Goal: Task Accomplishment & Management: Use online tool/utility

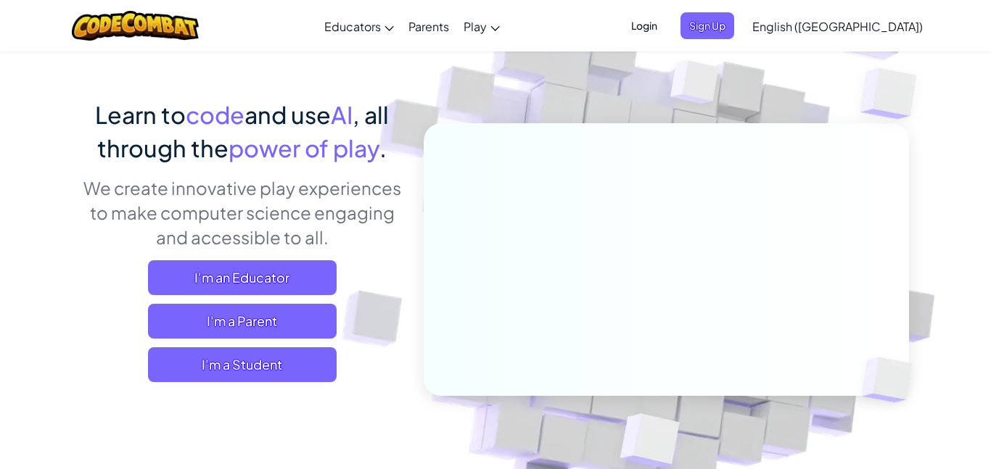
scroll to position [80, 0]
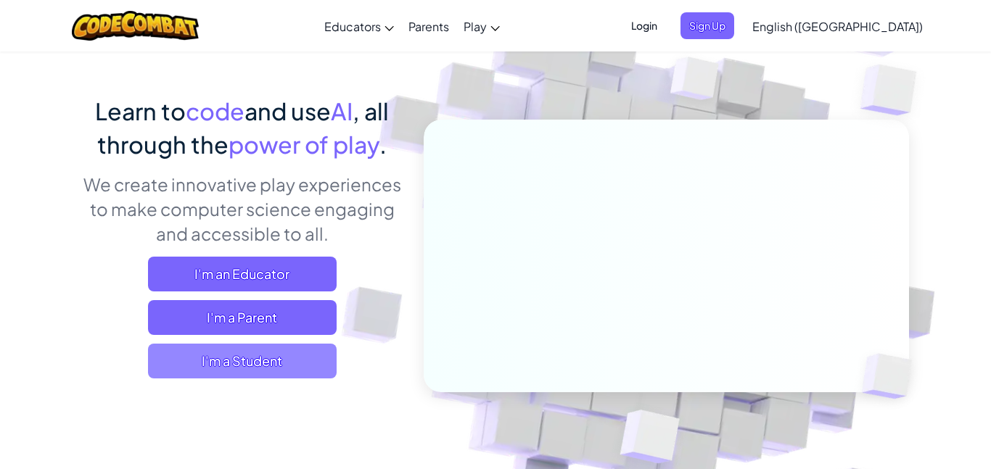
click at [273, 348] on span "I'm a Student" at bounding box center [242, 361] width 189 height 35
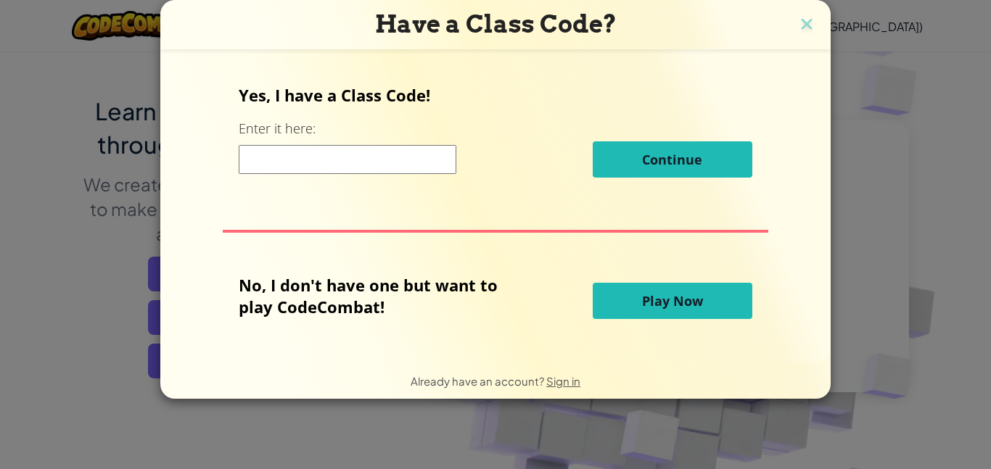
click at [604, 329] on div "Yes, I have a Class Code! Enter it here: Continue No, I don't have one but want…" at bounding box center [495, 206] width 641 height 284
click at [694, 297] on span "Play Now" at bounding box center [672, 300] width 61 height 17
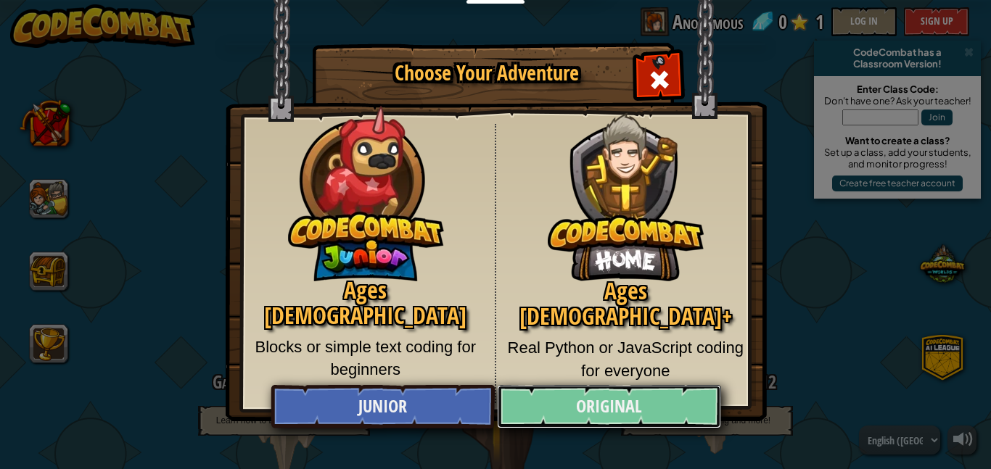
click at [551, 414] on link "Original" at bounding box center [608, 407] width 223 height 44
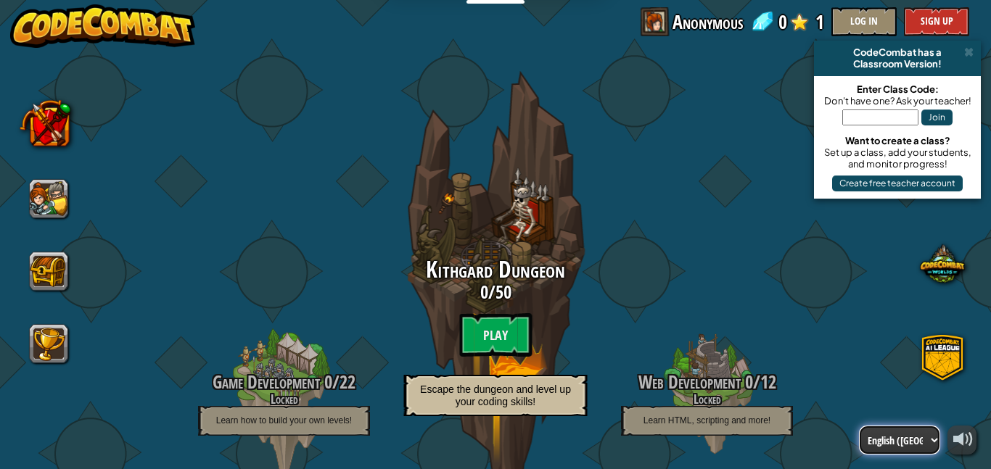
click at [913, 441] on select "English ([GEOGRAPHIC_DATA]) English ([GEOGRAPHIC_DATA]) 简体中文 繁體中文 русский españ…" at bounding box center [899, 440] width 81 height 29
select select "es-ES"
click at [859, 426] on select "English ([GEOGRAPHIC_DATA]) English ([GEOGRAPHIC_DATA]) 简体中文 繁體中文 русский españ…" at bounding box center [899, 440] width 81 height 29
select select "es-ES"
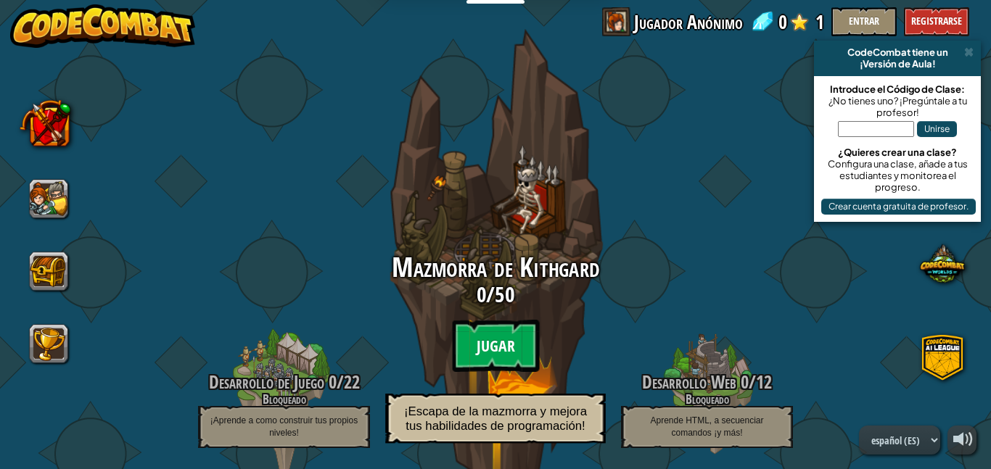
click at [512, 352] on btn "Jugar" at bounding box center [495, 346] width 87 height 52
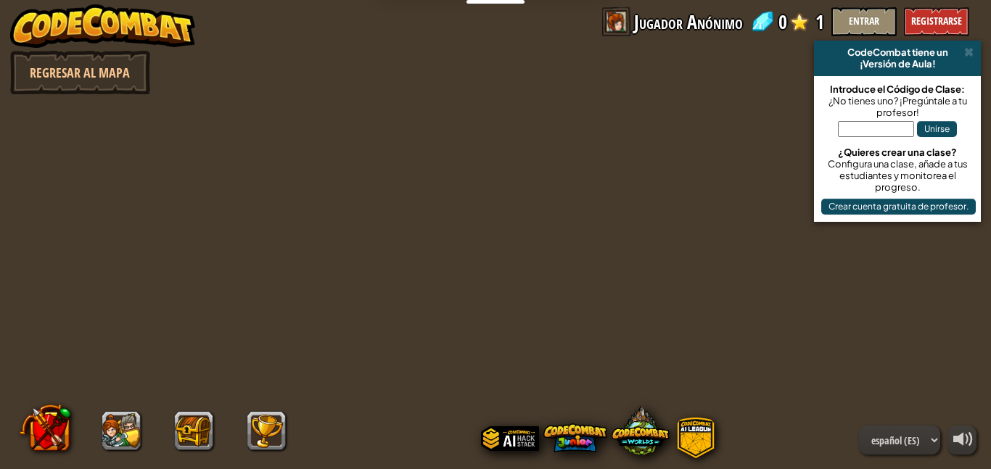
select select "es-ES"
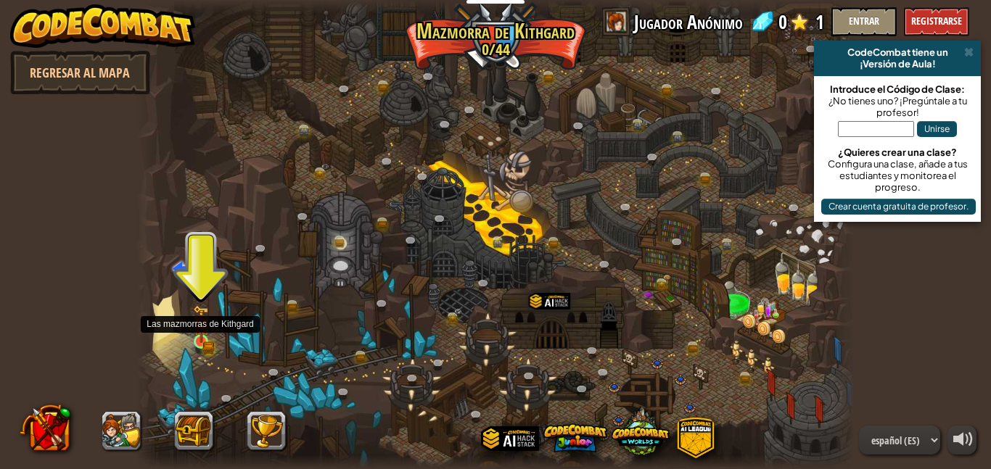
click at [207, 340] on img at bounding box center [201, 324] width 17 height 38
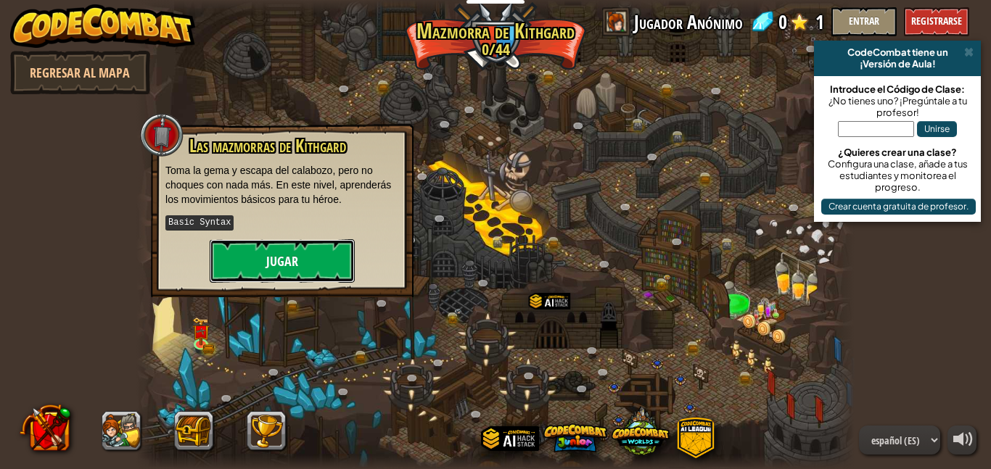
click at [235, 250] on button "Jugar" at bounding box center [282, 261] width 145 height 44
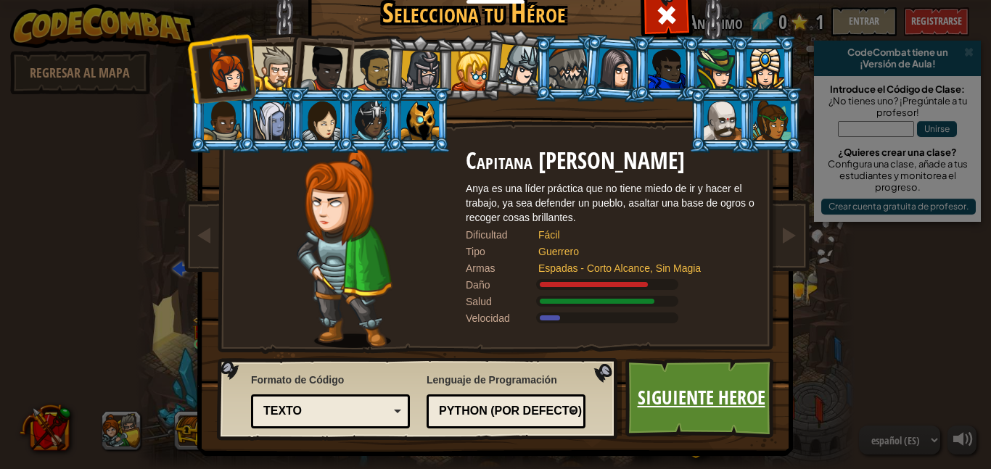
click at [692, 433] on link "Siguiente Heroe" at bounding box center [701, 398] width 152 height 80
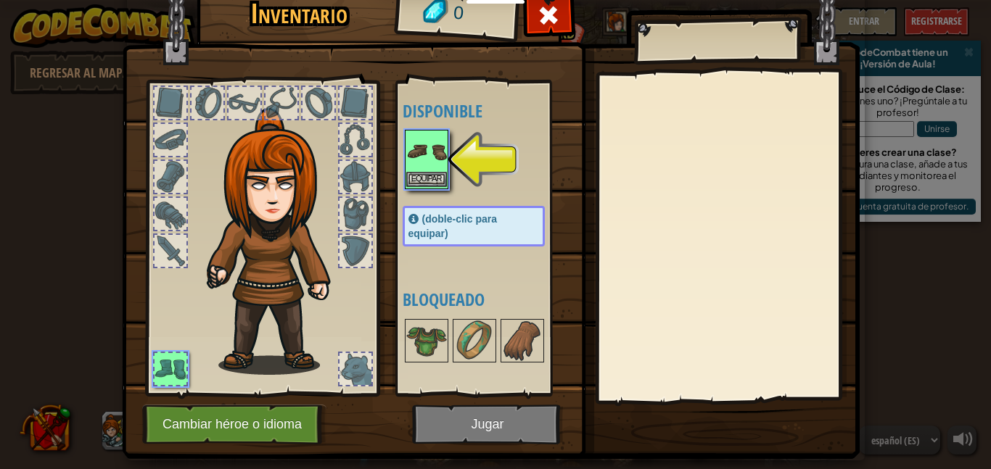
click at [428, 165] on img at bounding box center [426, 151] width 41 height 41
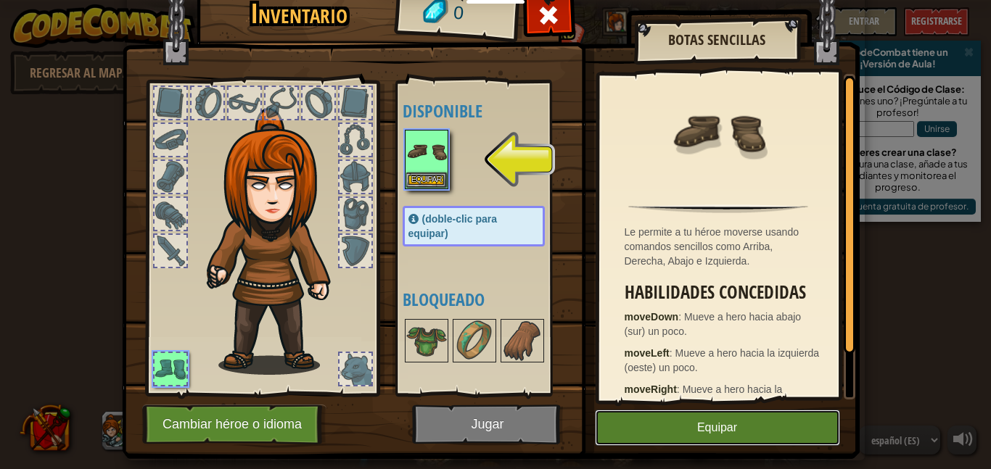
click at [669, 417] on button "Equipar" at bounding box center [717, 428] width 245 height 36
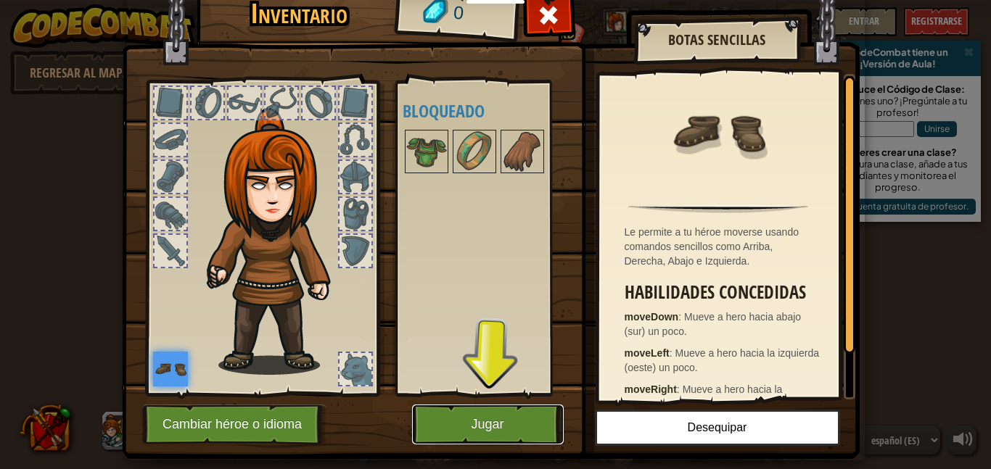
click at [533, 424] on button "Jugar" at bounding box center [488, 425] width 152 height 40
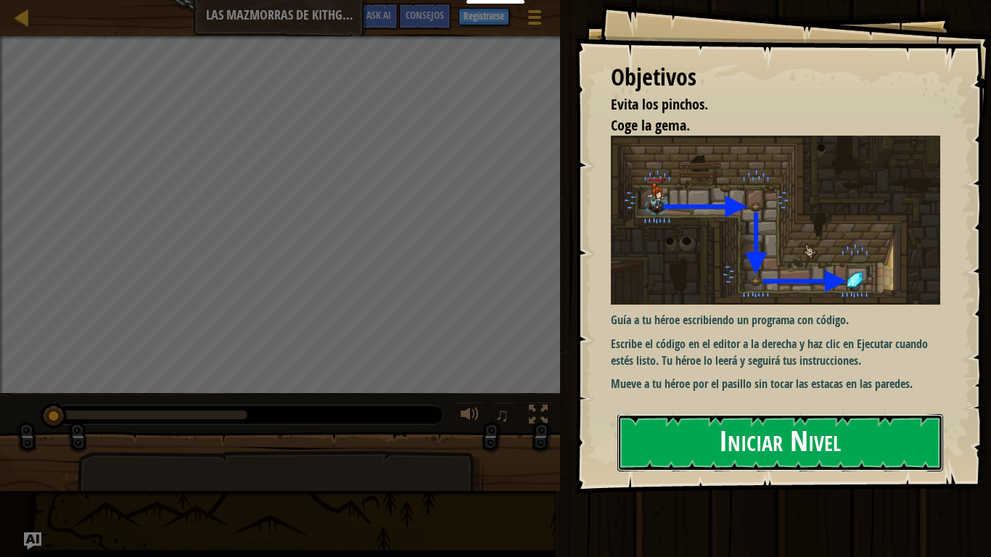
click at [687, 429] on button "Iniciar Nivel" at bounding box center [780, 442] width 326 height 57
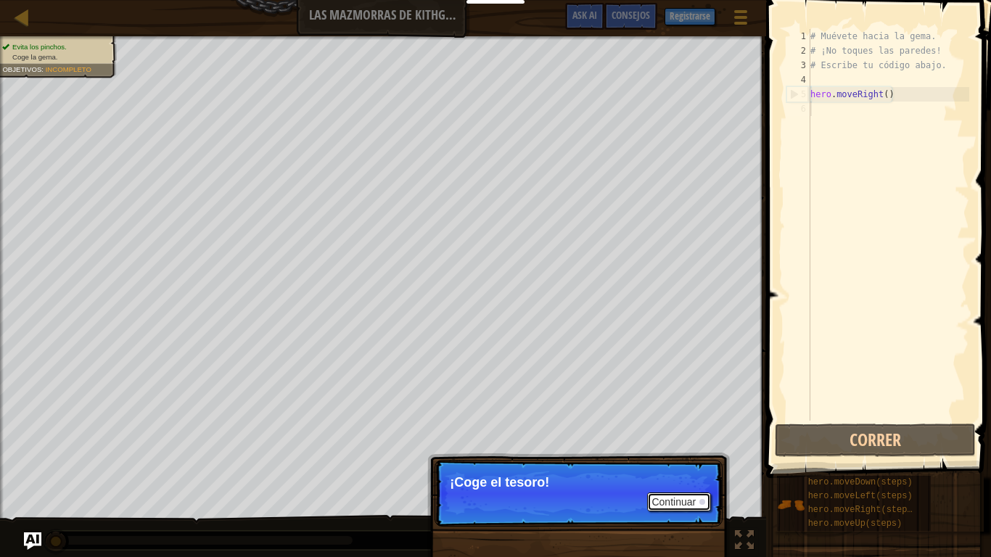
click at [694, 469] on button "Continuar" at bounding box center [679, 502] width 64 height 19
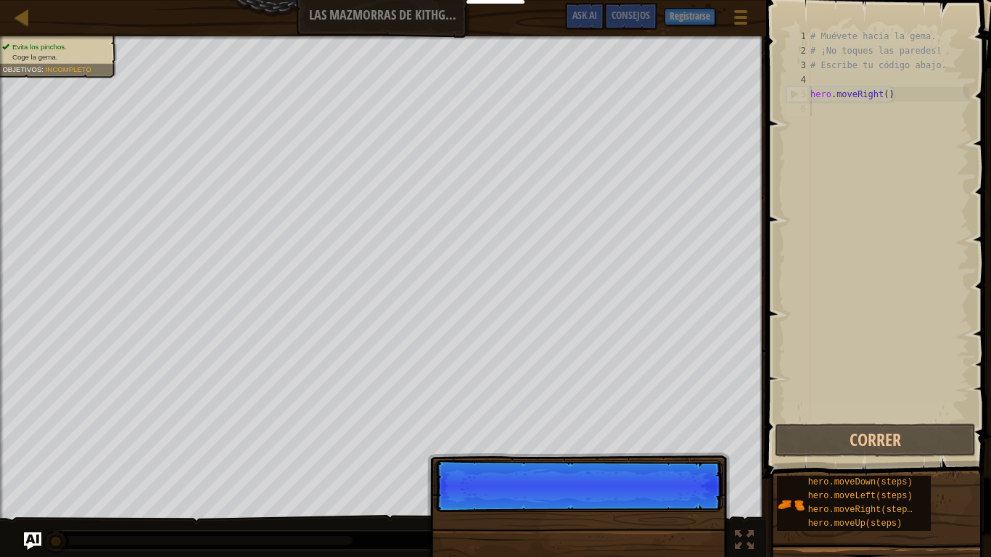
scroll to position [7, 0]
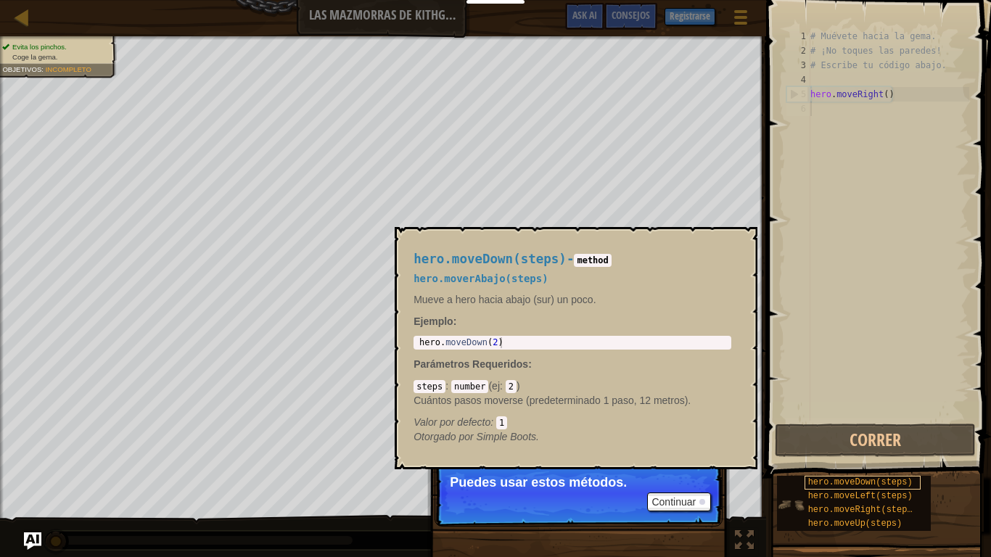
click at [809, 469] on span "hero.moveDown(steps)" at bounding box center [860, 482] width 104 height 10
click at [798, 469] on img at bounding box center [791, 505] width 28 height 28
click at [784, 469] on img at bounding box center [791, 505] width 28 height 28
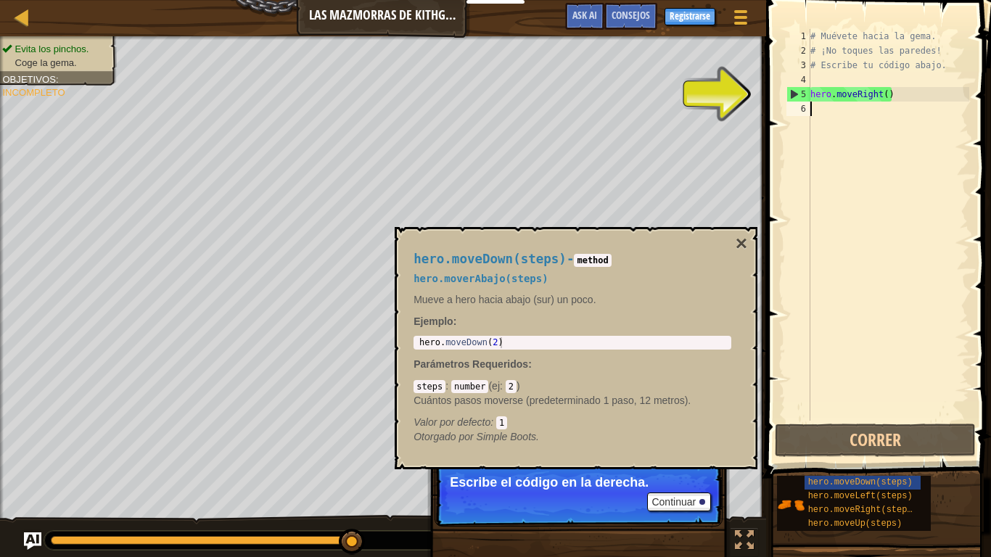
click at [855, 107] on div "# Muévete hacia la gema. # ¡No toques las paredes! # Escribe tu código abajo. h…" at bounding box center [889, 239] width 162 height 421
click at [889, 91] on div "# Muévete hacia la gema. # ¡No toques las paredes! # Escribe tu código abajo. h…" at bounding box center [889, 239] width 162 height 421
click at [892, 96] on div "# Muévete hacia la gema. # ¡No toques las paredes! # Escribe tu código abajo. h…" at bounding box center [889, 239] width 162 height 421
click at [788, 92] on div "5" at bounding box center [798, 94] width 23 height 15
click at [792, 92] on div "5" at bounding box center [798, 94] width 23 height 15
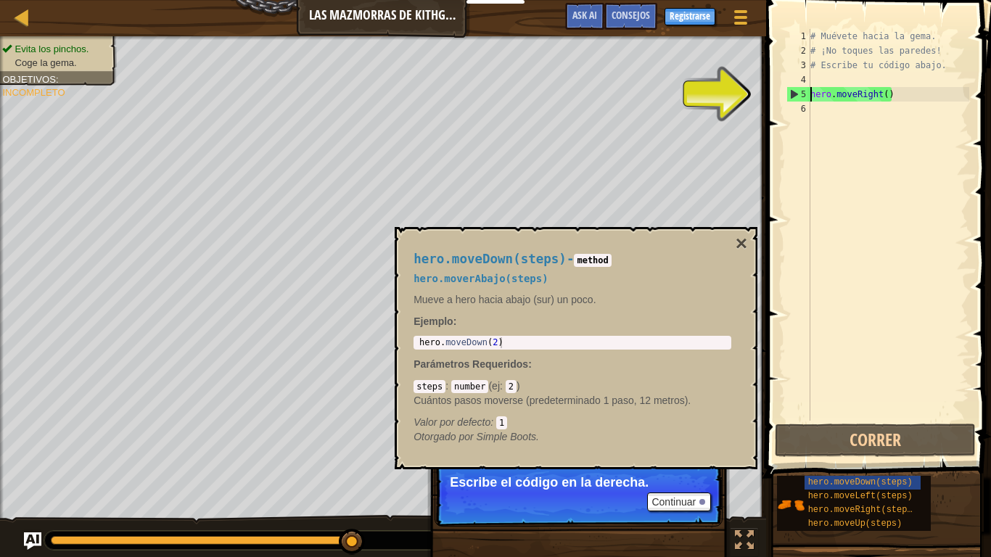
click at [908, 94] on div "# Muévete hacia la gema. # ¡No toques las paredes! # Escribe tu código abajo. h…" at bounding box center [889, 239] width 162 height 421
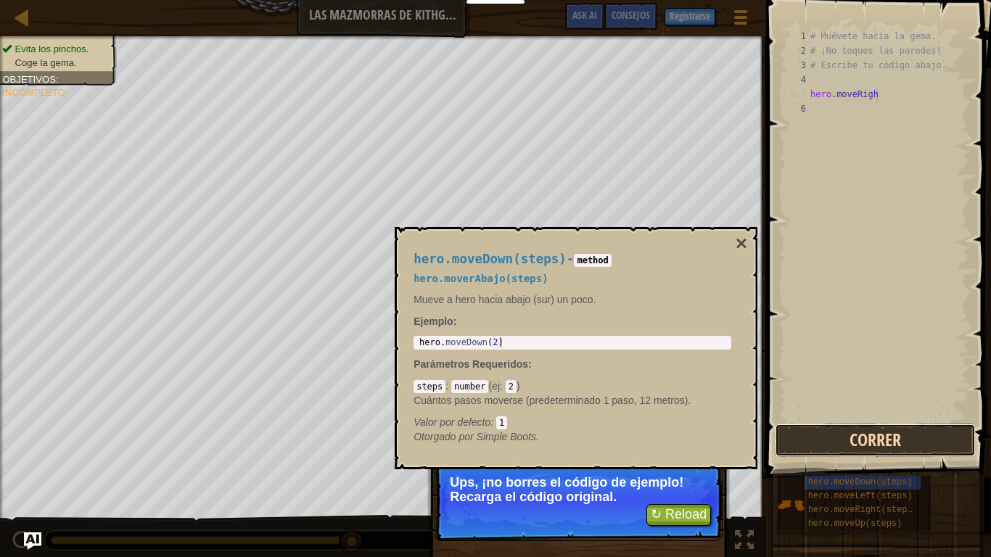
click at [845, 435] on button "Correr" at bounding box center [875, 440] width 201 height 33
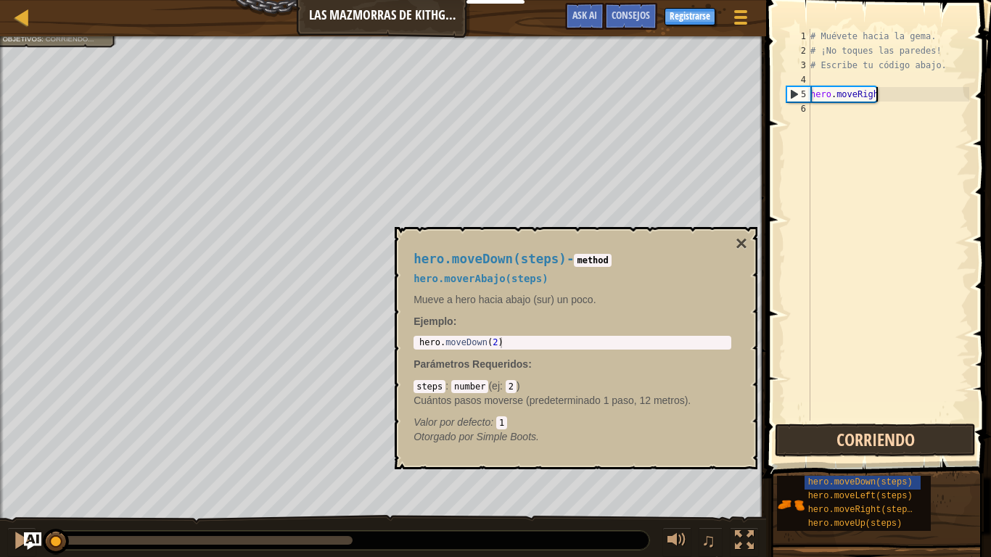
scroll to position [7, 9]
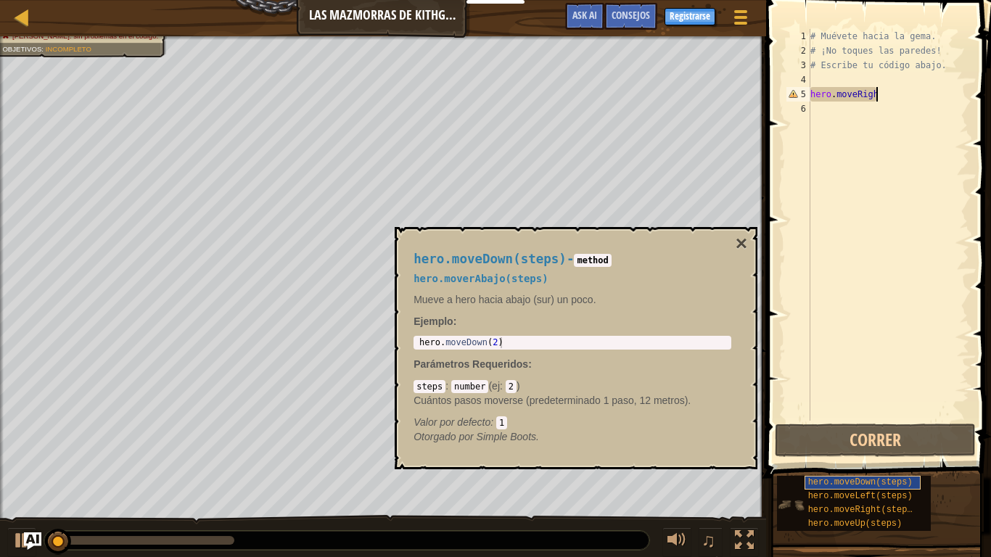
click at [839, 469] on span "hero.moveDown(steps)" at bounding box center [860, 482] width 104 height 10
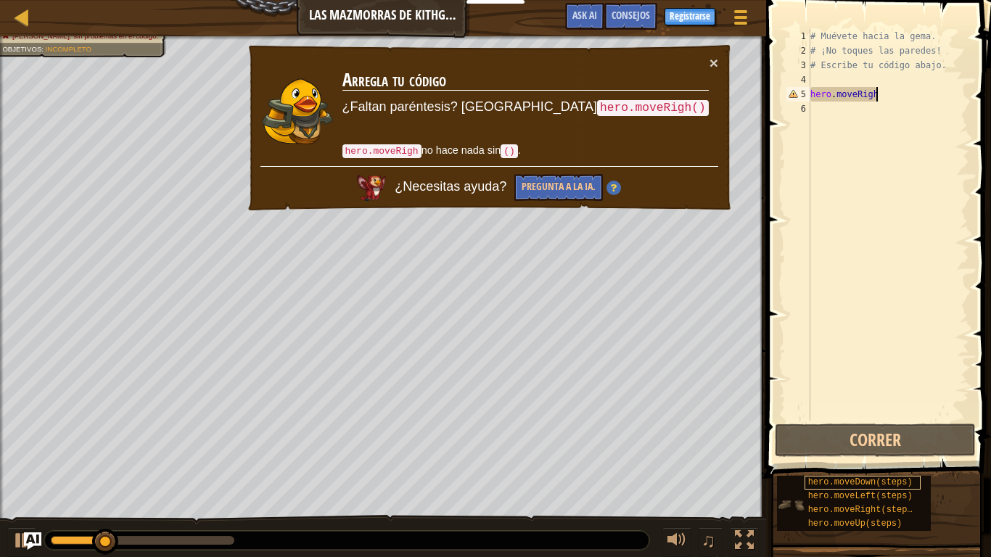
click at [839, 469] on span "hero.moveDown(steps)" at bounding box center [860, 482] width 104 height 10
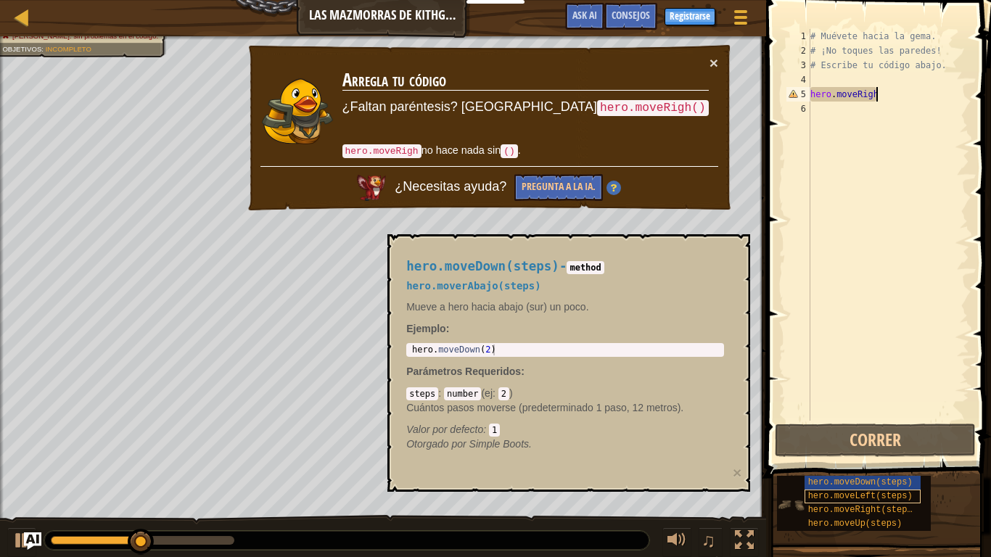
click at [839, 469] on span "hero.moveLeft(steps)" at bounding box center [860, 496] width 104 height 10
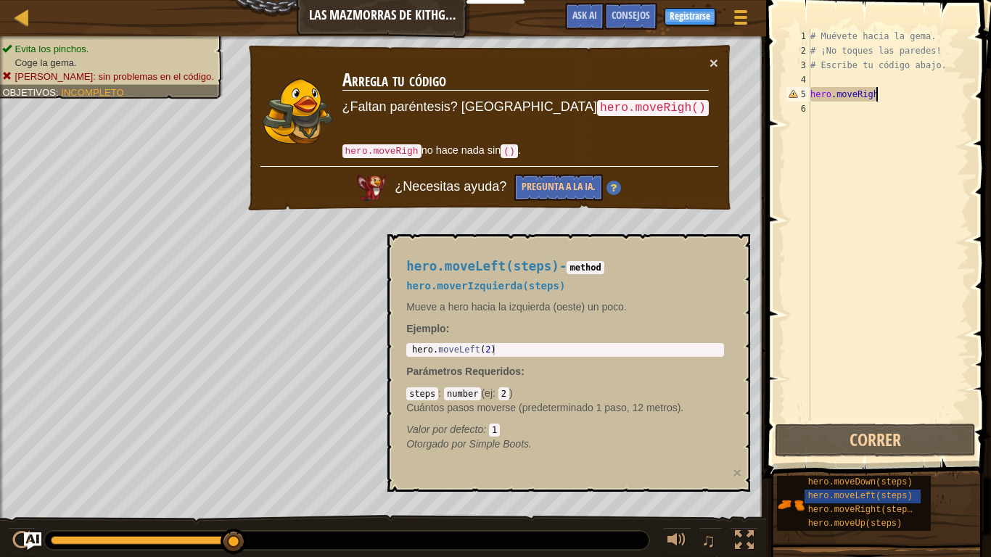
click at [885, 96] on div "# Muévete hacia la gema. # ¡No toques las paredes! # Escribe tu código abajo. h…" at bounding box center [889, 239] width 162 height 421
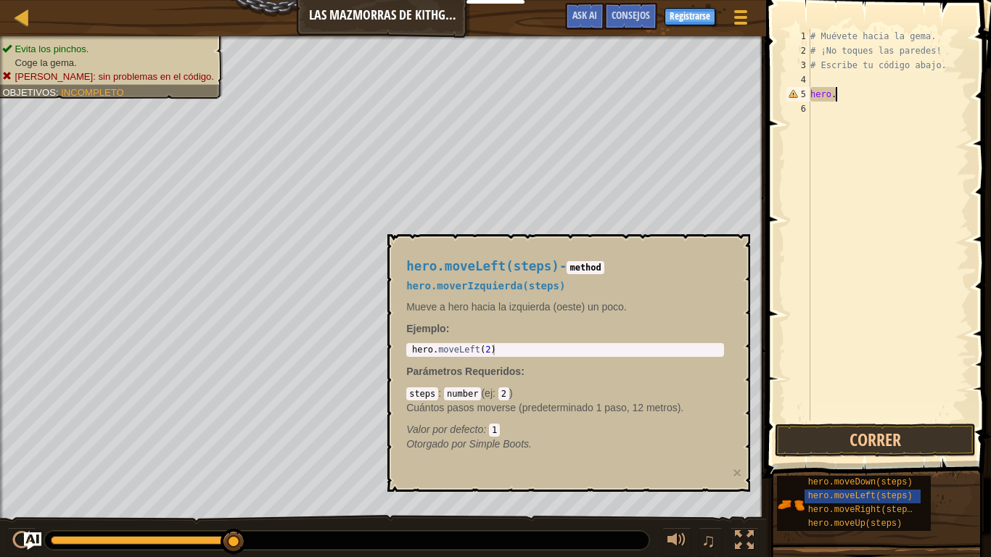
scroll to position [7, 1]
type textarea "h"
type textarea "#"
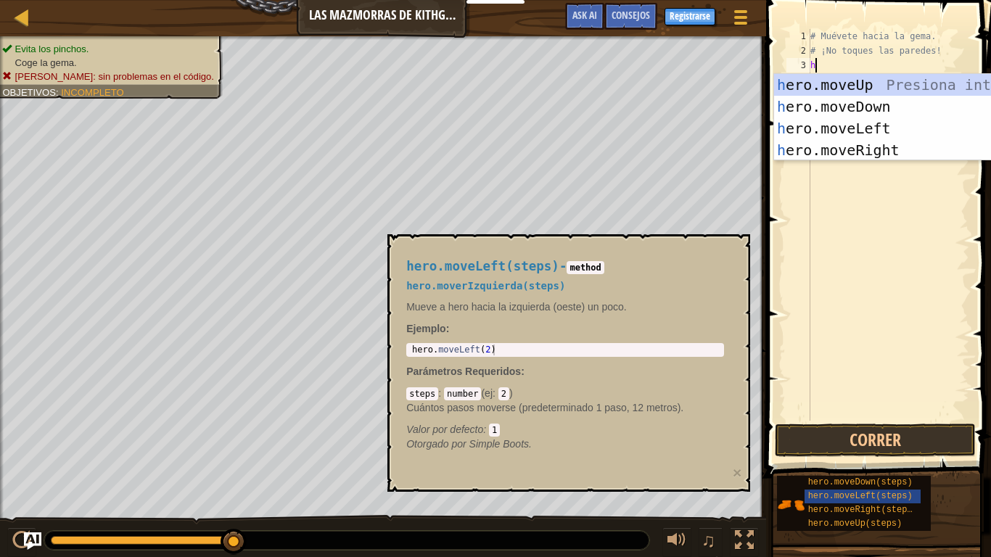
type textarea "hp"
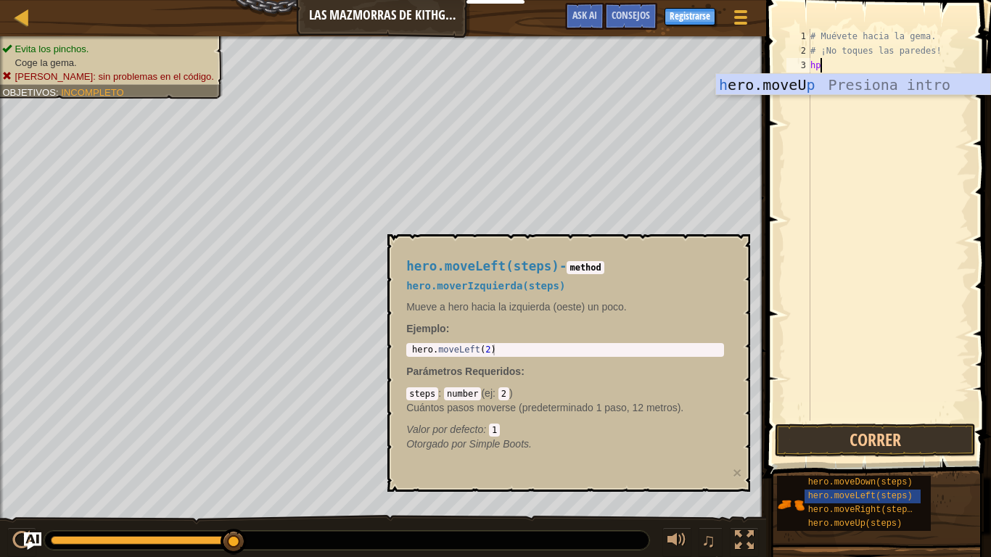
scroll to position [7, 1]
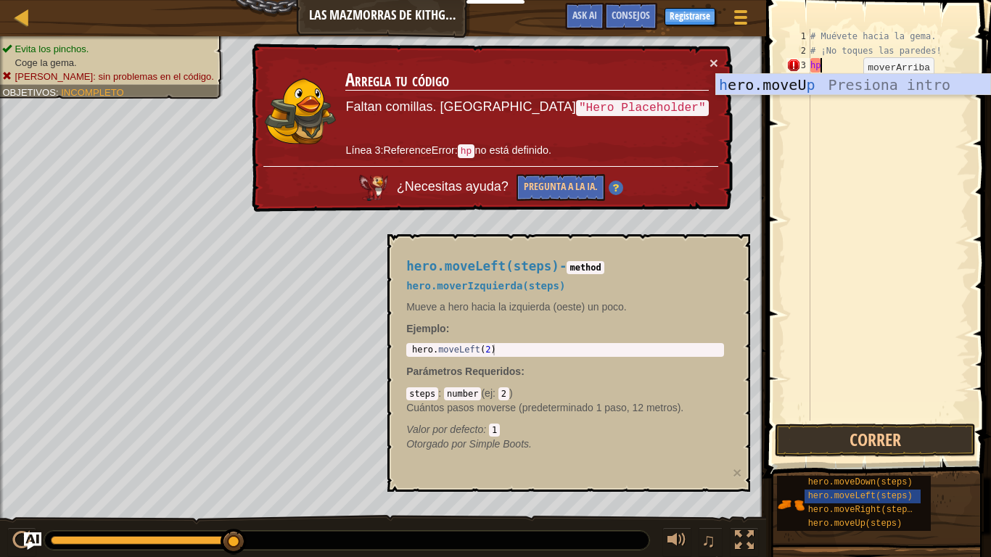
click at [839, 89] on div "h ero.moveU p Presiona intro" at bounding box center [853, 106] width 274 height 65
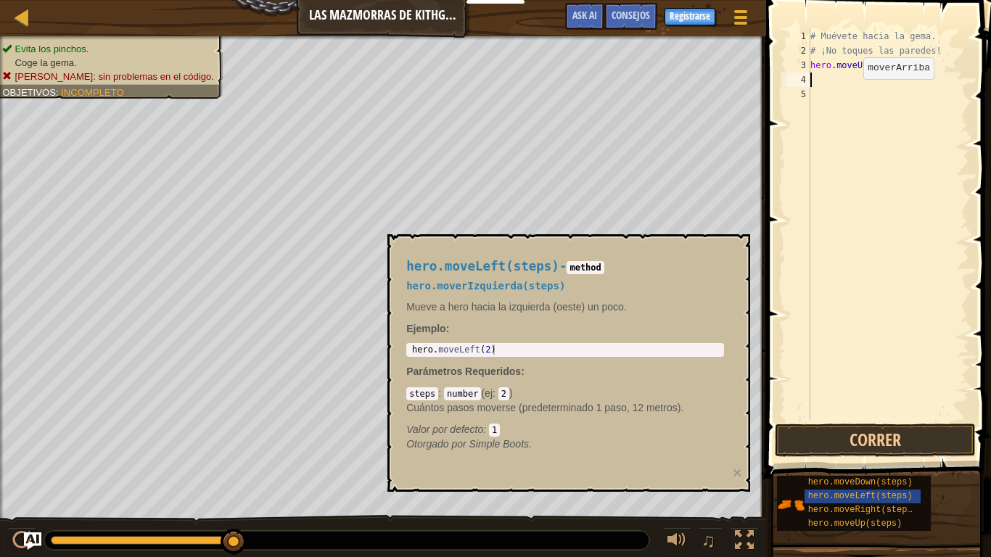
scroll to position [7, 0]
click at [831, 86] on div "# Muévete hacia la gema. # ¡No toques las paredes! hero . moveUp ( )" at bounding box center [889, 239] width 162 height 421
click at [901, 440] on button "Correr" at bounding box center [875, 440] width 201 height 33
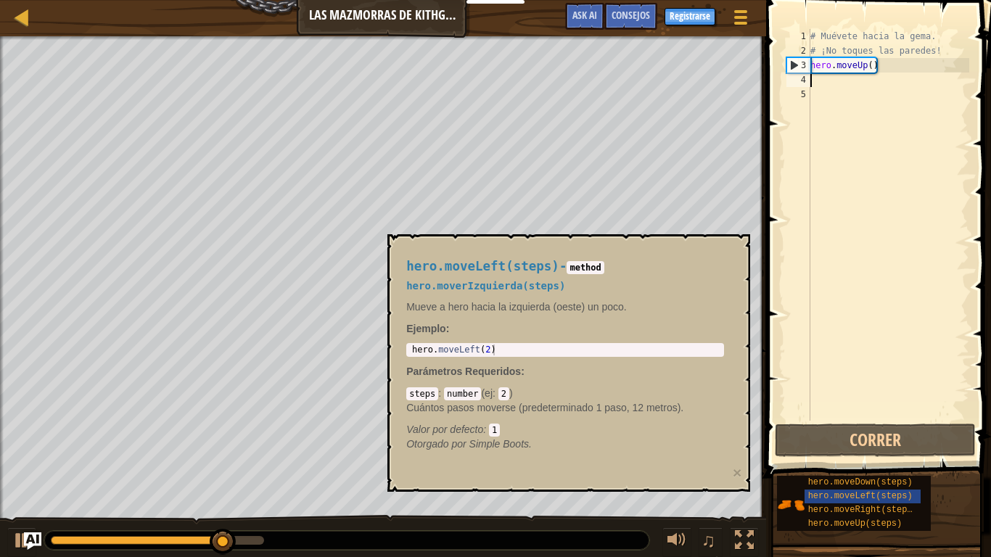
click at [840, 81] on div "# Muévete hacia la gema. # ¡No toques las paredes! hero . moveUp ( )" at bounding box center [889, 239] width 162 height 421
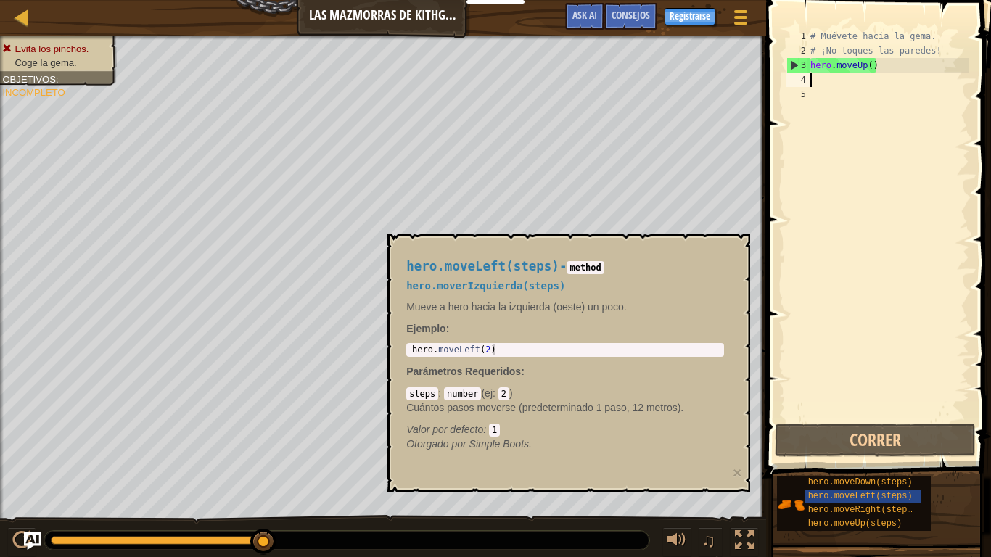
click at [880, 67] on div "# Muévete hacia la gema. # ¡No toques las paredes! hero . moveUp ( )" at bounding box center [889, 239] width 162 height 421
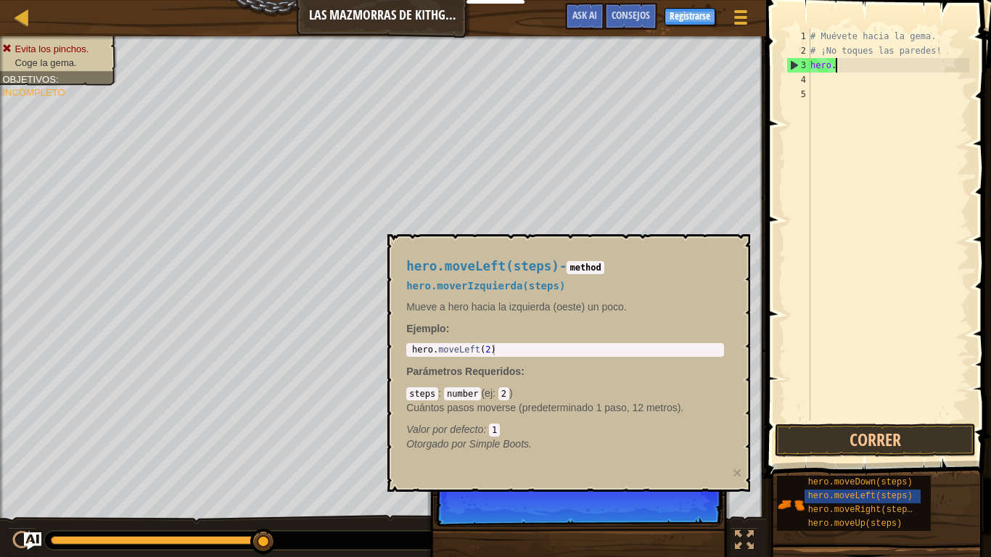
type textarea "h"
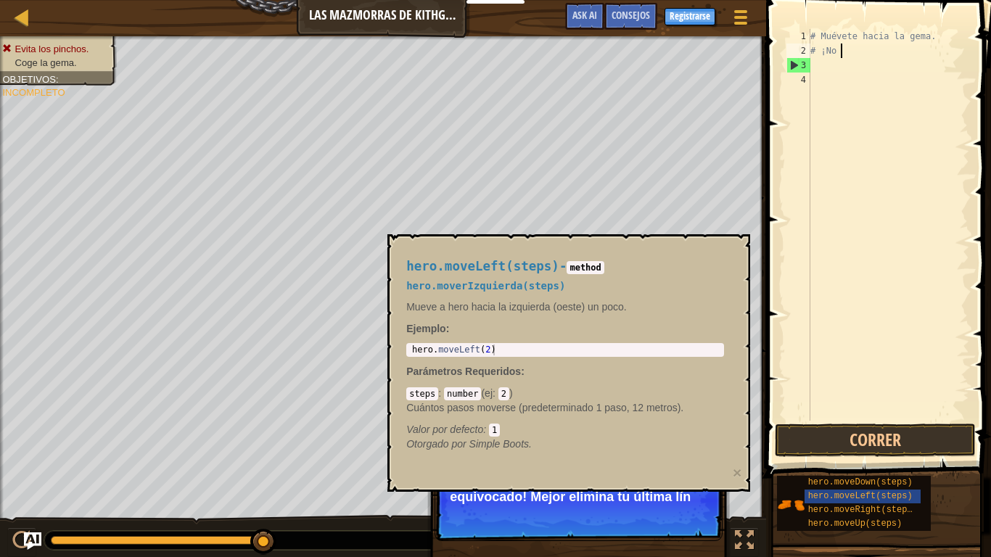
type textarea "#"
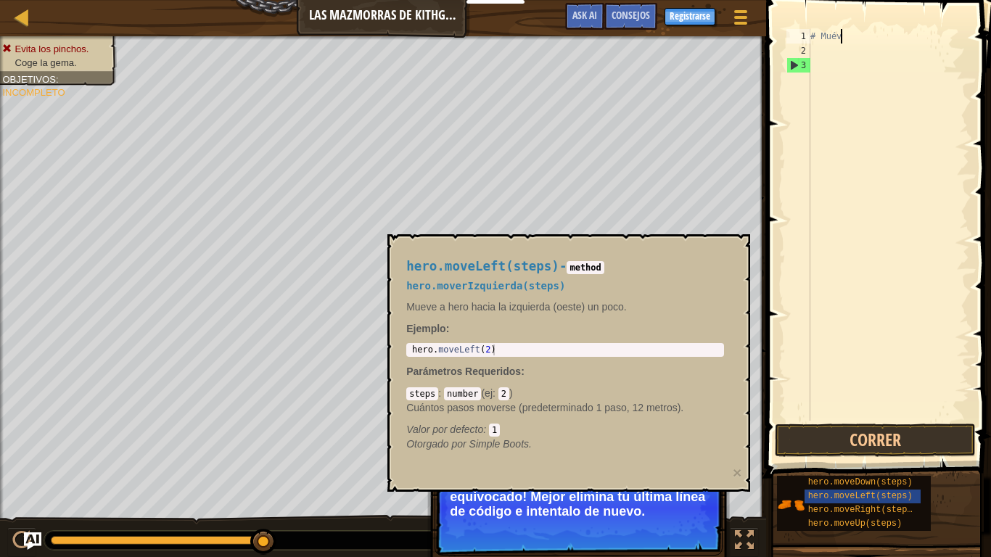
type textarea "#"
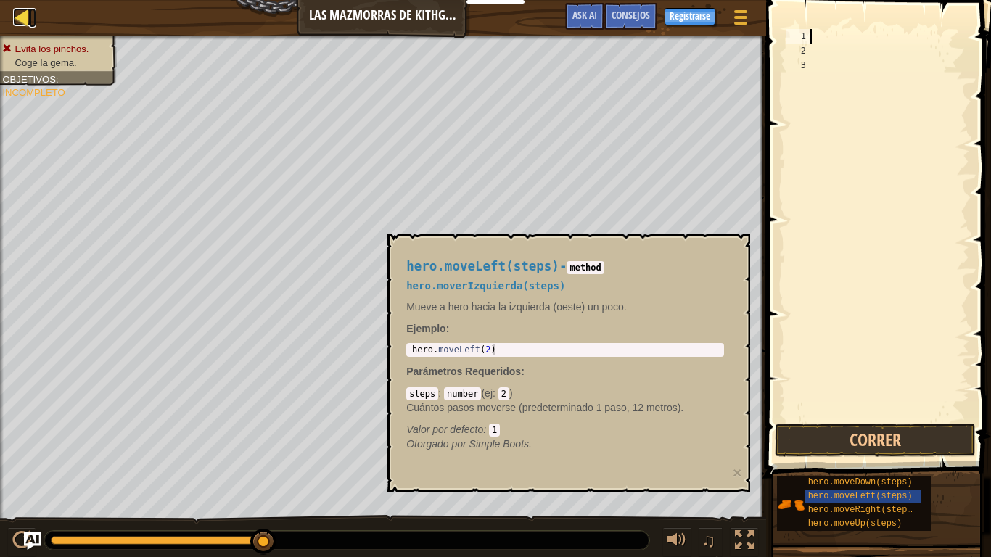
click at [25, 14] on div at bounding box center [22, 17] width 18 height 18
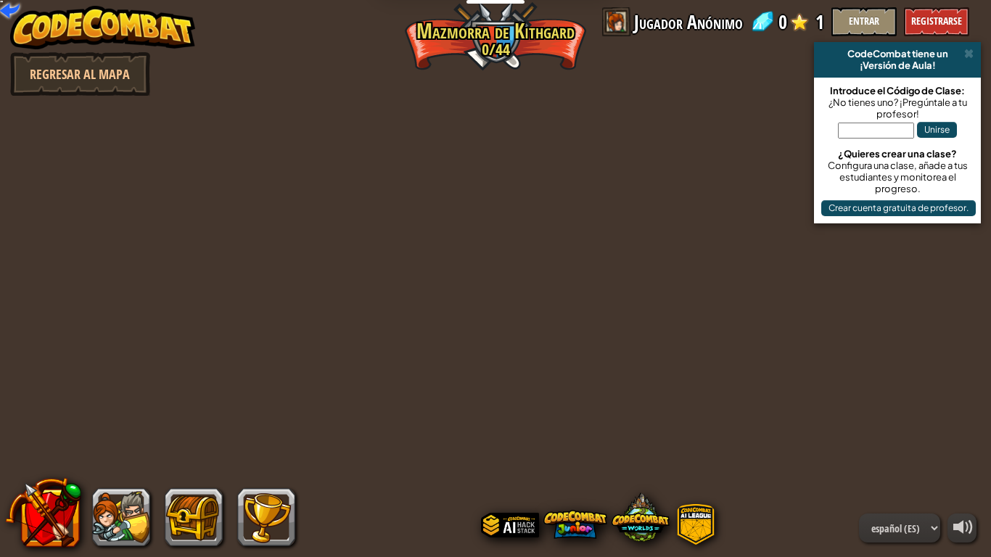
select select "es-ES"
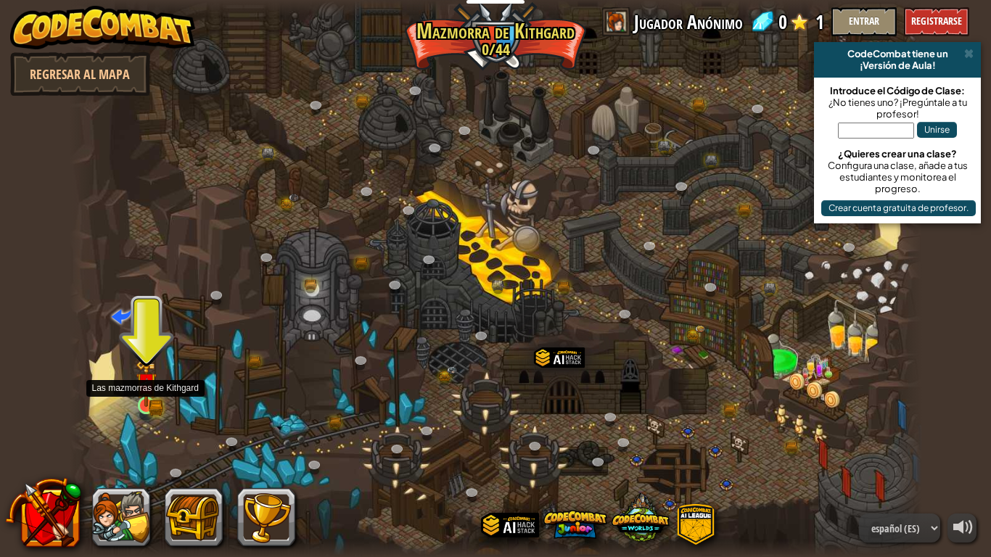
click at [148, 404] on img at bounding box center [147, 383] width 22 height 47
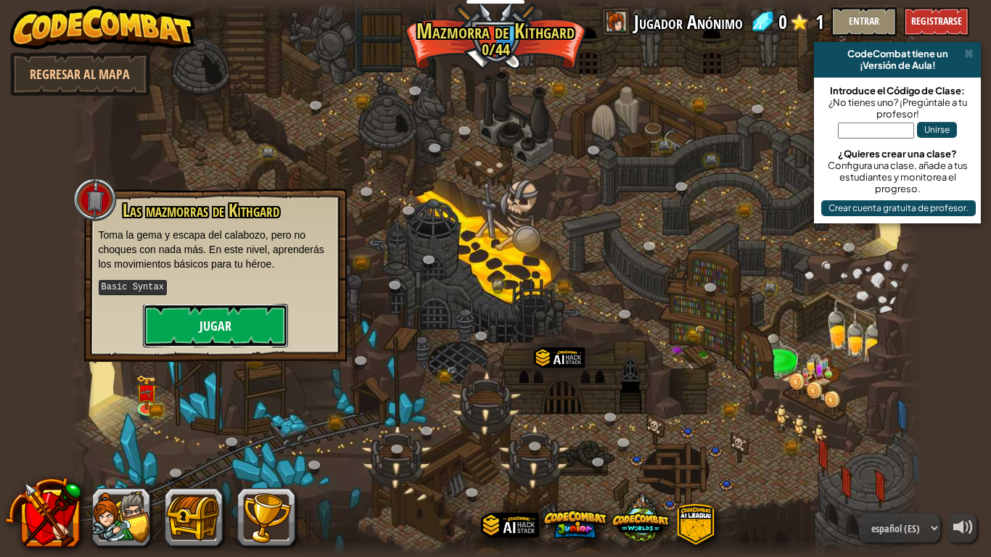
click at [222, 335] on button "Jugar" at bounding box center [215, 326] width 145 height 44
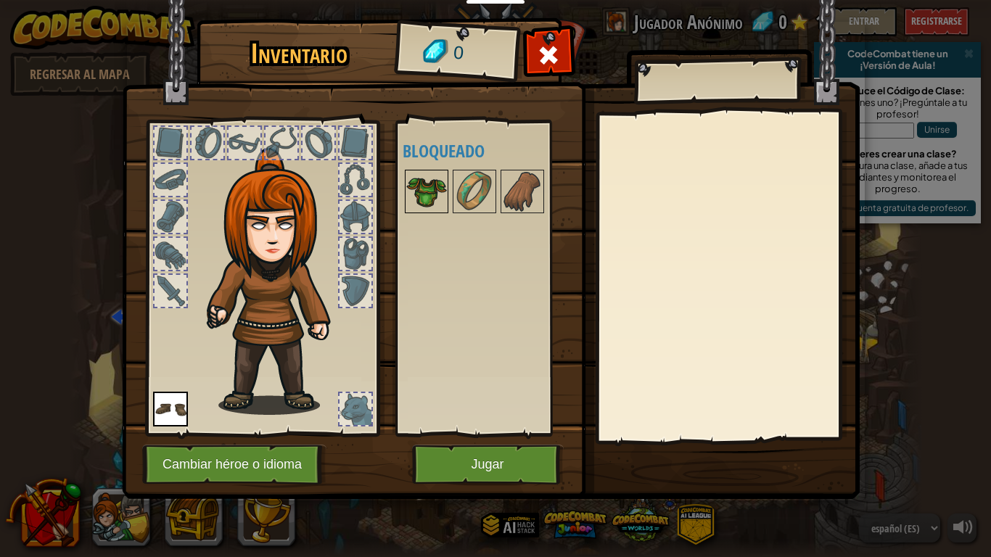
click at [432, 192] on img at bounding box center [426, 191] width 41 height 41
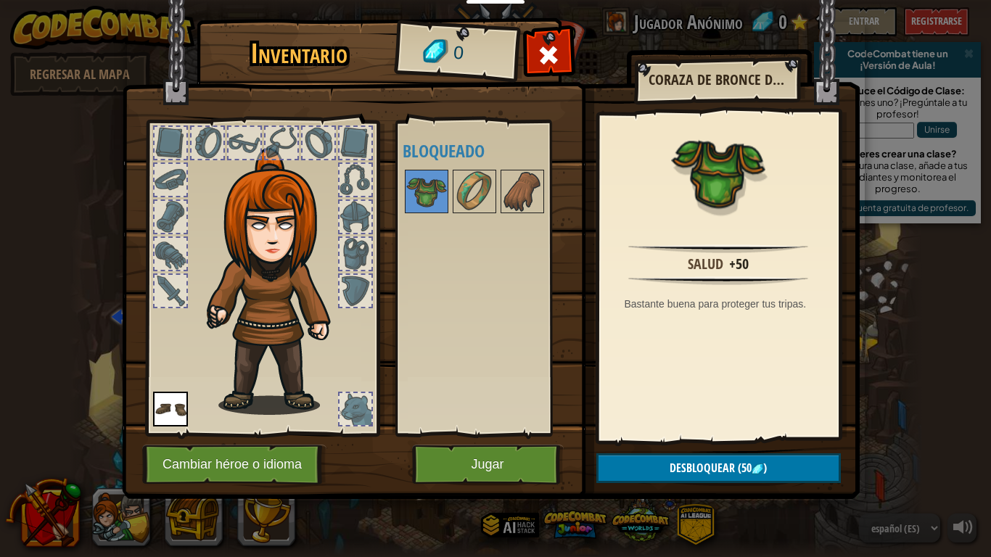
click at [455, 353] on div "Disponible Equipar (doble-clic para equipar) Bloqueado" at bounding box center [488, 278] width 171 height 303
click at [485, 456] on button "Jugar" at bounding box center [488, 465] width 152 height 40
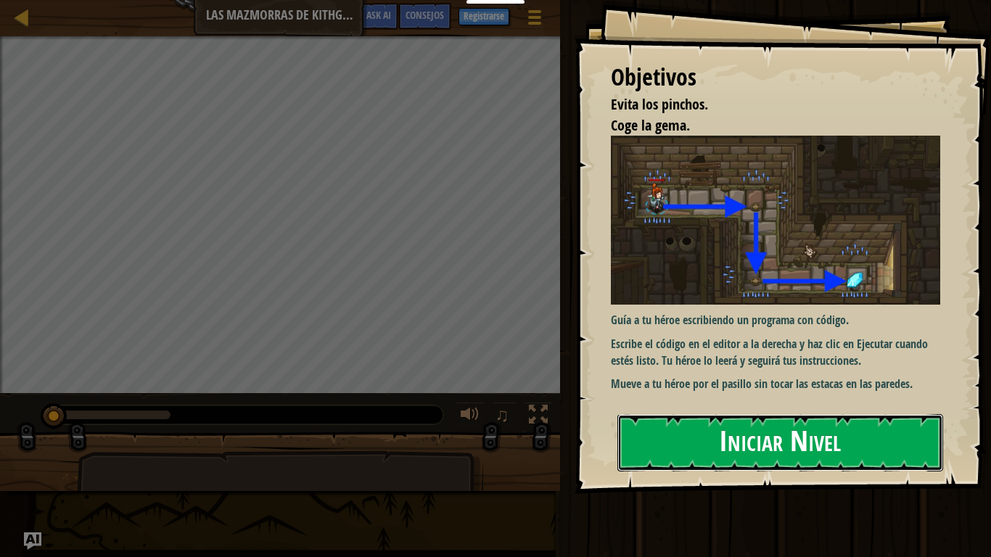
click at [728, 434] on button "Iniciar Nivel" at bounding box center [780, 442] width 326 height 57
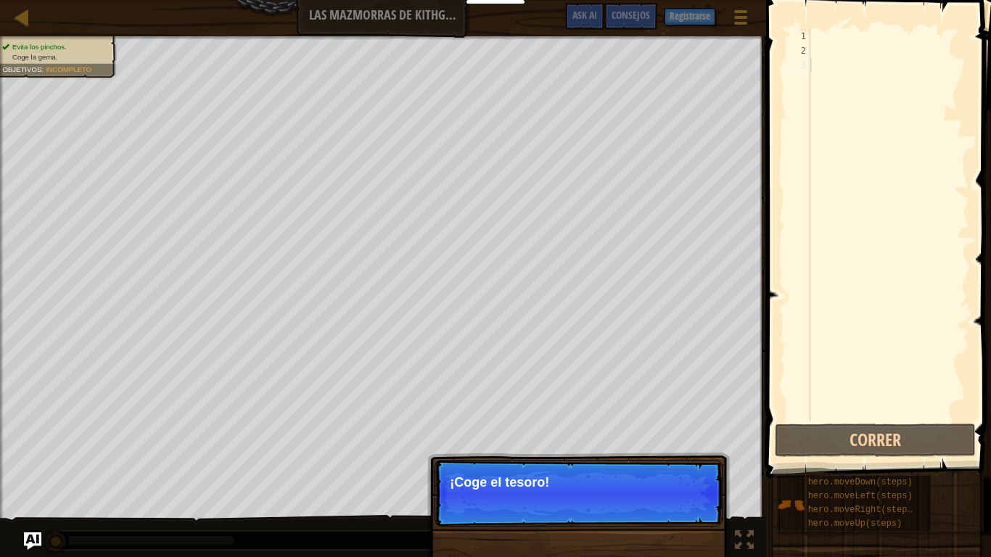
click at [847, 41] on div at bounding box center [889, 239] width 162 height 421
click at [838, 32] on div at bounding box center [889, 239] width 162 height 421
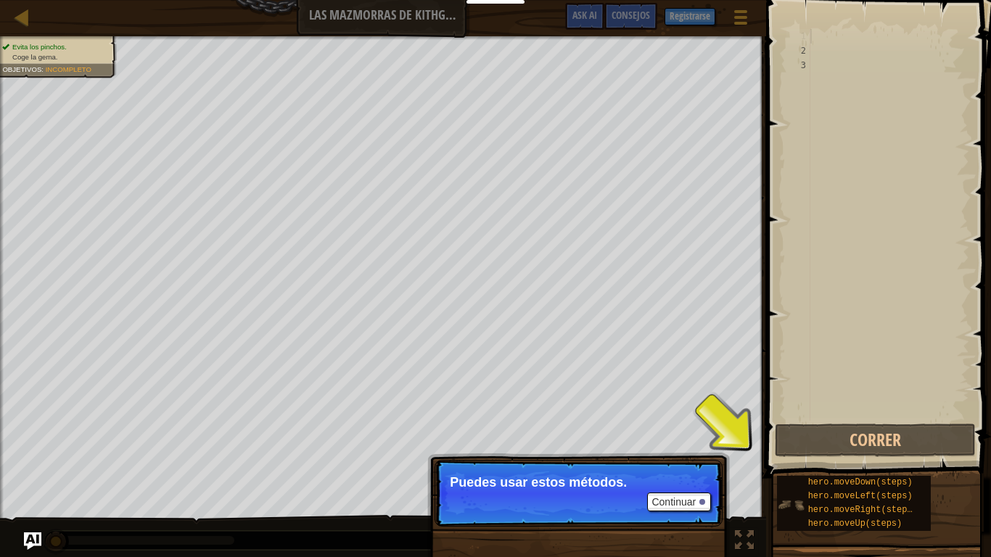
click at [779, 469] on div "hero.moveDown(steps) hero.moveLeft(steps) hero.moveRight(steps) hero.moveUp(ste…" at bounding box center [854, 503] width 154 height 55
click at [695, 469] on button "Continuar" at bounding box center [679, 502] width 64 height 19
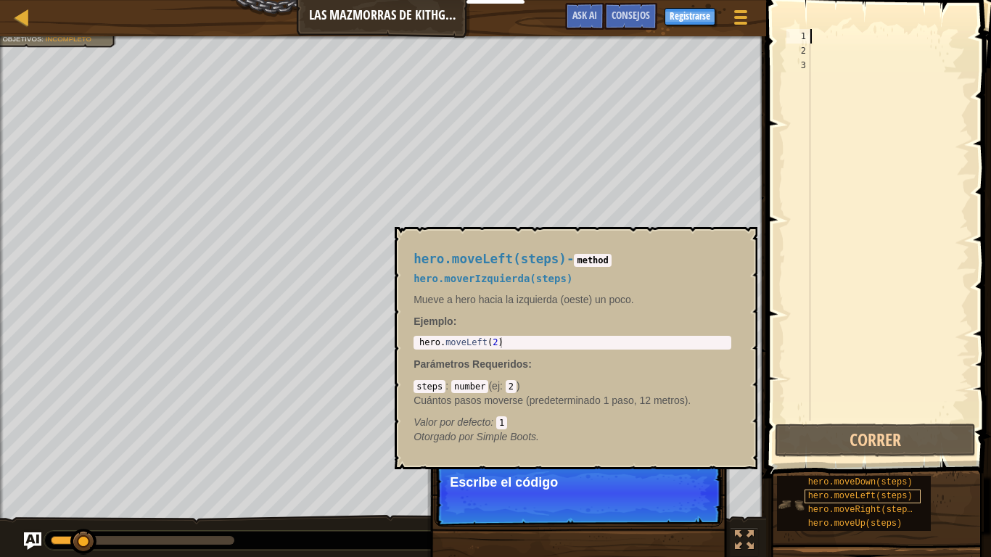
click at [830, 469] on span "hero.moveLeft(steps)" at bounding box center [860, 496] width 104 height 10
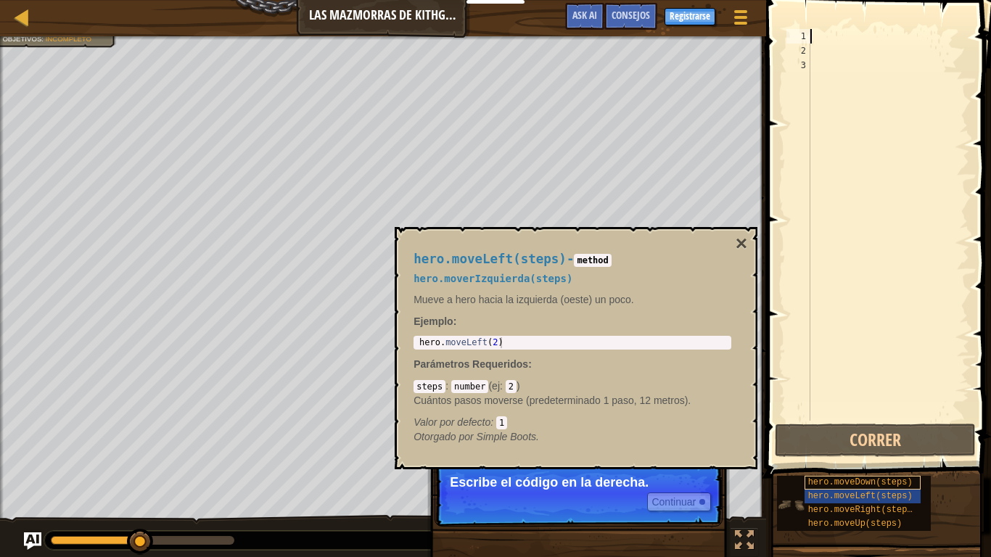
click at [825, 469] on span "hero.moveDown(steps)" at bounding box center [860, 482] width 104 height 10
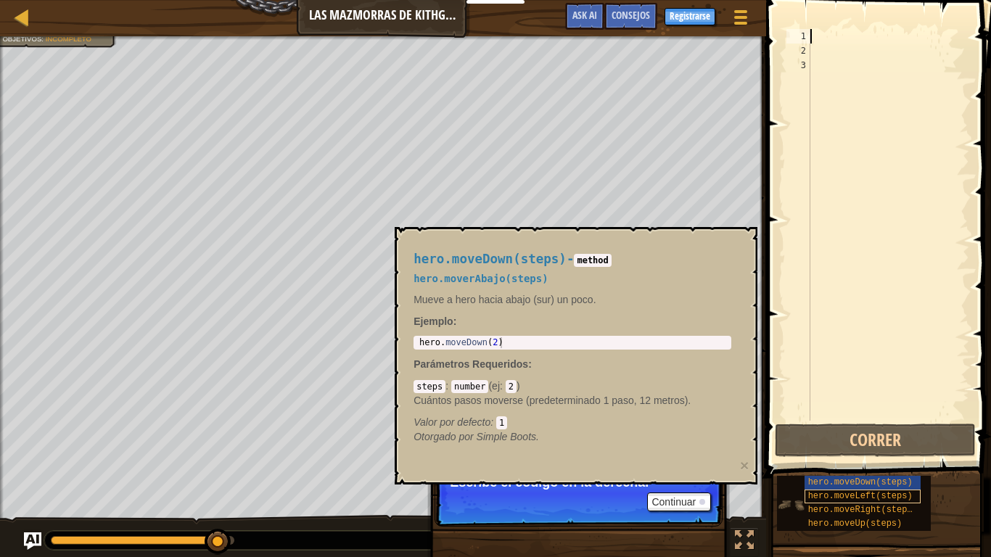
click at [826, 469] on span "hero.moveLeft(steps)" at bounding box center [860, 496] width 104 height 10
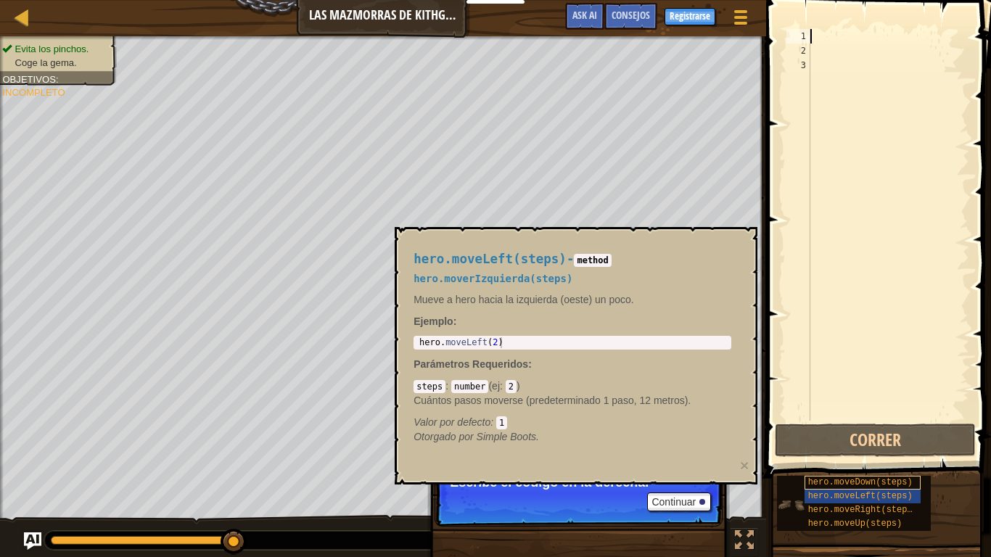
click at [821, 469] on span "hero.moveDown(steps)" at bounding box center [860, 482] width 104 height 10
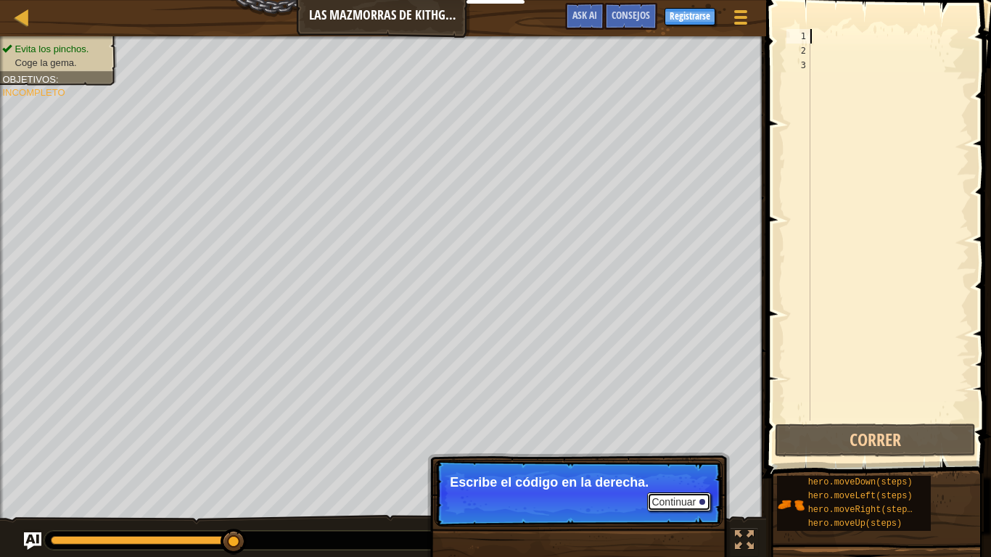
click at [672, 469] on button "Continuar" at bounding box center [679, 502] width 64 height 19
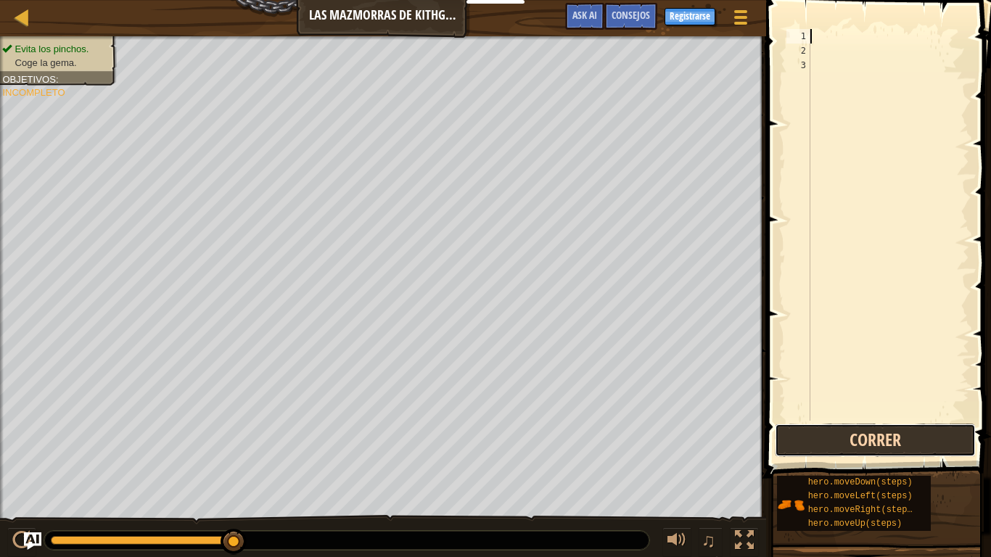
click at [834, 443] on button "Correr" at bounding box center [875, 440] width 201 height 33
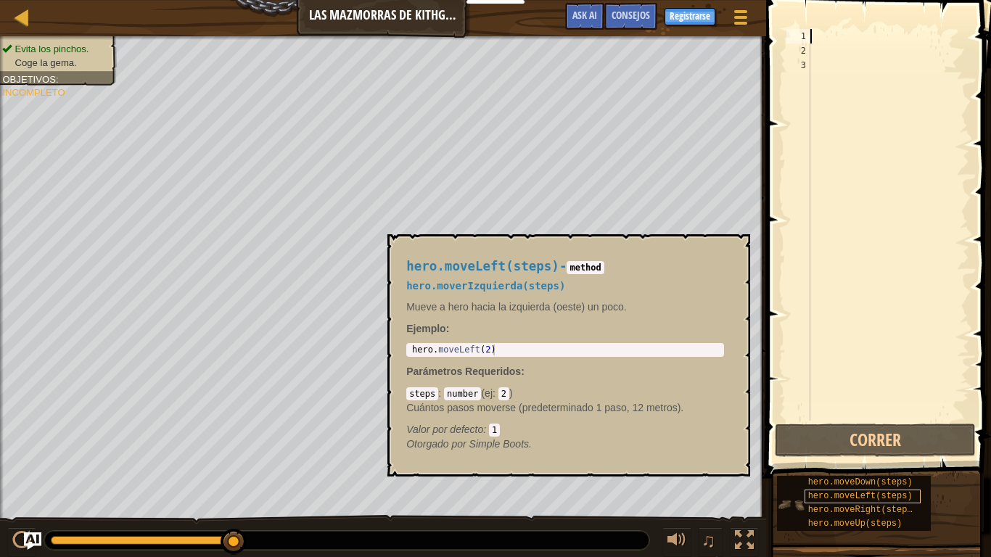
click at [858, 469] on span "hero.moveLeft(steps)" at bounding box center [860, 496] width 104 height 10
click at [578, 349] on div "hero . moveLeft ( 2 )" at bounding box center [565, 361] width 312 height 33
type textarea "hero.moveLeft(2)"
click at [513, 350] on div "hero . moveLeft ( 2 )" at bounding box center [565, 361] width 312 height 33
click at [504, 394] on code "2" at bounding box center [503, 393] width 11 height 13
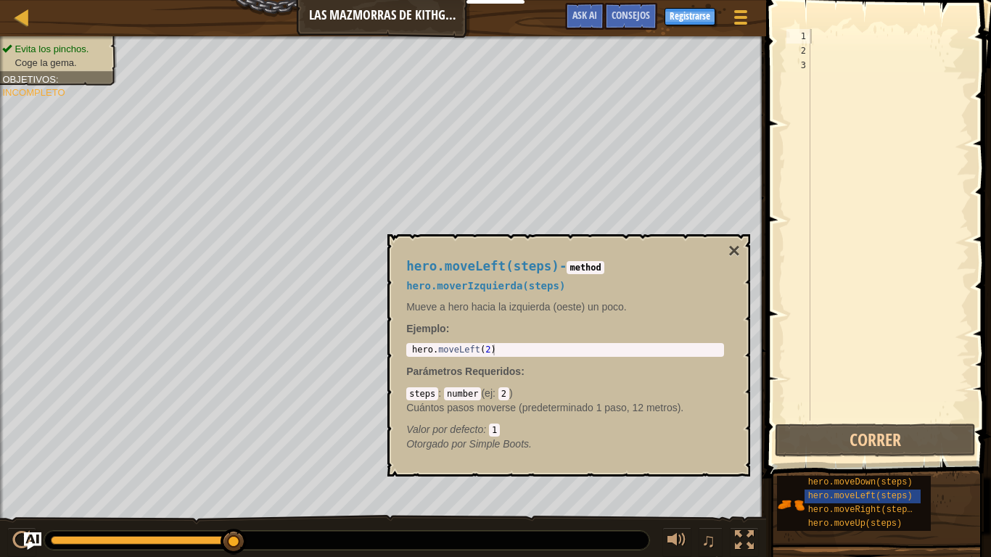
click at [506, 393] on code "2" at bounding box center [503, 393] width 11 height 13
click at [494, 431] on code "1" at bounding box center [494, 430] width 11 height 13
click at [489, 350] on div "hero . moveLeft ( 2 )" at bounding box center [565, 361] width 312 height 33
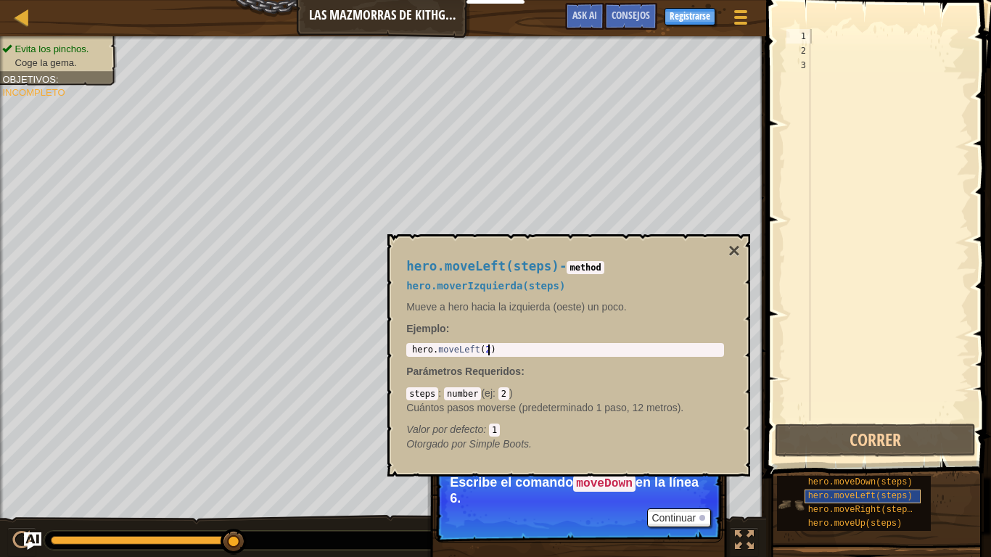
click at [846, 469] on span "hero.moveLeft(steps)" at bounding box center [860, 496] width 104 height 10
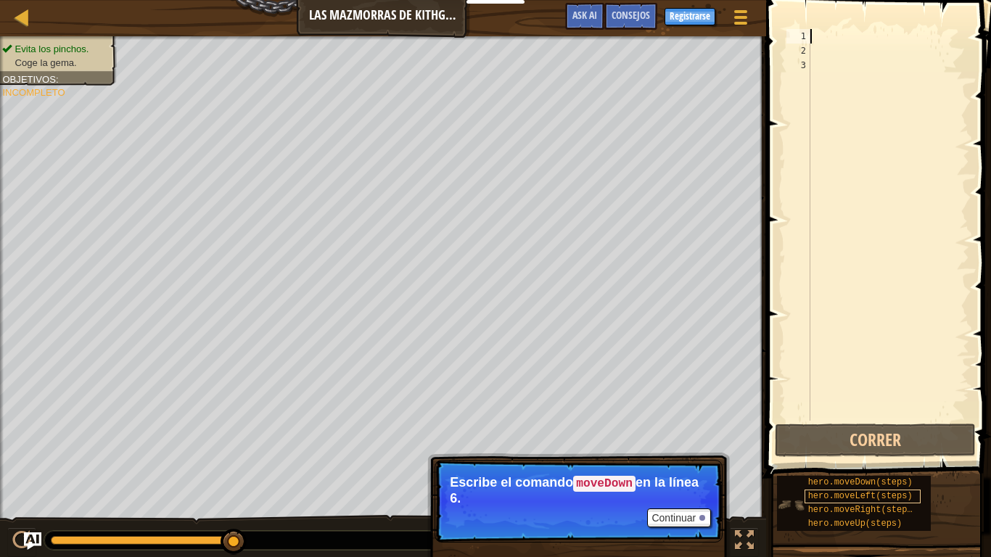
click at [847, 469] on span "hero.moveLeft(steps)" at bounding box center [860, 496] width 104 height 10
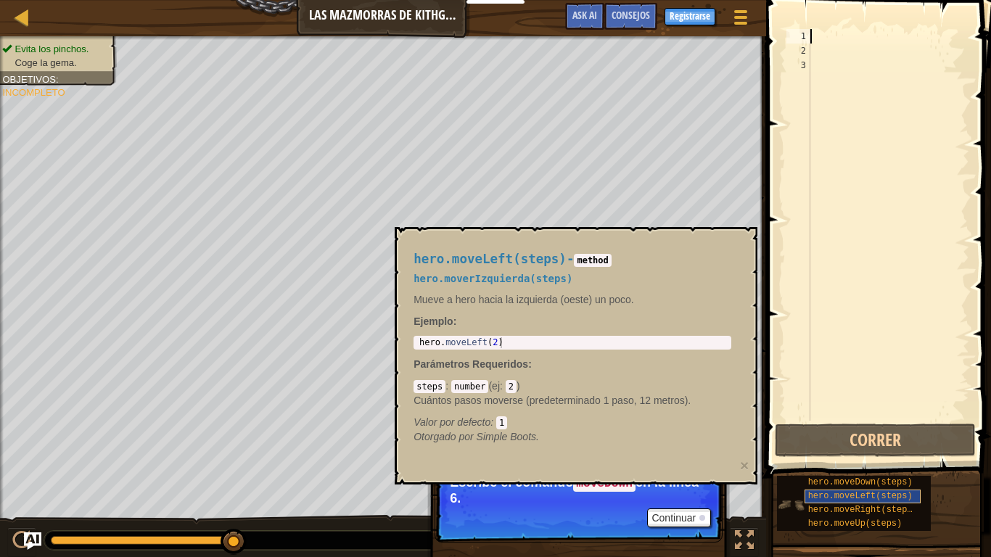
click at [843, 469] on span "hero.moveLeft(steps)" at bounding box center [860, 496] width 104 height 10
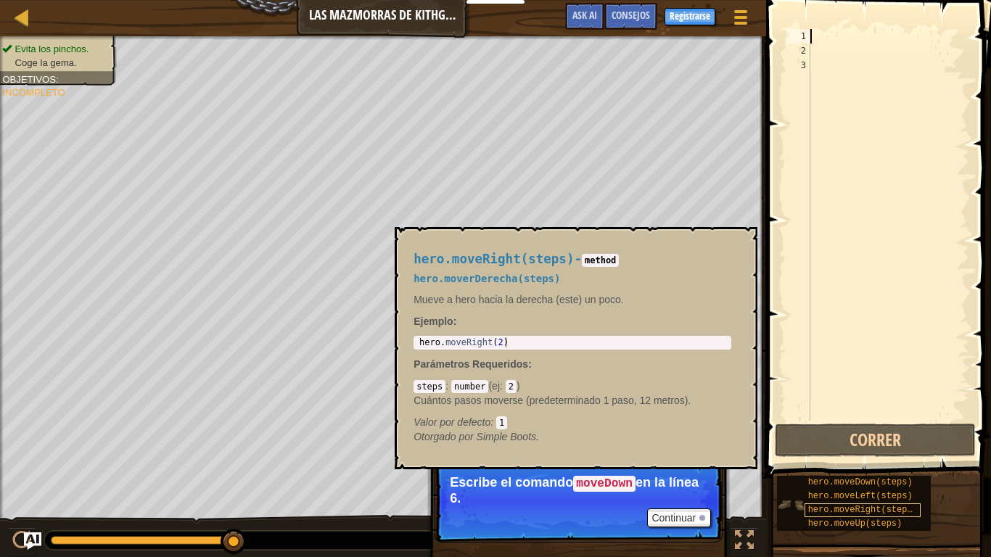
click at [843, 469] on span "hero.moveRight(steps)" at bounding box center [863, 510] width 110 height 10
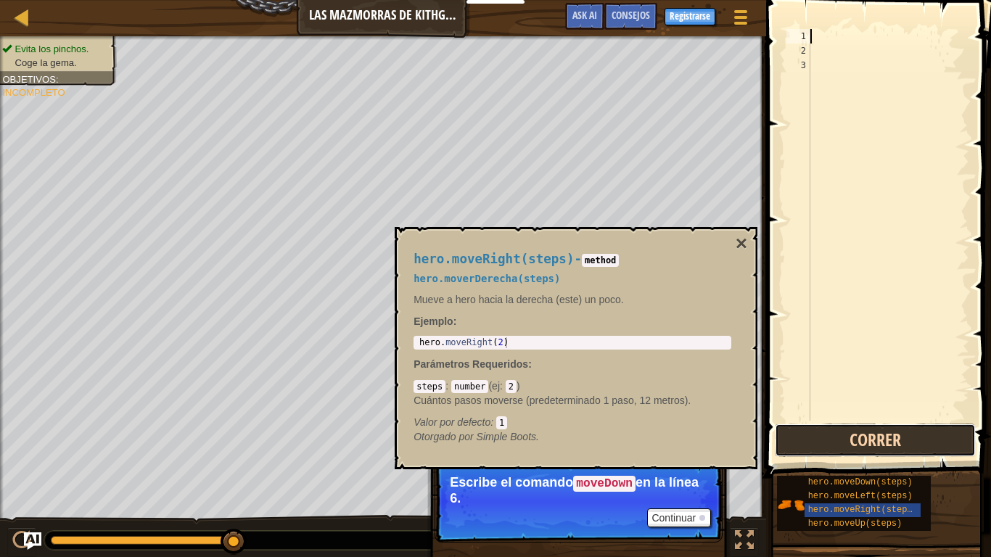
click at [863, 445] on button "Correr" at bounding box center [875, 440] width 201 height 33
click at [825, 449] on button "Correr" at bounding box center [875, 440] width 201 height 33
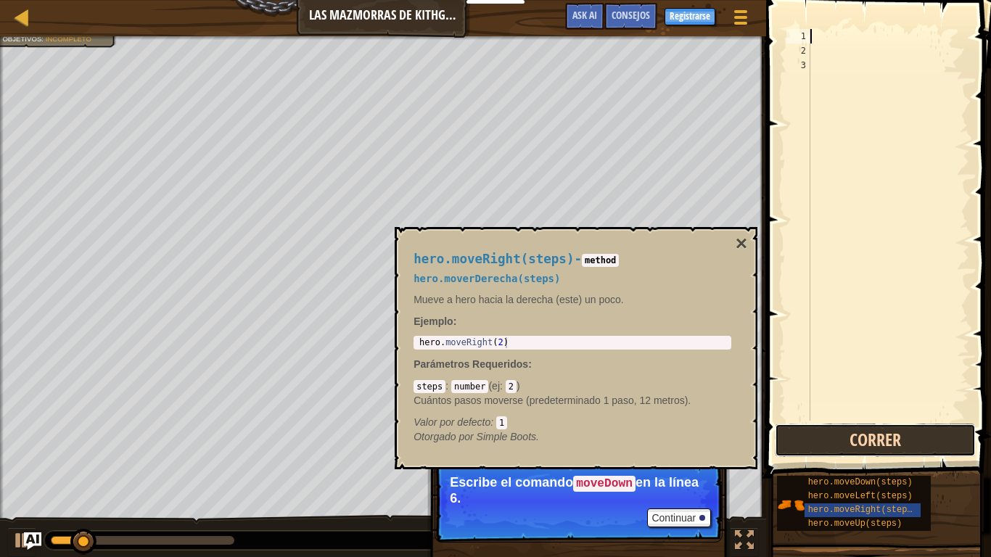
click at [825, 449] on button "Correr" at bounding box center [875, 440] width 201 height 33
click at [825, 449] on button "Corriendo" at bounding box center [875, 440] width 201 height 33
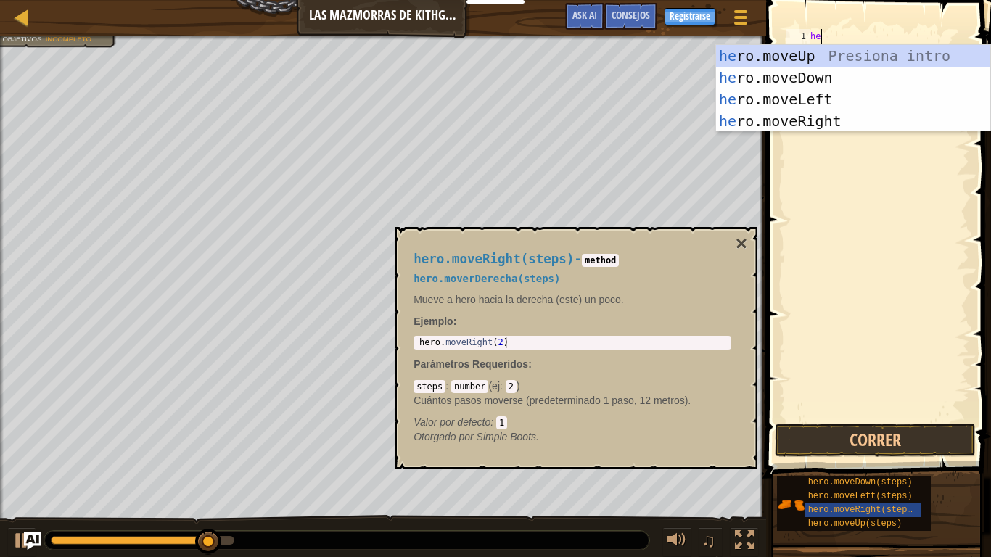
type textarea "hero"
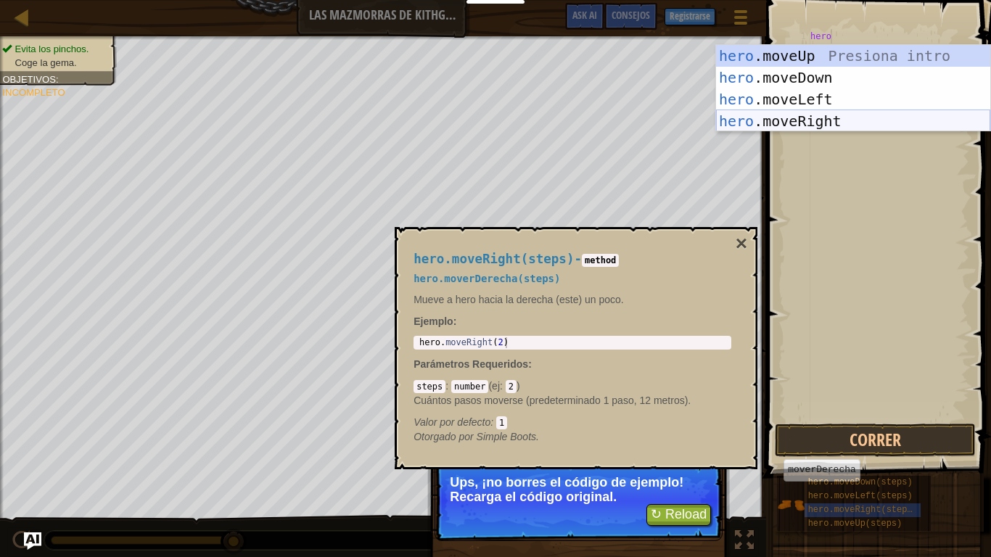
click at [816, 115] on div "hero .moveUp Presiona intro hero .moveDown Presiona intro hero .moveLeft Presio…" at bounding box center [853, 110] width 274 height 131
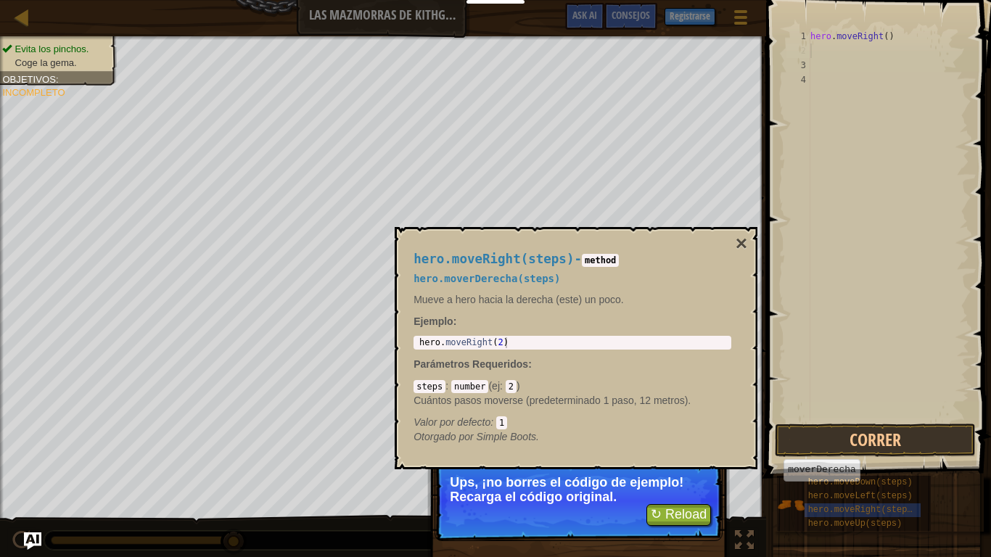
scroll to position [7, 0]
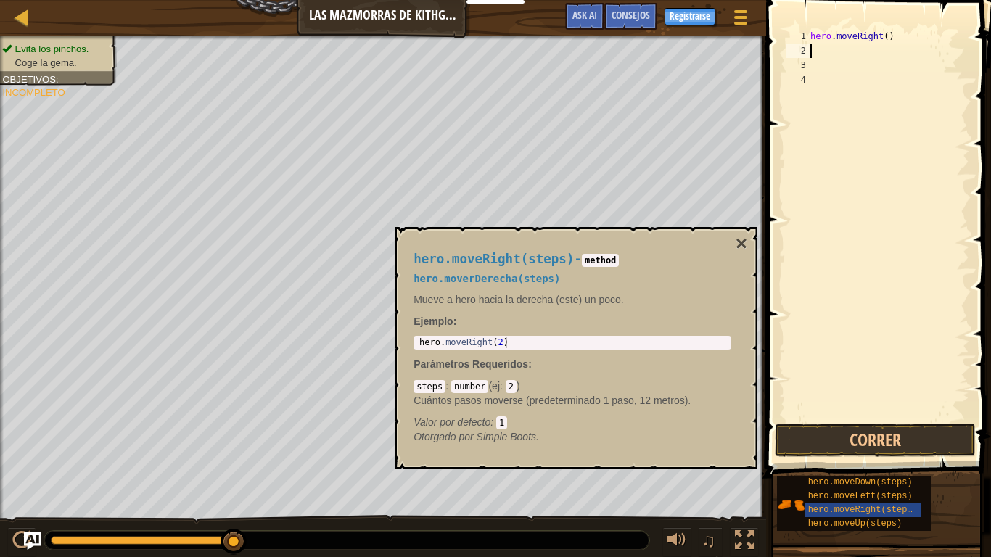
click at [892, 39] on div "hero . moveRight ( )" at bounding box center [889, 239] width 162 height 421
type textarea "hero.moveRight()"
click at [846, 451] on button "Correr" at bounding box center [875, 440] width 201 height 33
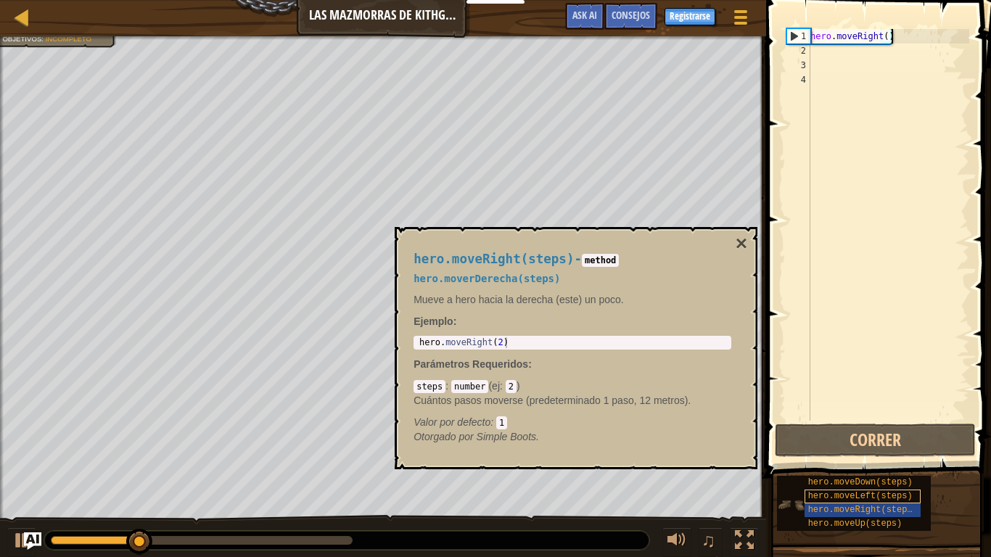
click at [837, 469] on span "hero.moveLeft(steps)" at bounding box center [860, 496] width 104 height 10
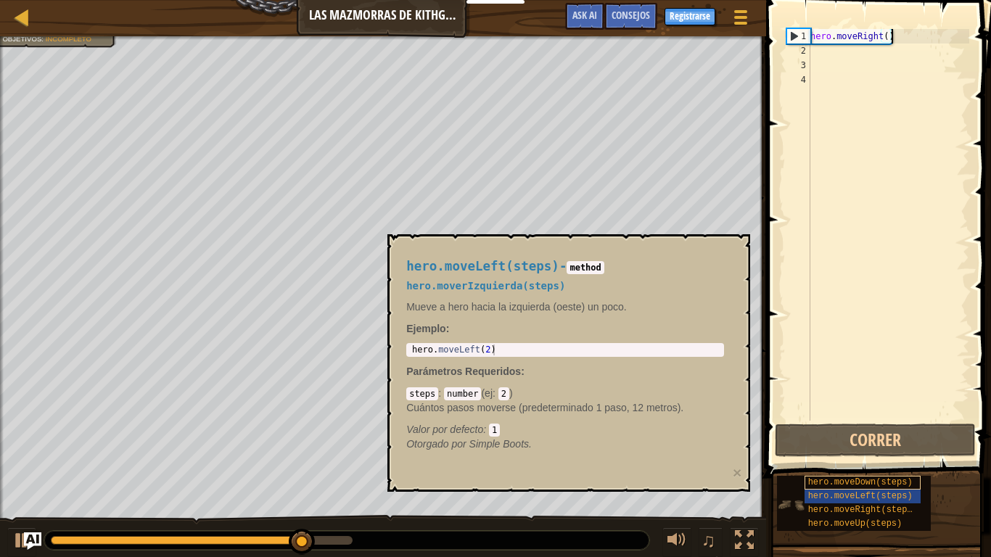
click at [827, 469] on span "hero.moveDown(steps)" at bounding box center [860, 482] width 104 height 10
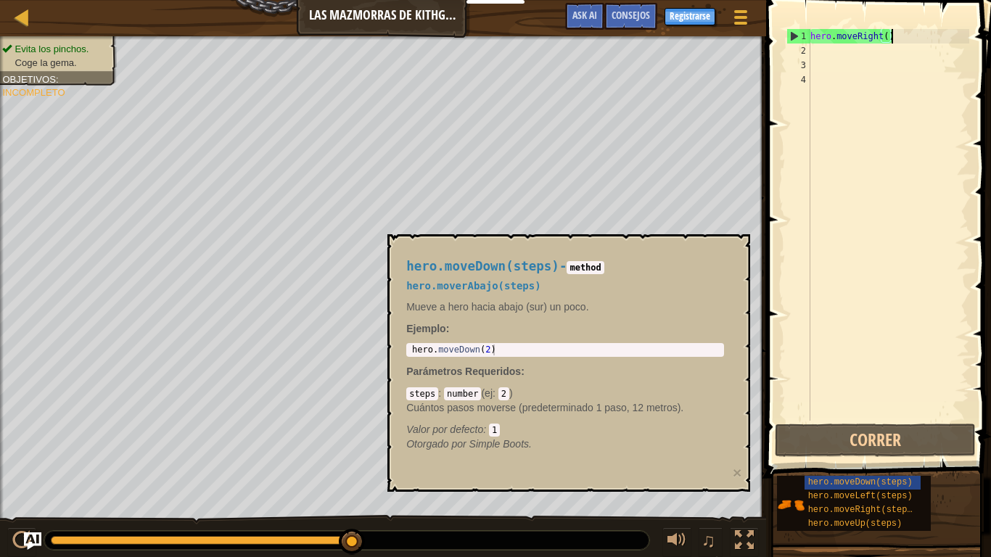
click at [826, 52] on div "hero . moveRight ( )" at bounding box center [889, 239] width 162 height 421
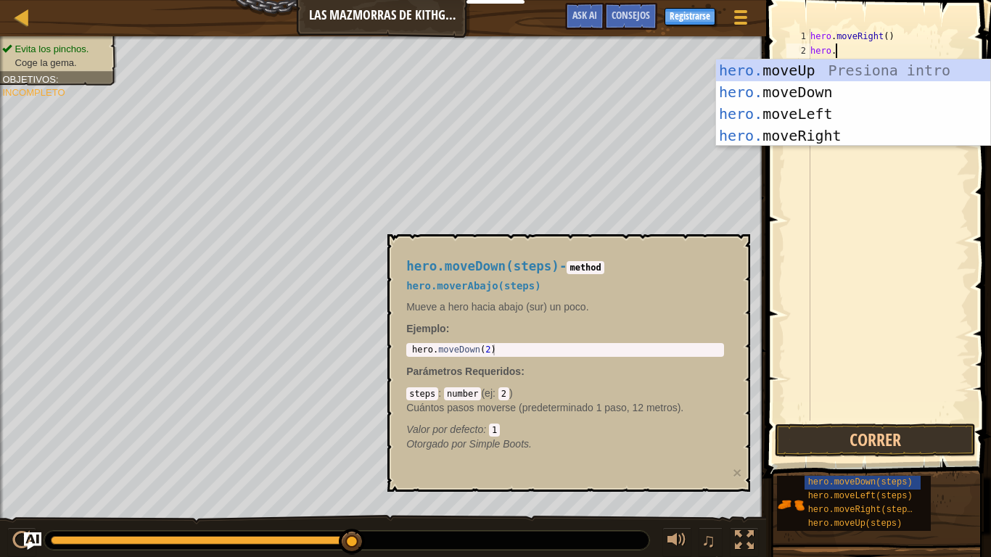
scroll to position [7, 3]
click at [850, 469] on span "hero.moveUp(steps)" at bounding box center [855, 524] width 94 height 10
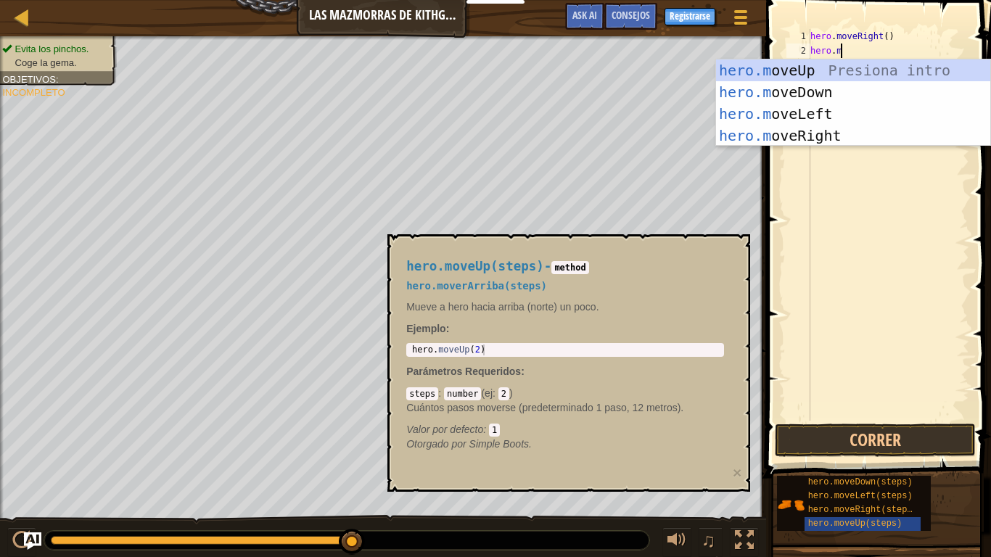
type textarea "[DOMAIN_NAME]"
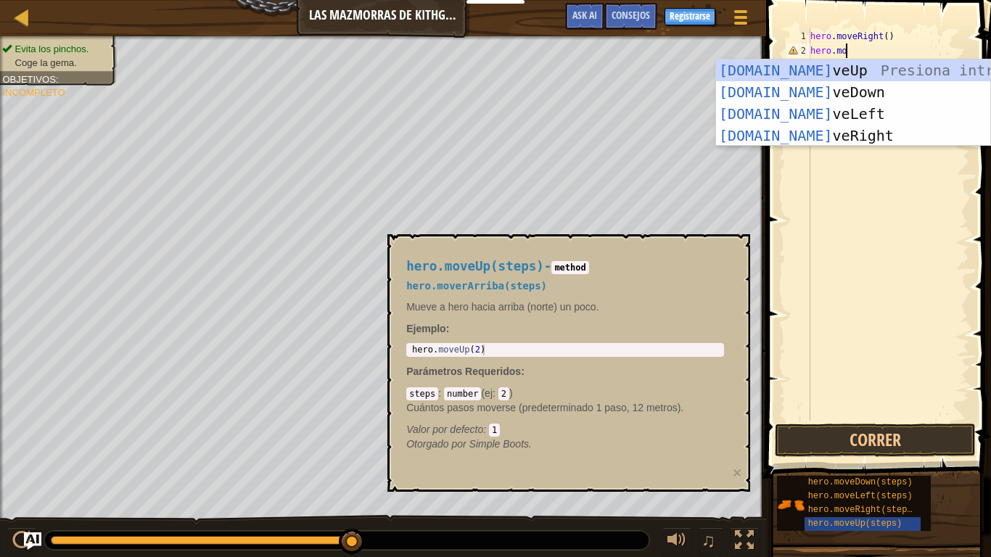
scroll to position [7, 4]
click at [838, 90] on div "[DOMAIN_NAME] veUp Presiona intro [DOMAIN_NAME] veDown Presiona intro [DOMAIN_N…" at bounding box center [853, 124] width 274 height 131
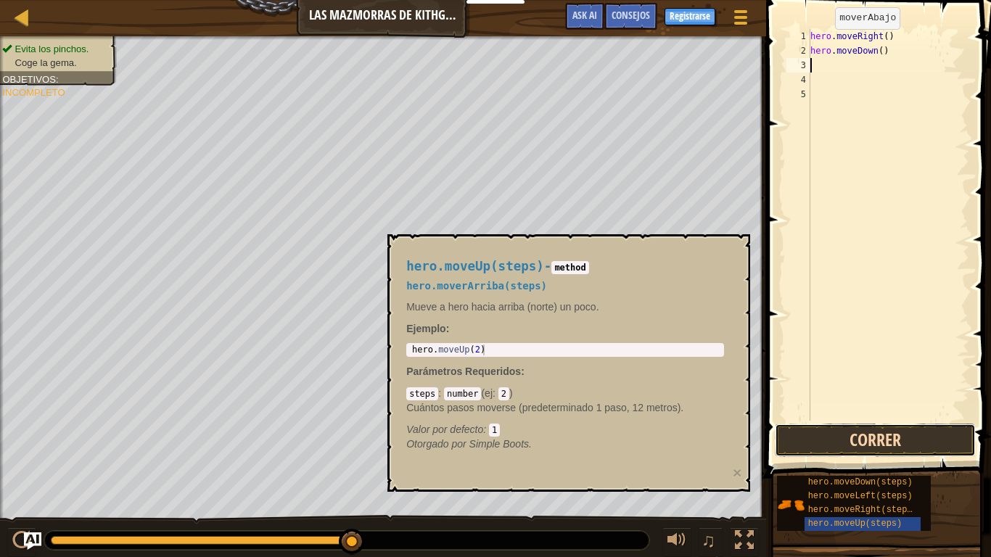
click at [810, 448] on button "Correr" at bounding box center [875, 440] width 201 height 33
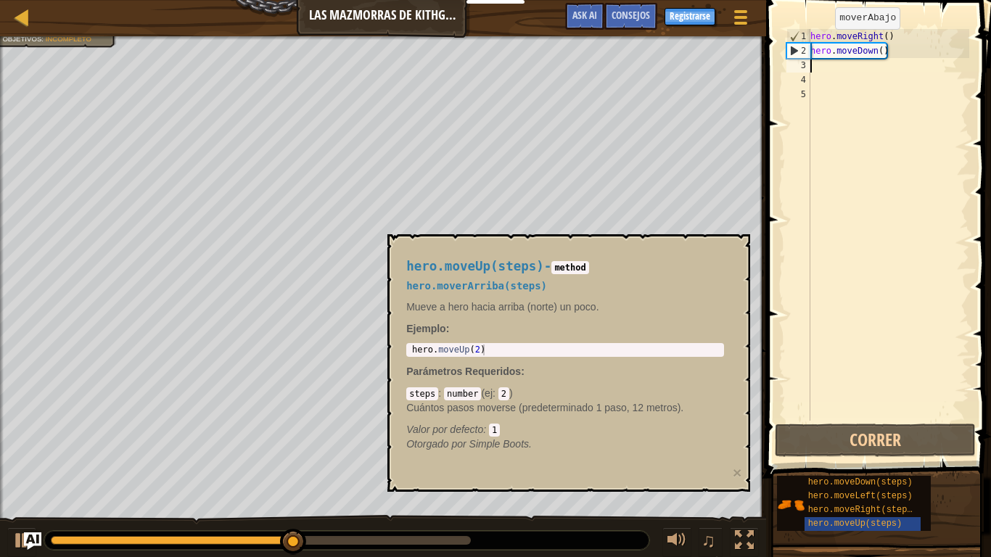
click at [588, 269] on code "method" at bounding box center [569, 267] width 37 height 13
click at [831, 69] on div "hero . moveRight ( ) hero . moveDown ( )" at bounding box center [889, 239] width 162 height 421
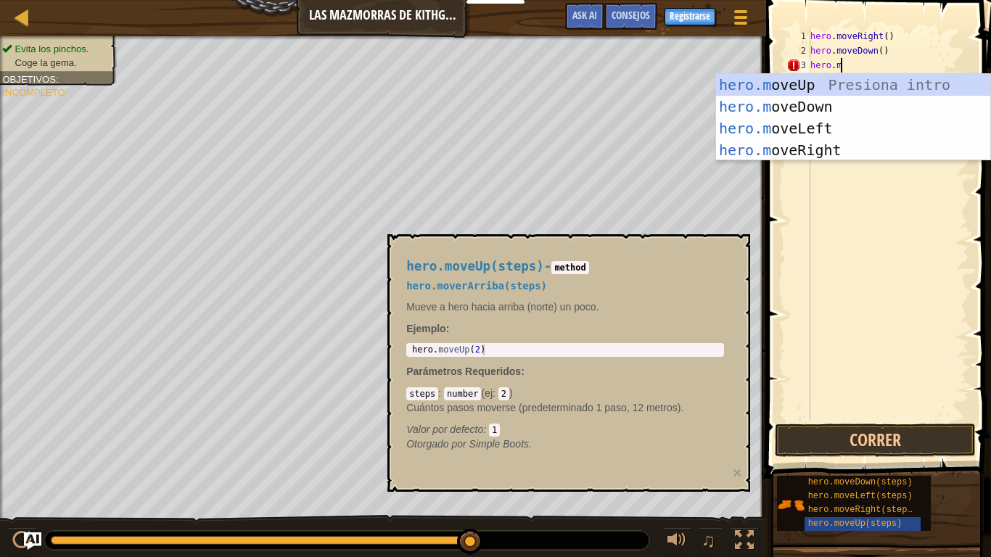
type textarea "[DOMAIN_NAME]"
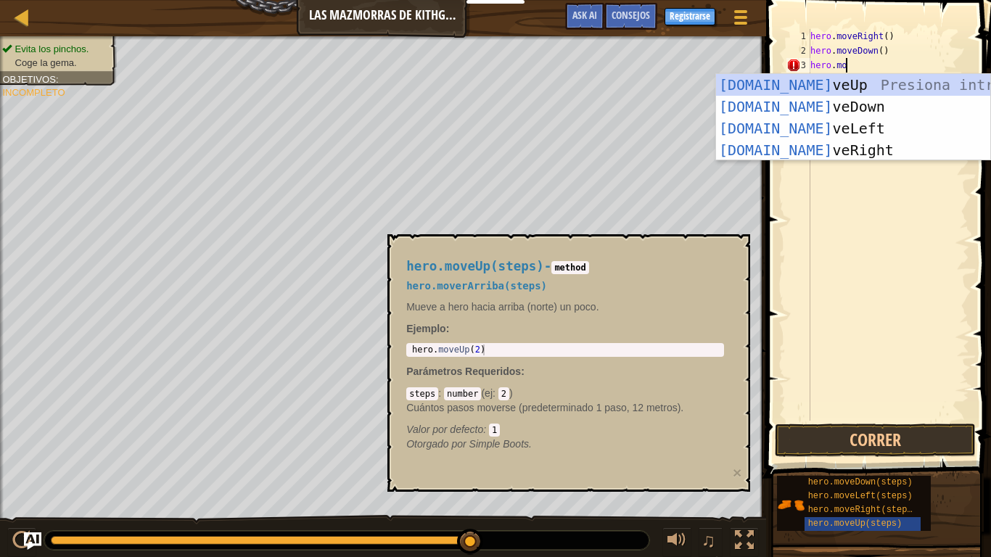
scroll to position [7, 4]
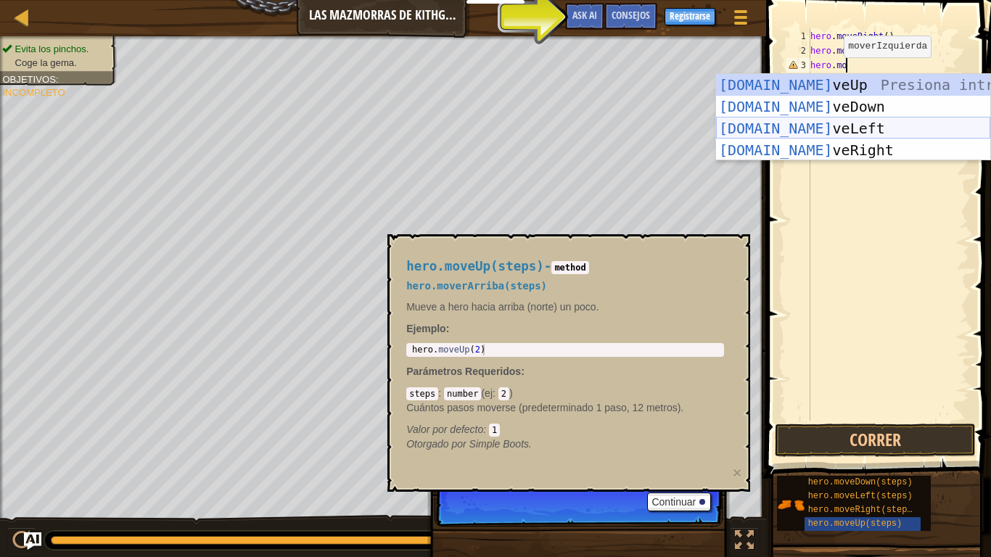
click at [782, 128] on div "[DOMAIN_NAME] veUp Presiona intro [DOMAIN_NAME] veDown Presiona intro [DOMAIN_N…" at bounding box center [853, 139] width 274 height 131
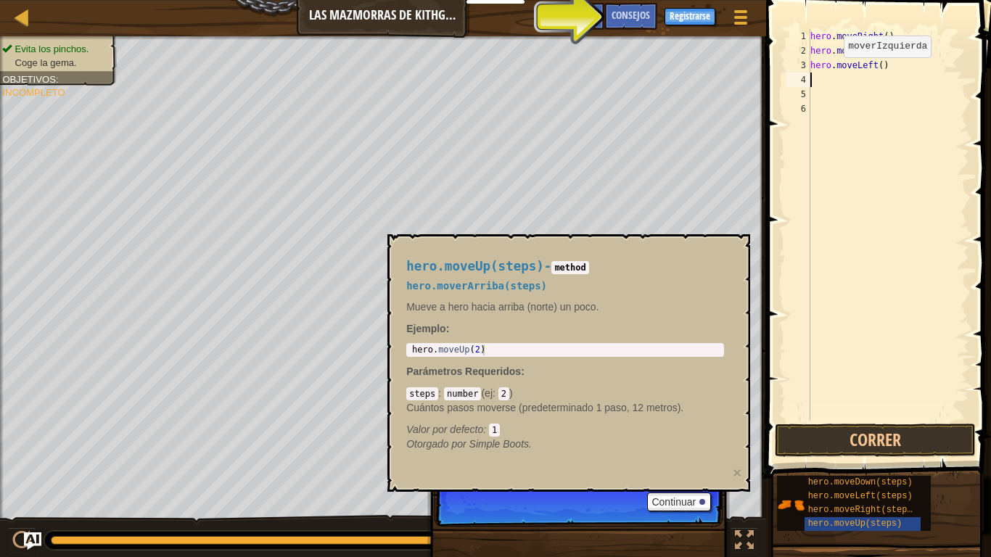
scroll to position [7, 0]
click at [846, 117] on div "hero . moveRight ( ) hero . moveDown ( ) hero . moveLeft ( )" at bounding box center [889, 239] width 162 height 421
click at [818, 445] on button "Correr" at bounding box center [875, 440] width 201 height 33
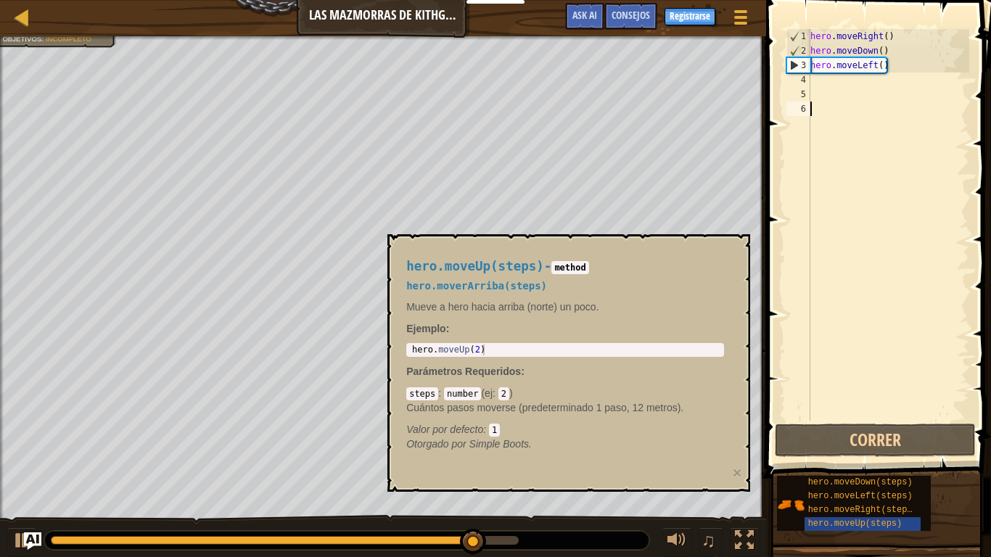
click at [890, 64] on div "hero . moveRight ( ) hero . moveDown ( ) hero . moveLeft ( )" at bounding box center [889, 239] width 162 height 421
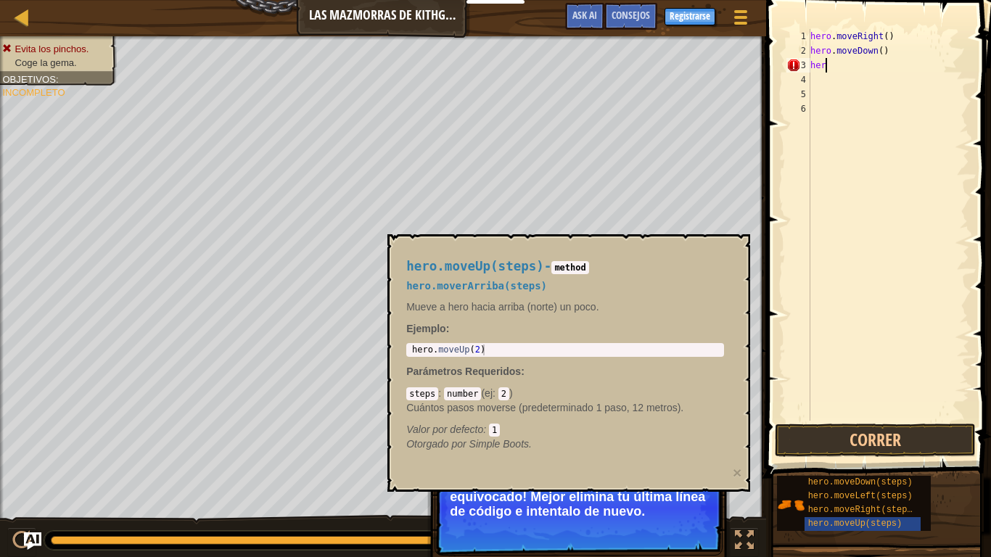
type textarea "h"
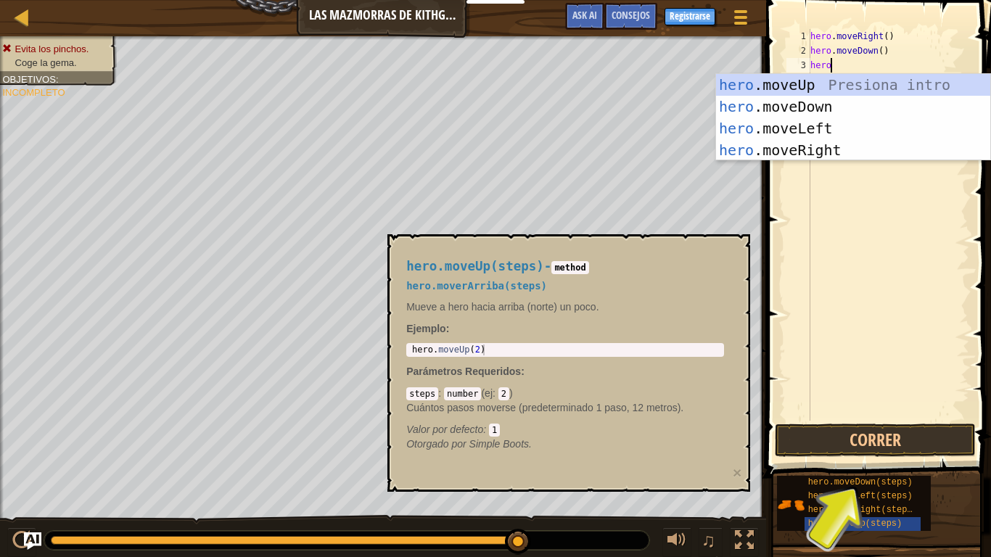
scroll to position [7, 3]
type textarea "[DOMAIN_NAME]"
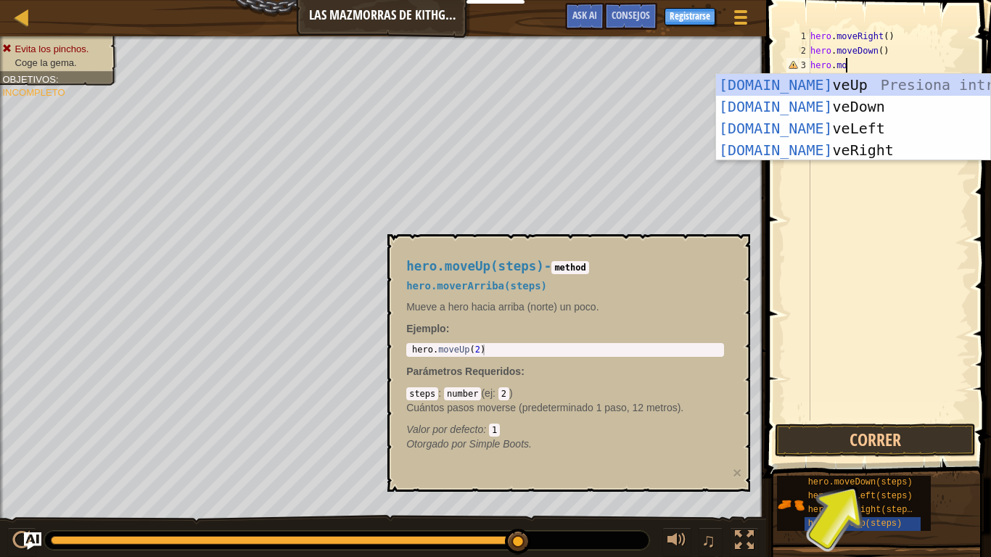
scroll to position [7, 4]
click at [821, 107] on div "[DOMAIN_NAME] veUp Presiona intro [DOMAIN_NAME] veDown Presiona intro [DOMAIN_N…" at bounding box center [853, 139] width 274 height 131
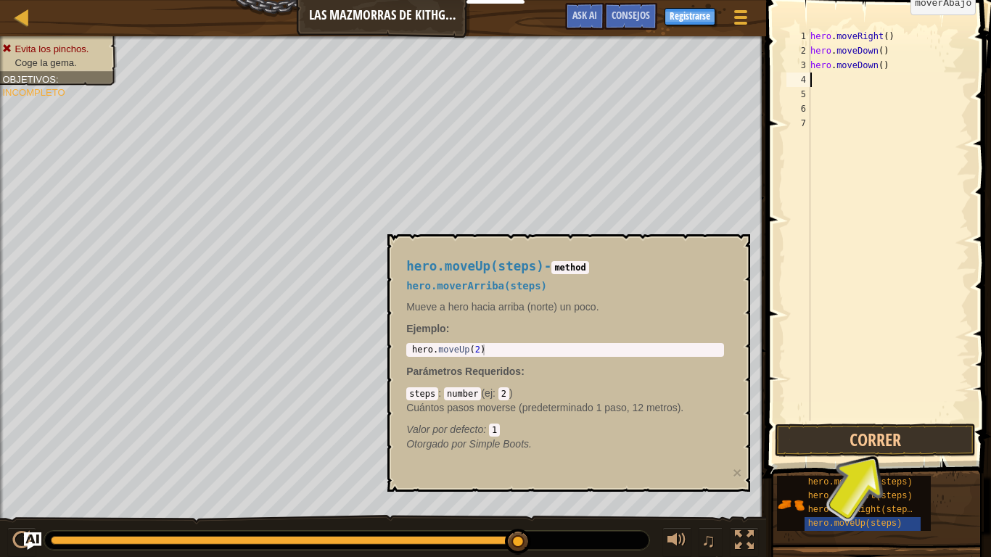
scroll to position [7, 0]
click at [808, 433] on button "Correr" at bounding box center [875, 440] width 201 height 33
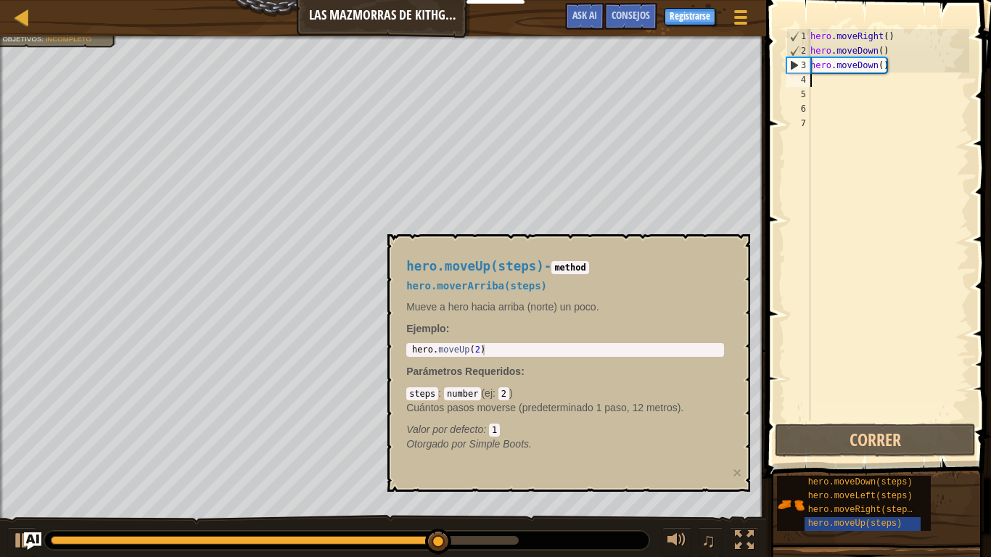
click at [884, 72] on div "hero . moveRight ( ) hero . moveDown ( ) hero . moveDown ( )" at bounding box center [889, 239] width 162 height 421
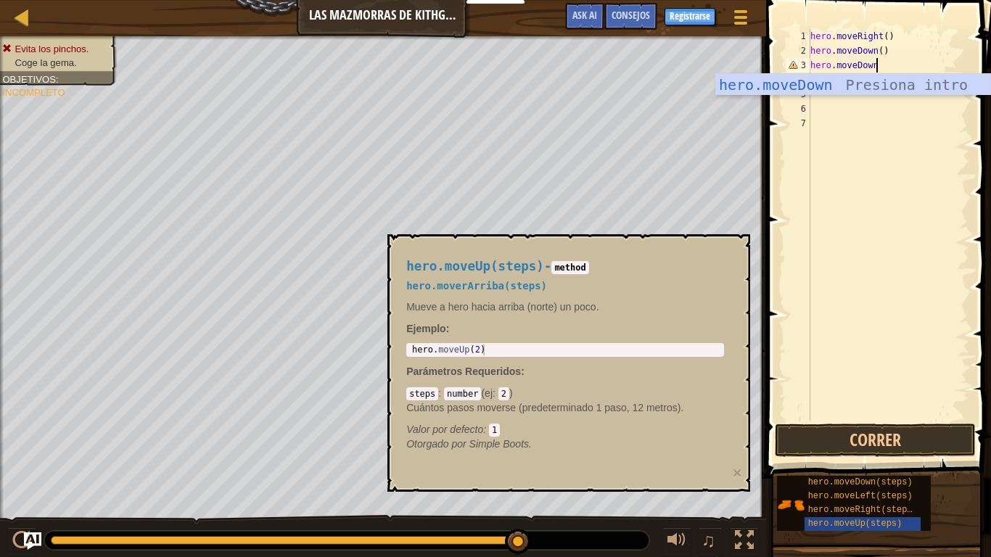
scroll to position [7, 9]
click at [856, 431] on button "Correr" at bounding box center [875, 440] width 201 height 33
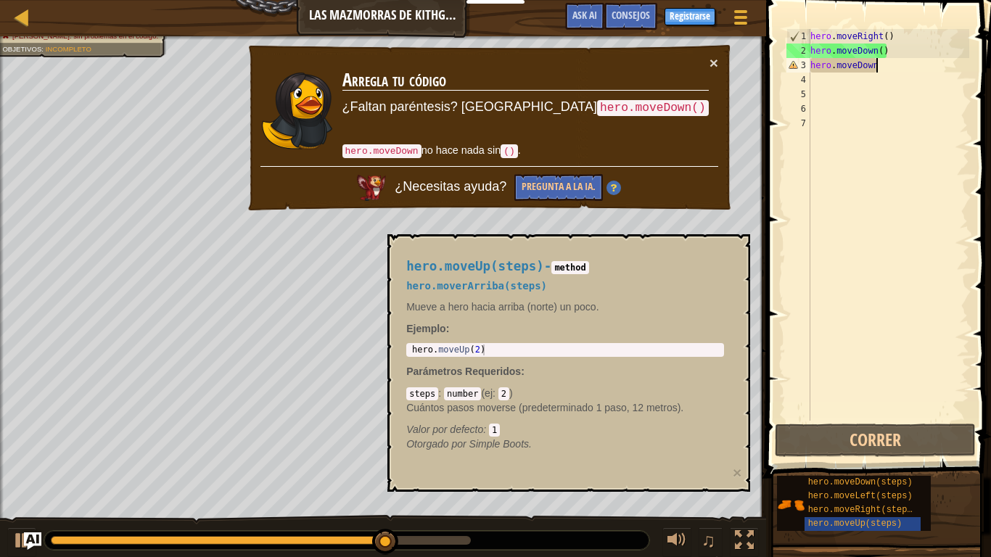
click at [882, 67] on div "hero . moveRight ( ) hero . moveDown ( ) hero . [GEOGRAPHIC_DATA]" at bounding box center [889, 239] width 162 height 421
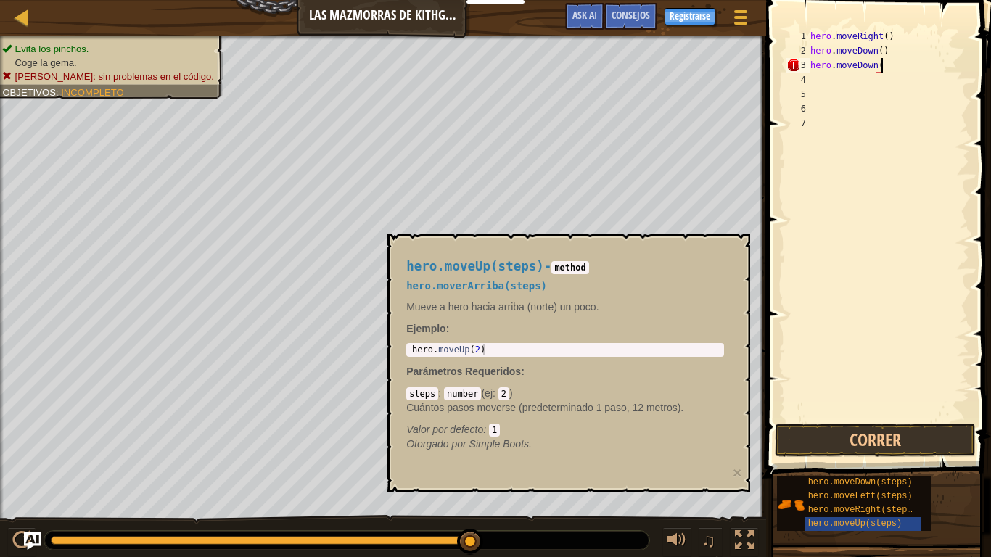
scroll to position [7, 10]
type textarea "hero.moveDown()"
click at [855, 444] on button "Correr" at bounding box center [875, 440] width 201 height 33
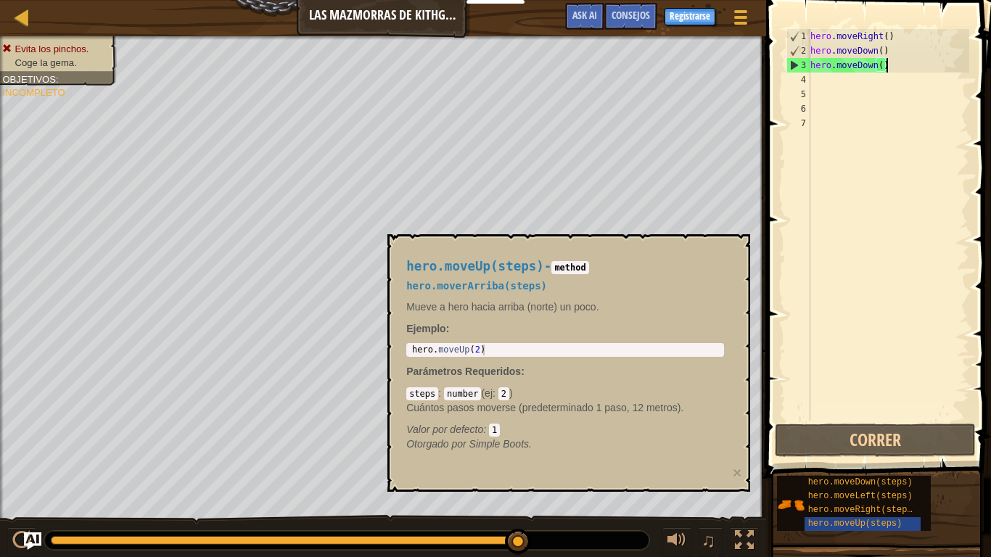
click at [891, 66] on div "hero . moveRight ( ) hero . moveDown ( ) hero . moveDown ( )" at bounding box center [889, 239] width 162 height 421
click at [834, 81] on div "hero . moveRight ( ) hero . moveDown ( ) hero . moveDown ( )" at bounding box center [889, 239] width 162 height 421
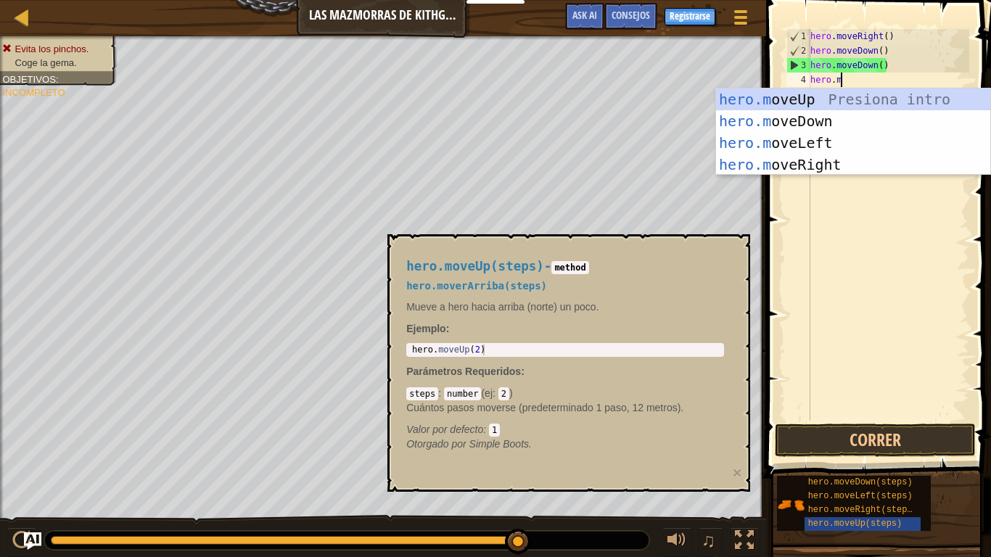
type textarea "[DOMAIN_NAME]"
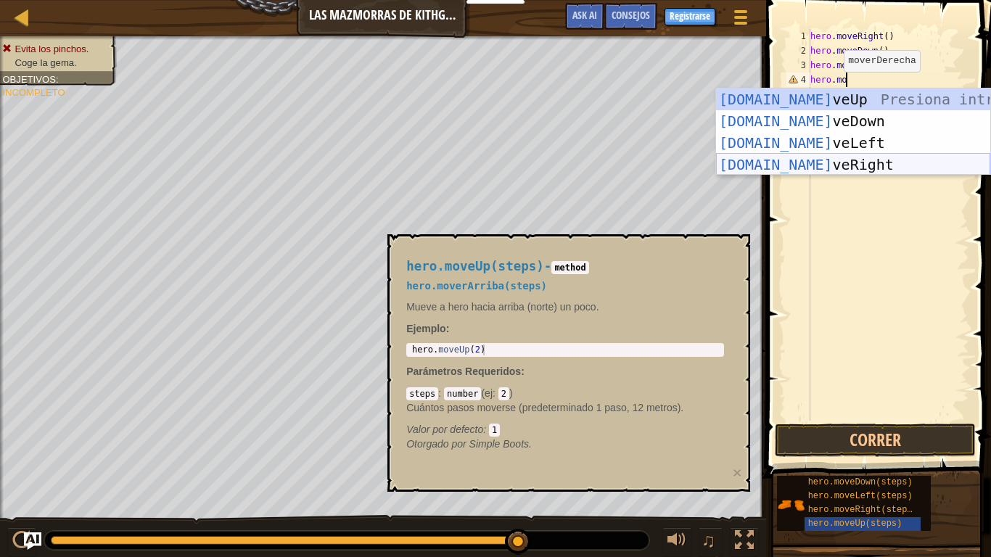
click at [811, 164] on div "[DOMAIN_NAME] veUp Presiona intro [DOMAIN_NAME] veDown Presiona intro [DOMAIN_N…" at bounding box center [853, 154] width 274 height 131
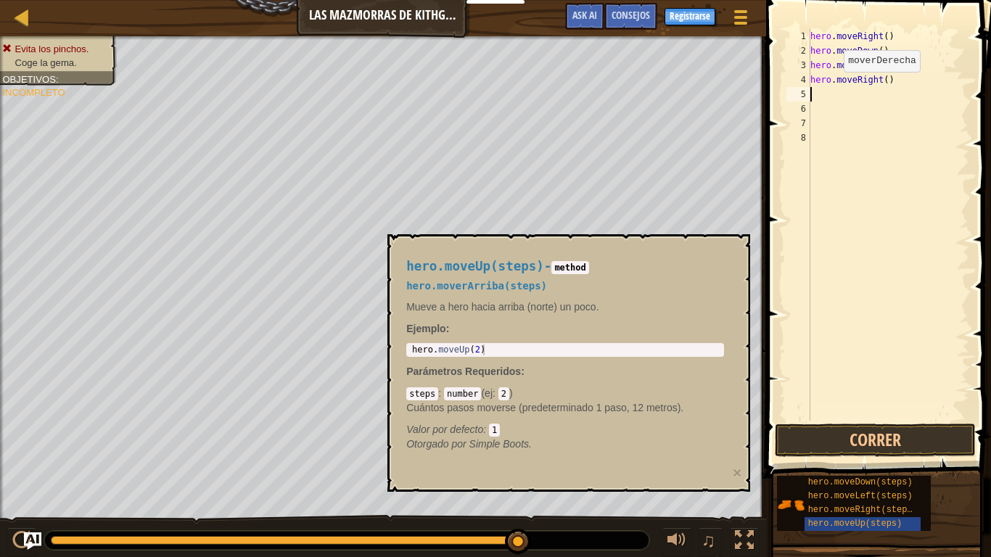
scroll to position [7, 0]
click at [863, 439] on button "Correr" at bounding box center [875, 440] width 201 height 33
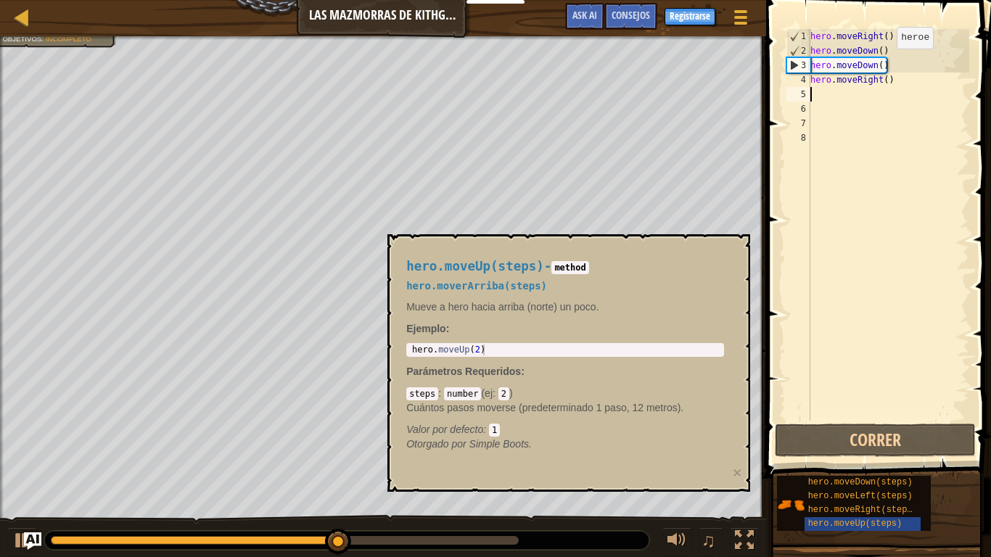
click at [884, 62] on div "hero . moveRight ( ) hero . moveDown ( ) hero . moveDown ( ) hero . moveRight (…" at bounding box center [889, 239] width 162 height 421
click at [894, 66] on div "hero . moveRight ( ) hero . moveDown ( ) hero . moveDown ( ) hero . moveRight (…" at bounding box center [889, 239] width 162 height 421
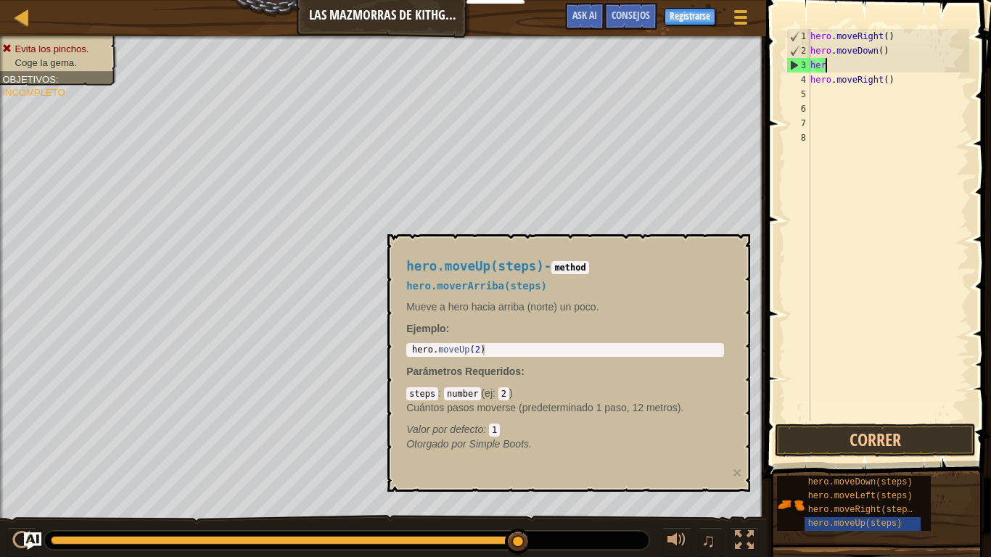
type textarea "h"
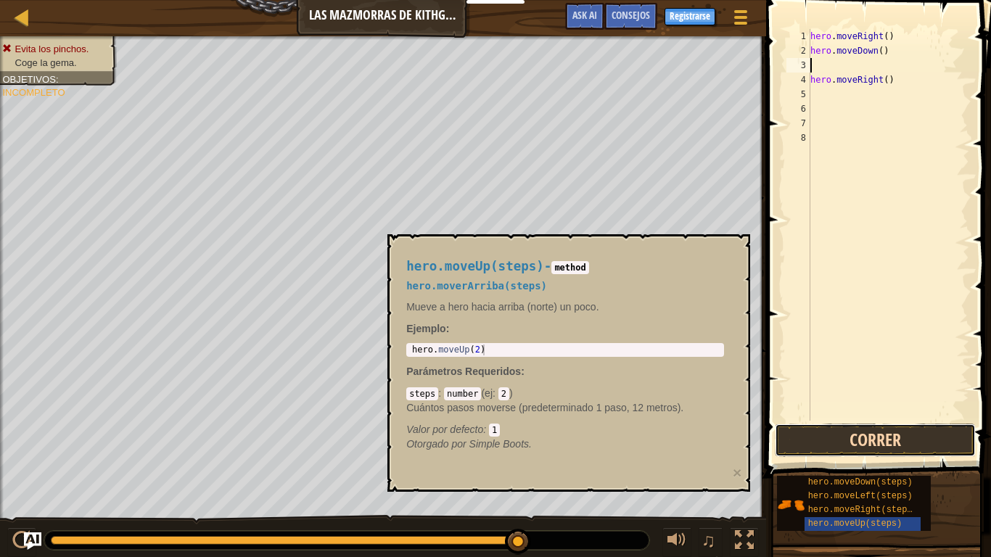
click at [789, 427] on button "Correr" at bounding box center [875, 440] width 201 height 33
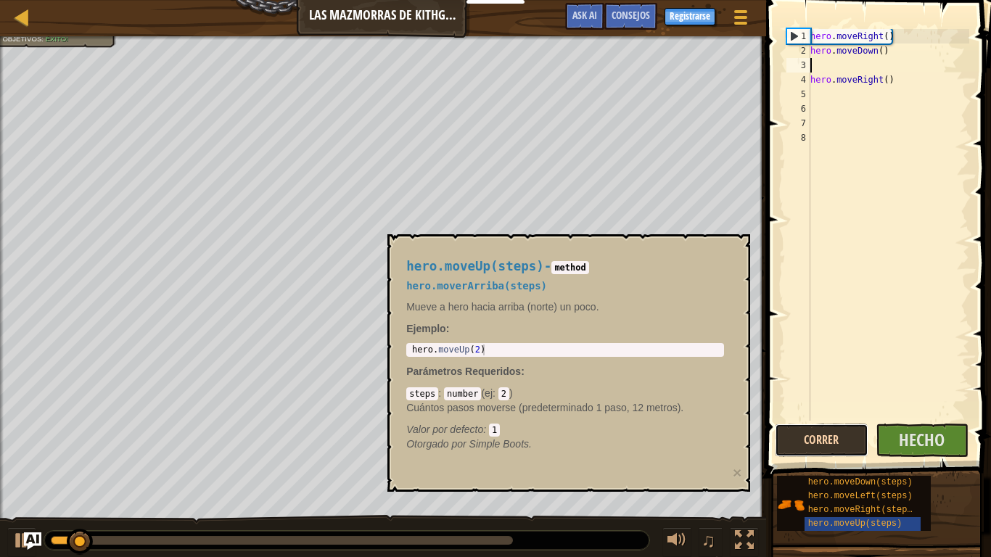
click at [789, 427] on button "Correr" at bounding box center [822, 440] width 94 height 33
click at [911, 432] on span "Hecho" at bounding box center [922, 439] width 46 height 23
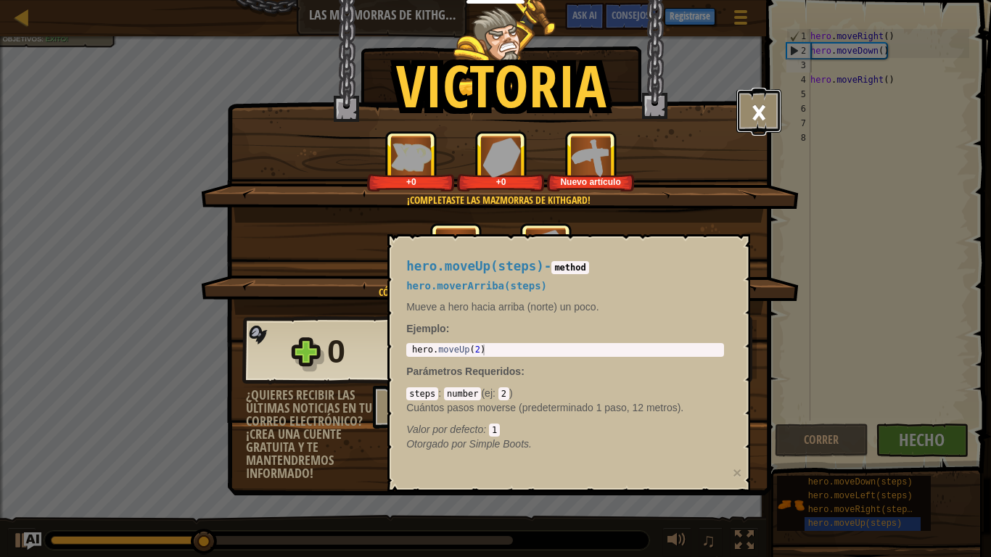
click at [738, 111] on button "×" at bounding box center [758, 111] width 45 height 44
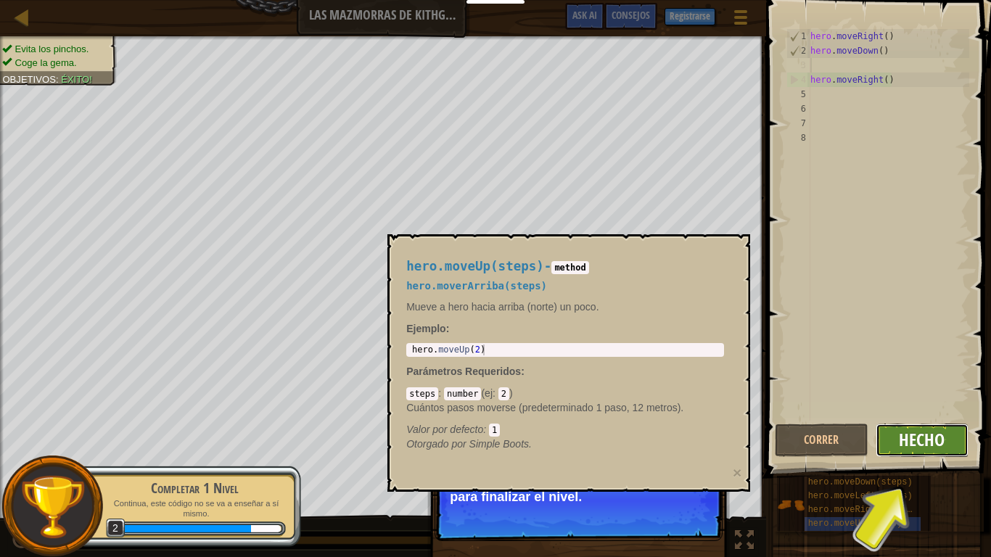
click at [905, 444] on span "Hecho" at bounding box center [922, 439] width 46 height 23
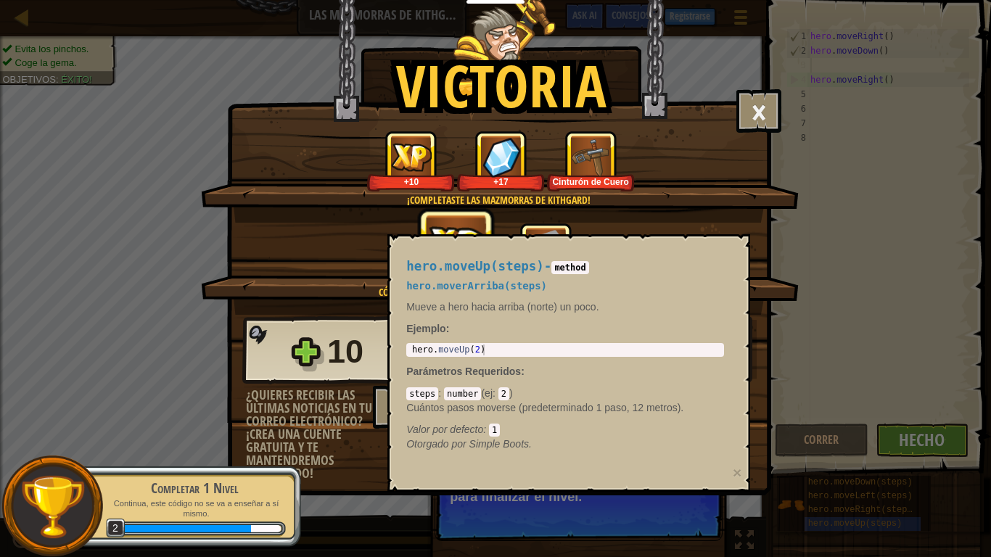
click at [578, 266] on code "method" at bounding box center [569, 267] width 37 height 13
click at [575, 269] on code "method" at bounding box center [569, 267] width 37 height 13
click at [442, 289] on span "hero.moverArriba(steps)" at bounding box center [476, 286] width 141 height 12
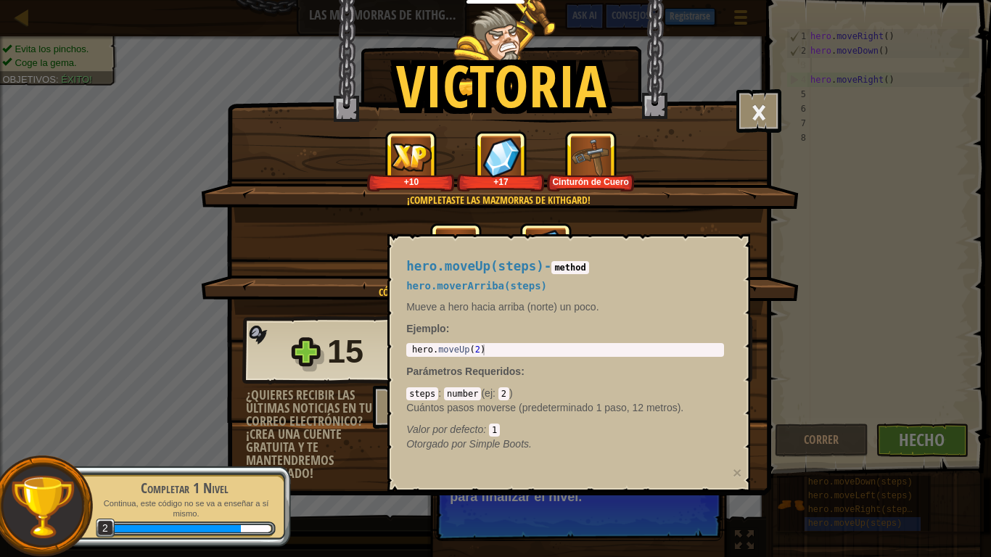
click at [502, 465] on div "hero.moveUp(steps) - method hero.moverArriba(steps) Mueve a hero hacia arriba (…" at bounding box center [568, 363] width 363 height 258
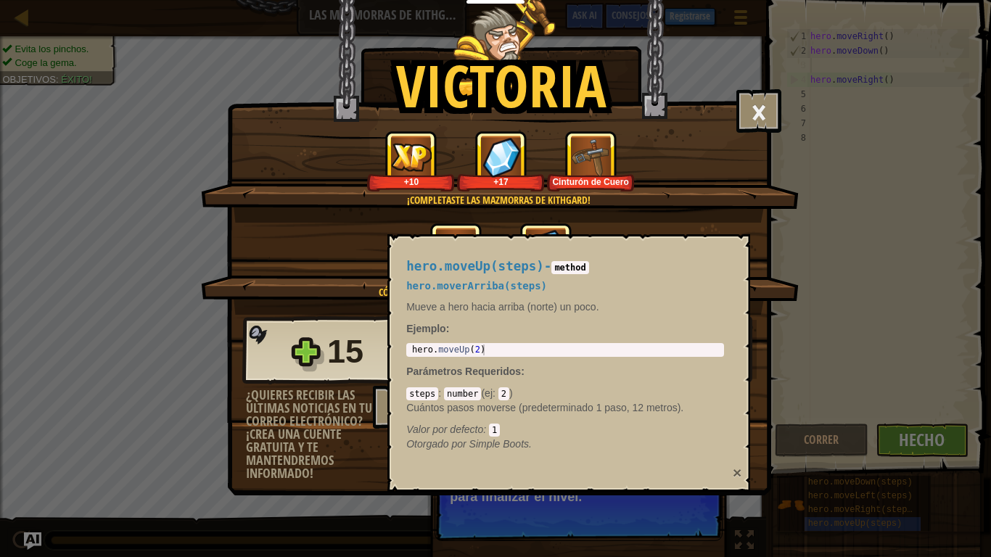
click at [736, 469] on button "×" at bounding box center [737, 472] width 9 height 15
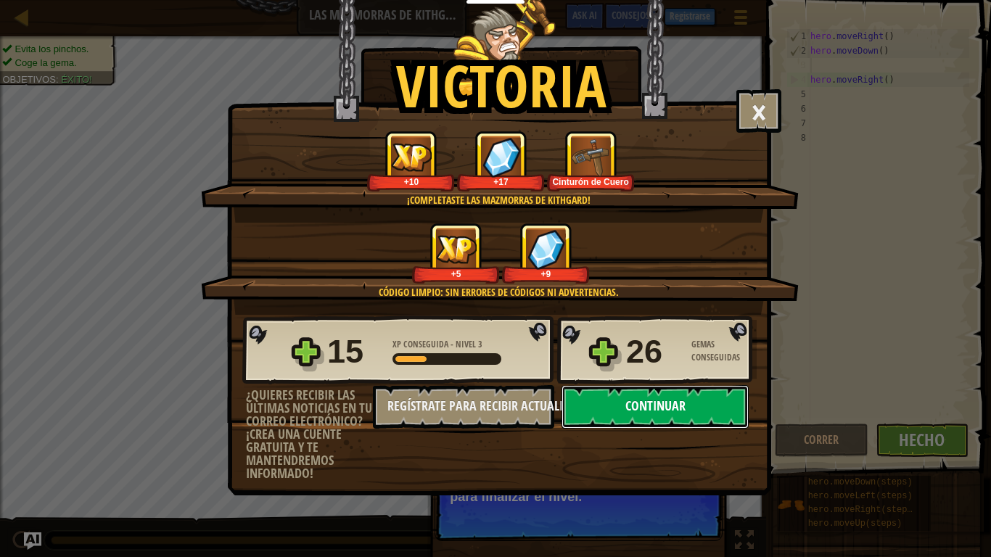
click at [688, 408] on button "Continuar" at bounding box center [655, 407] width 187 height 44
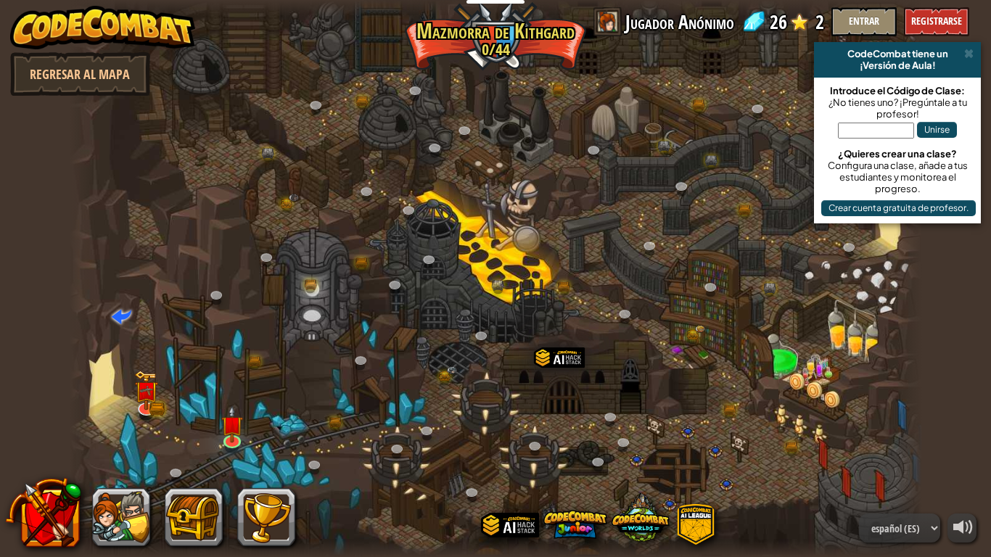
select select "es-ES"
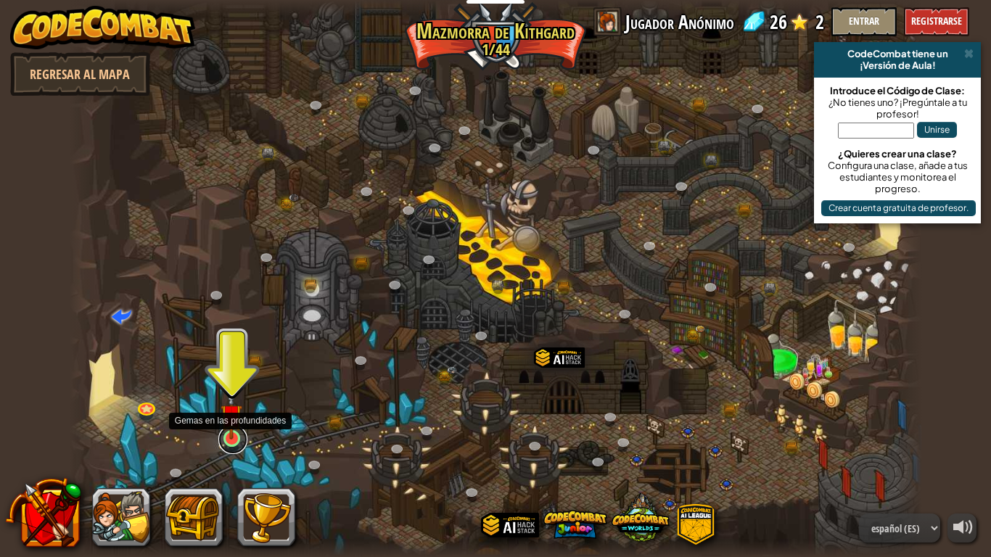
click at [235, 441] on link at bounding box center [232, 439] width 29 height 29
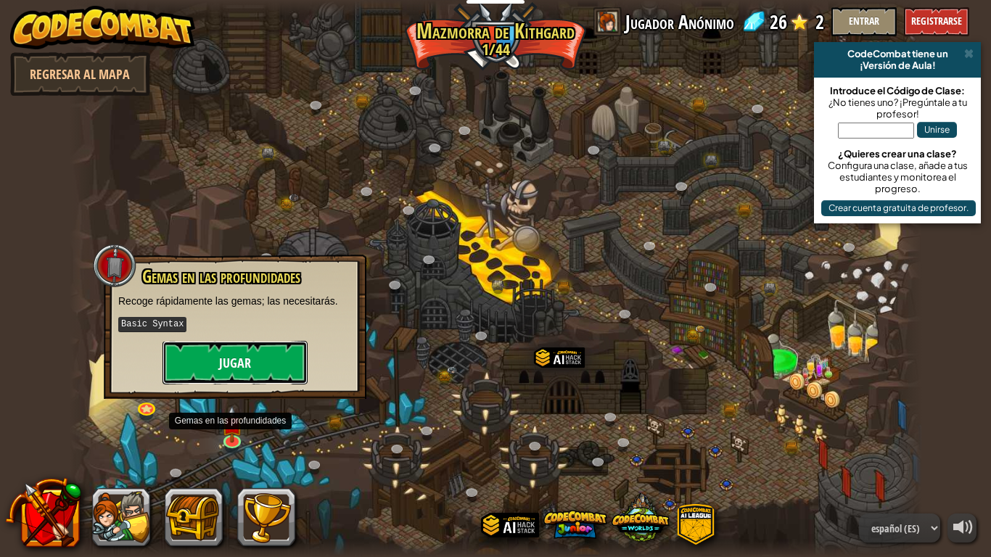
click at [211, 353] on button "Jugar" at bounding box center [235, 363] width 145 height 44
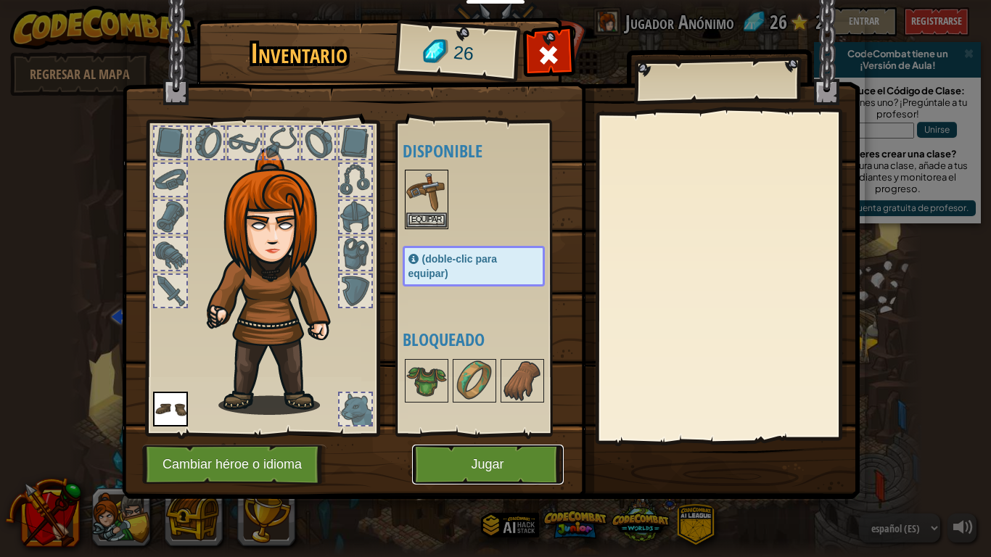
click at [451, 469] on button "Jugar" at bounding box center [488, 465] width 152 height 40
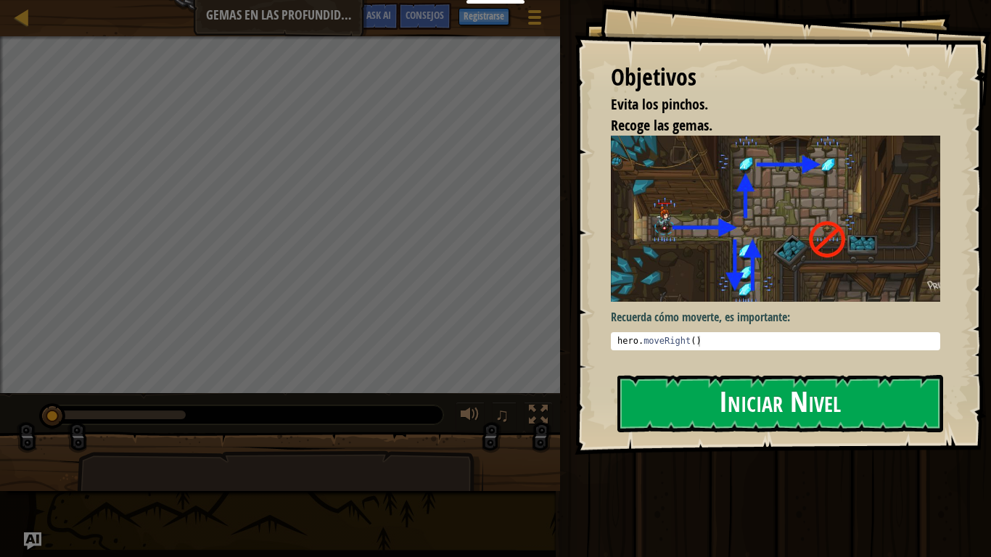
click at [766, 260] on img at bounding box center [775, 218] width 329 height 165
click at [752, 393] on button "Iniciar Nivel" at bounding box center [780, 403] width 326 height 57
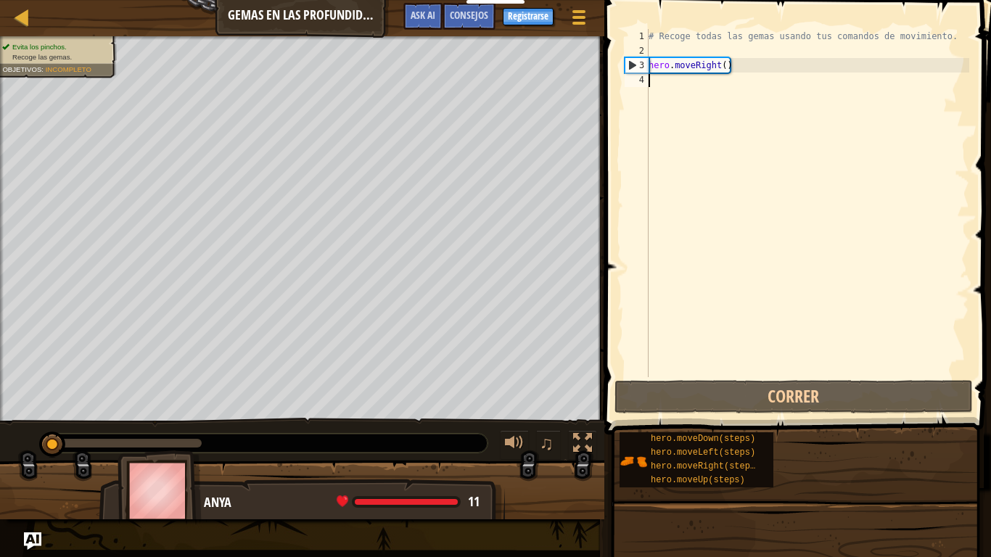
click at [719, 86] on div "# Recoge todas las gemas usando tus comandos de movimiento. hero . moveRight ( )" at bounding box center [808, 217] width 324 height 377
click at [694, 81] on div "# Recoge todas las gemas usando tus comandos de movimiento. hero . moveRight ( )" at bounding box center [808, 217] width 324 height 377
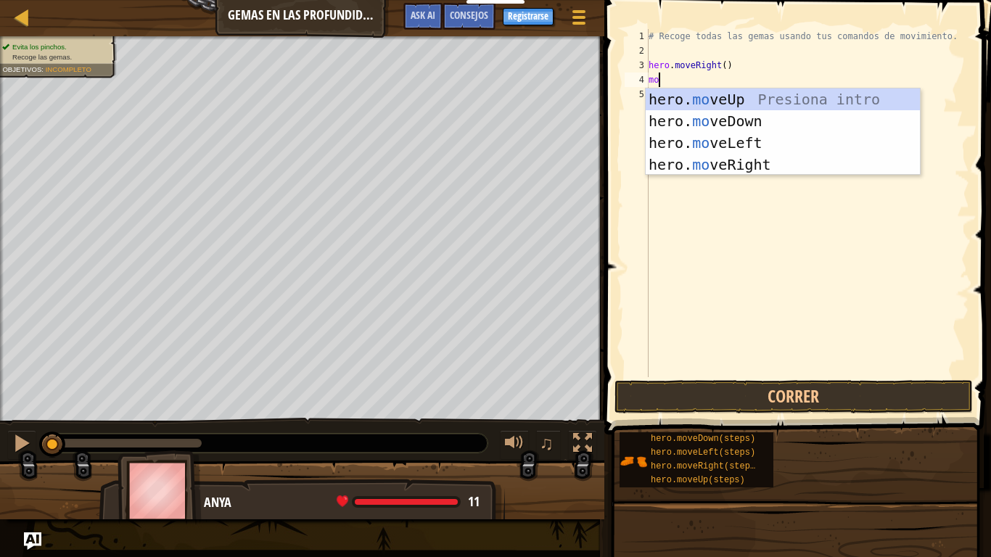
scroll to position [7, 1]
type textarea "m"
type textarea "hero."
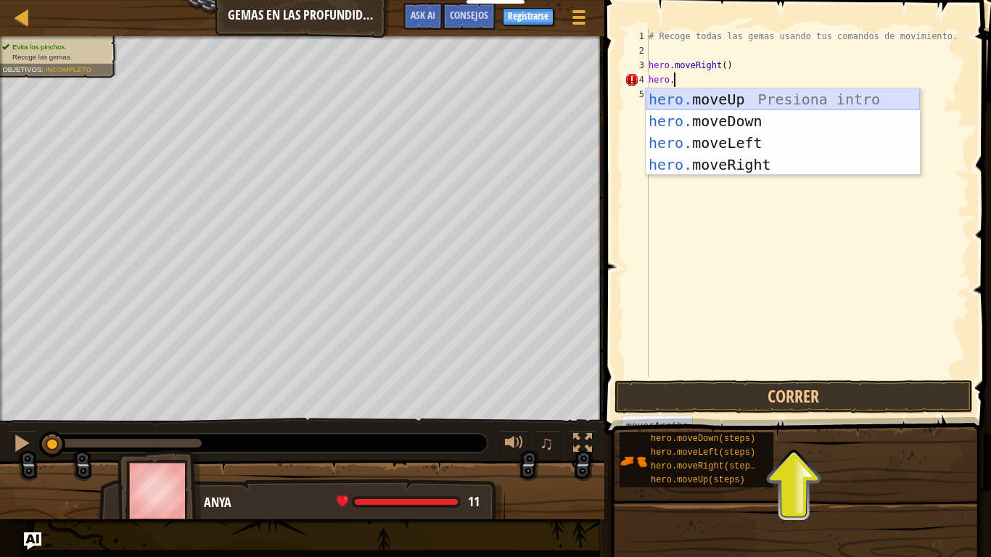
click at [723, 103] on div "hero. moveUp Presiona intro hero. moveDown Presiona intro hero. moveLeft Presio…" at bounding box center [783, 154] width 274 height 131
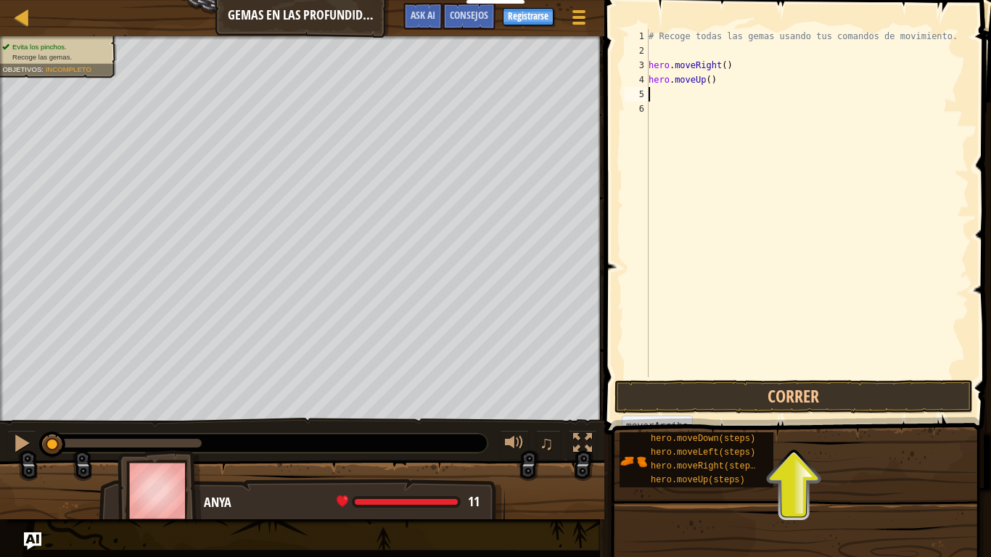
scroll to position [7, 0]
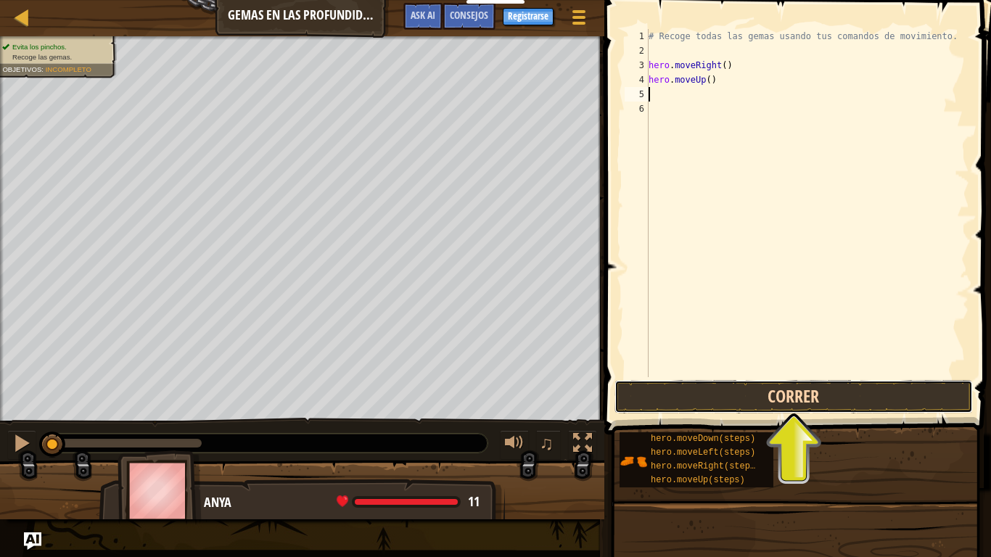
click at [731, 389] on button "Correr" at bounding box center [794, 396] width 358 height 33
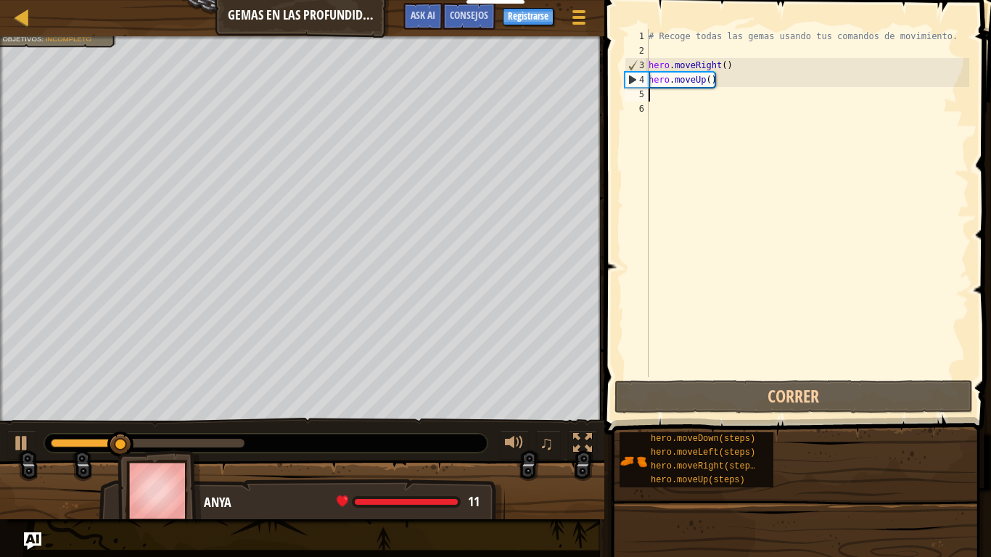
click at [662, 102] on div "# Recoge todas las gemas usando tus comandos de movimiento. hero . moveRight ( …" at bounding box center [808, 217] width 324 height 377
click at [660, 93] on div "# Recoge todas las gemas usando tus comandos de movimiento. hero . moveRight ( …" at bounding box center [808, 217] width 324 height 377
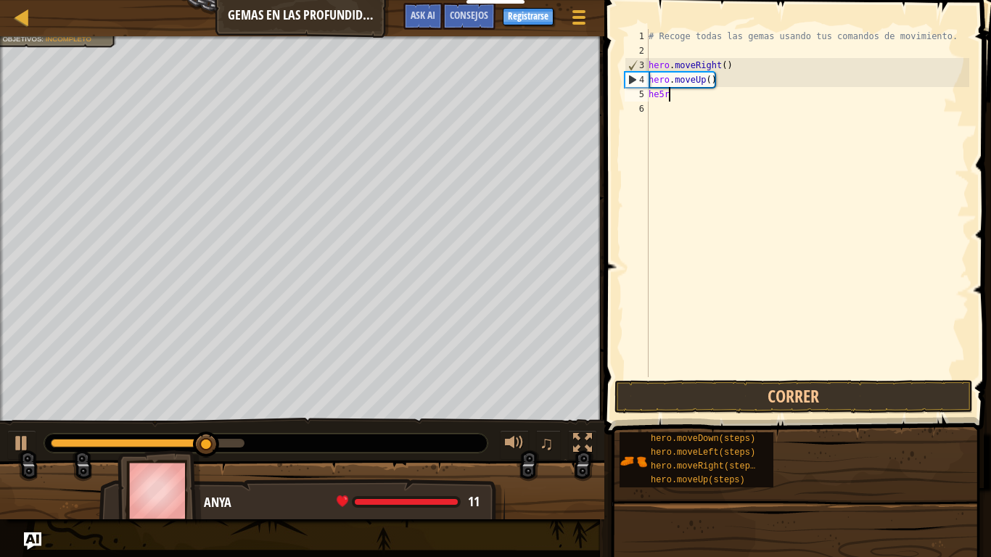
scroll to position [7, 3]
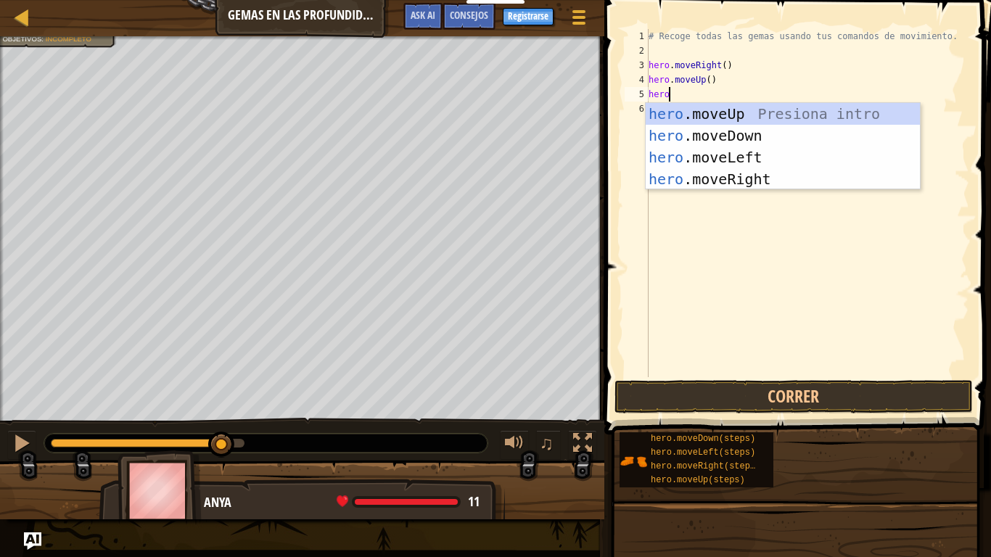
type textarea "hero."
click at [665, 144] on div "hero. moveUp Presiona intro hero. moveDown Presiona intro hero. moveLeft Presio…" at bounding box center [783, 168] width 274 height 131
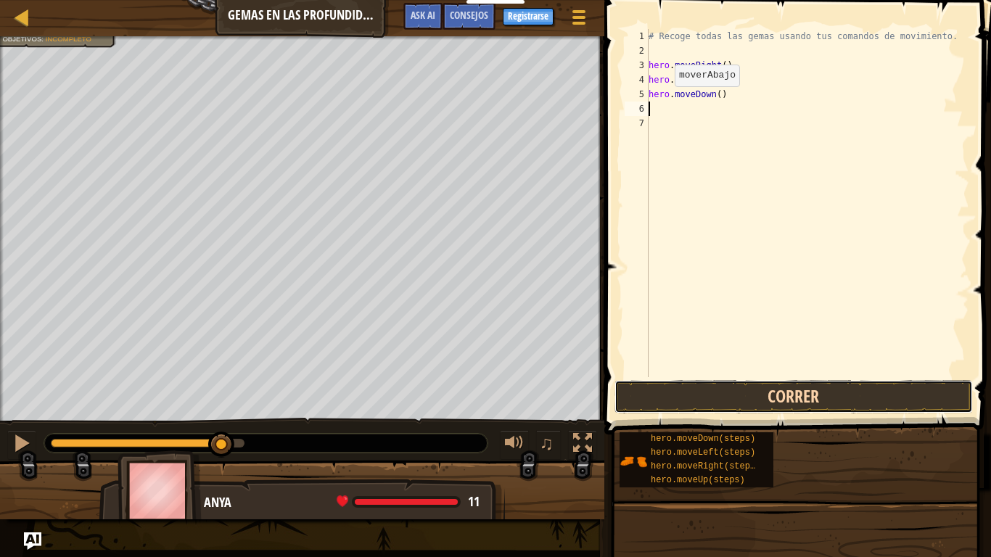
click at [716, 406] on button "Correr" at bounding box center [794, 396] width 358 height 33
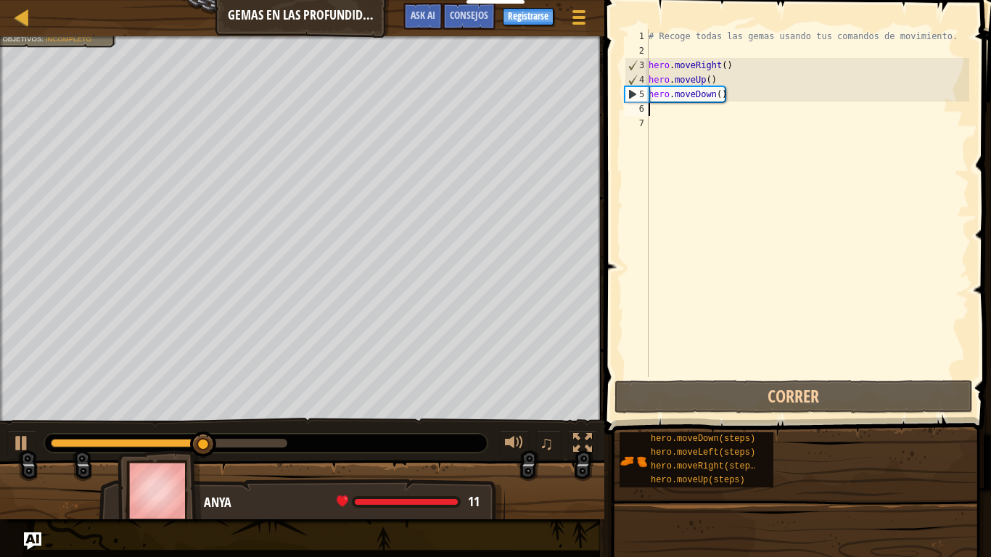
click at [728, 94] on div "# Recoge todas las gemas usando tus comandos de movimiento. hero . moveRight ( …" at bounding box center [808, 217] width 324 height 377
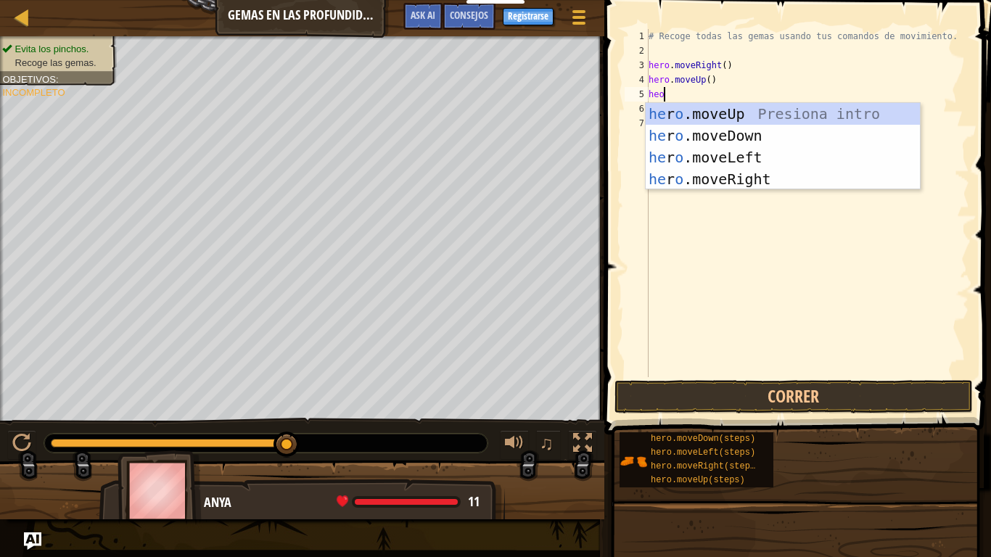
type textarea "heo"
click at [748, 158] on div "he r o .moveUp Presiona intro he r o .moveDown Presiona intro he r o .moveLeft …" at bounding box center [783, 168] width 274 height 131
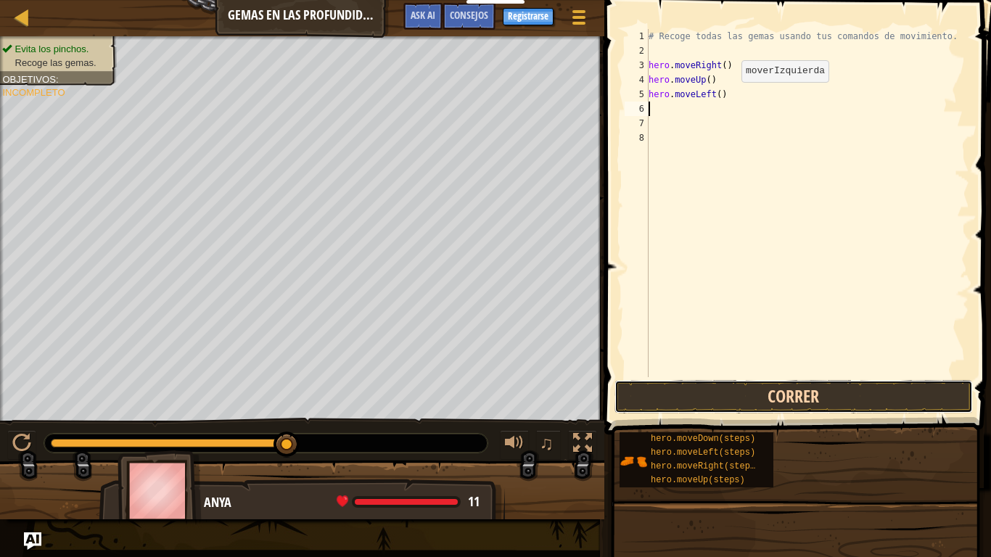
click at [647, 381] on button "Correr" at bounding box center [794, 396] width 358 height 33
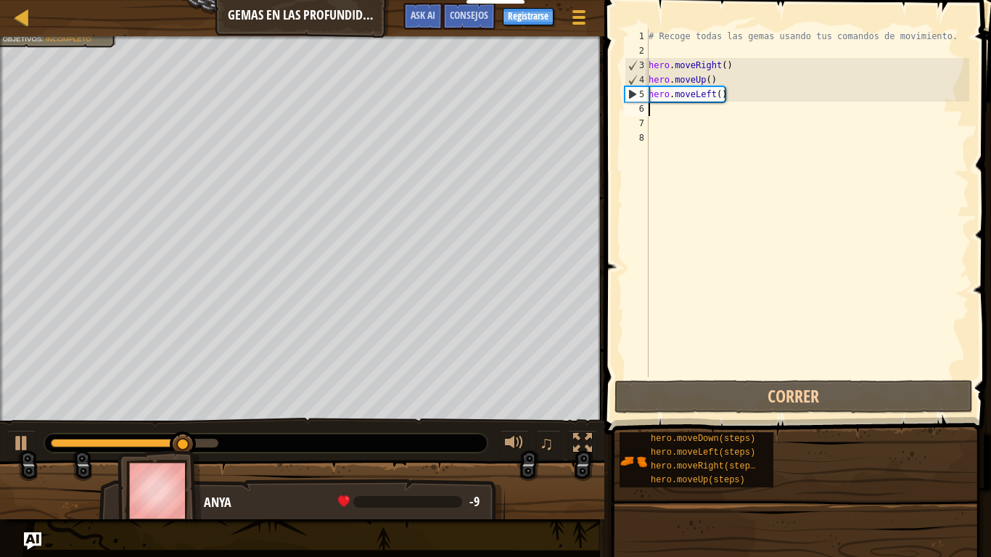
click at [726, 96] on div "# Recoge todas las gemas usando tus comandos de movimiento. hero . moveRight ( …" at bounding box center [808, 217] width 324 height 377
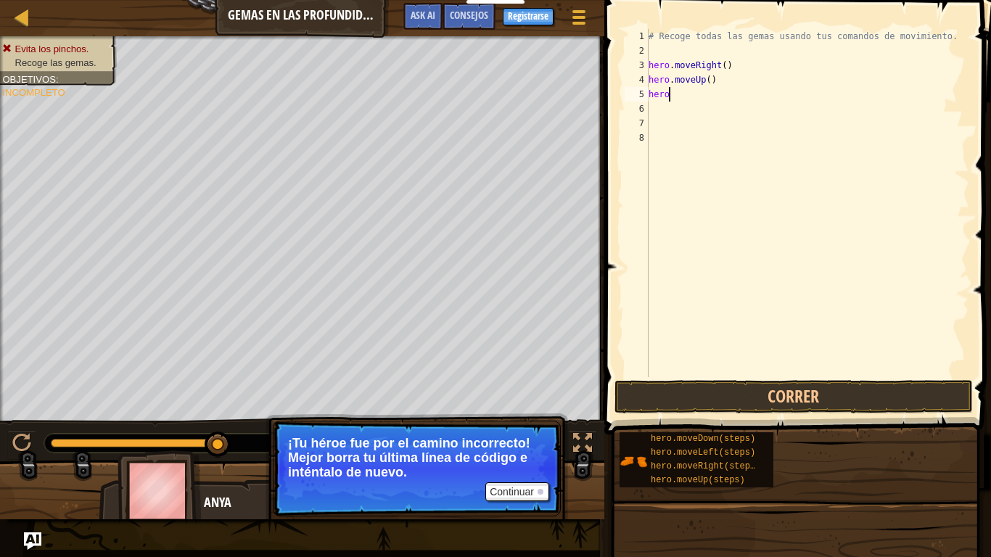
type textarea "hero."
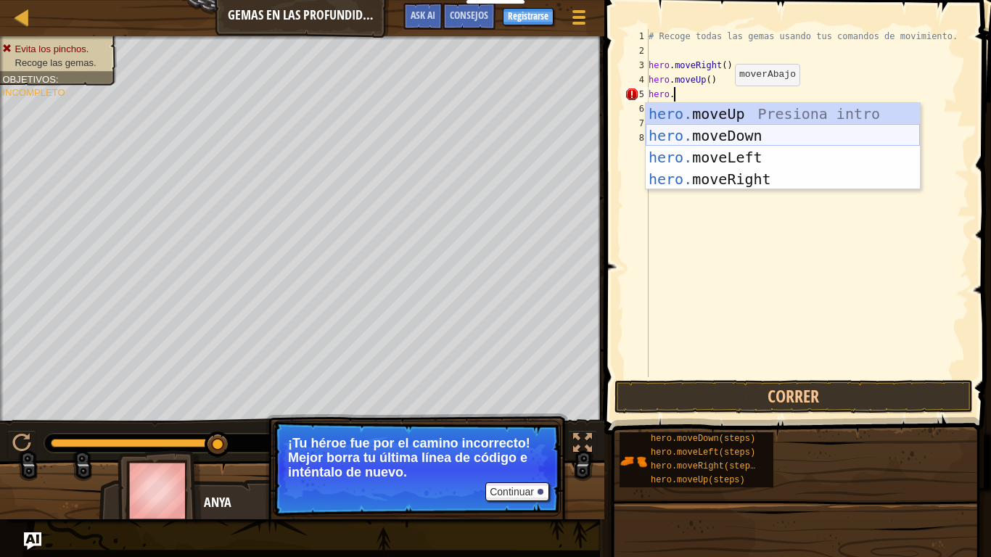
click at [767, 136] on div "hero. moveUp Presiona intro hero. moveDown Presiona intro hero. moveLeft Presio…" at bounding box center [783, 168] width 274 height 131
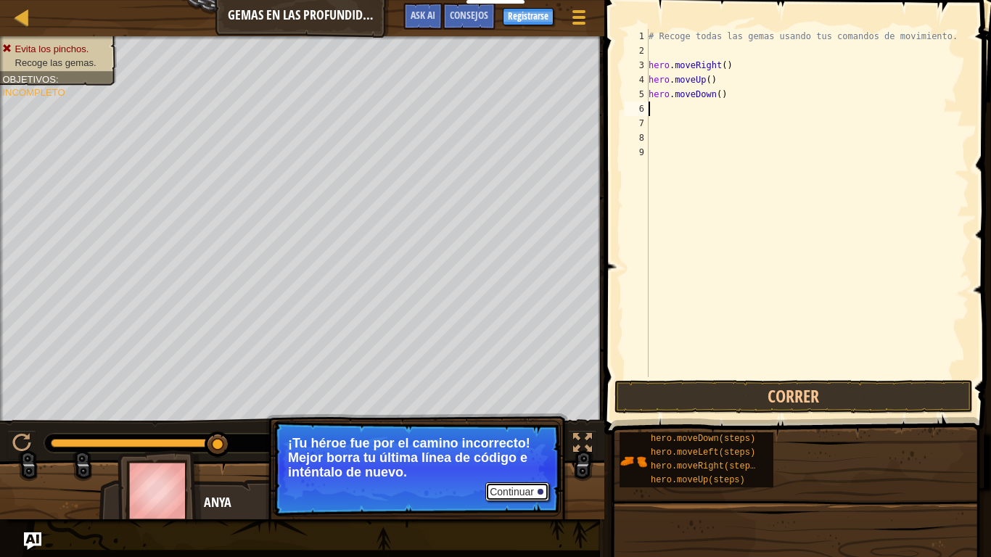
click at [514, 469] on button "Continuar" at bounding box center [517, 491] width 64 height 19
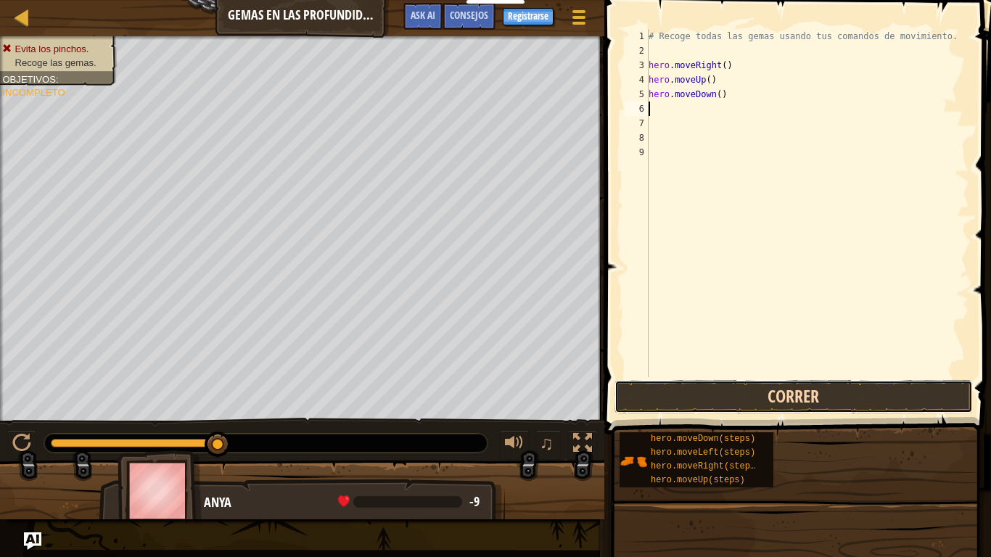
click at [641, 402] on button "Correr" at bounding box center [794, 396] width 358 height 33
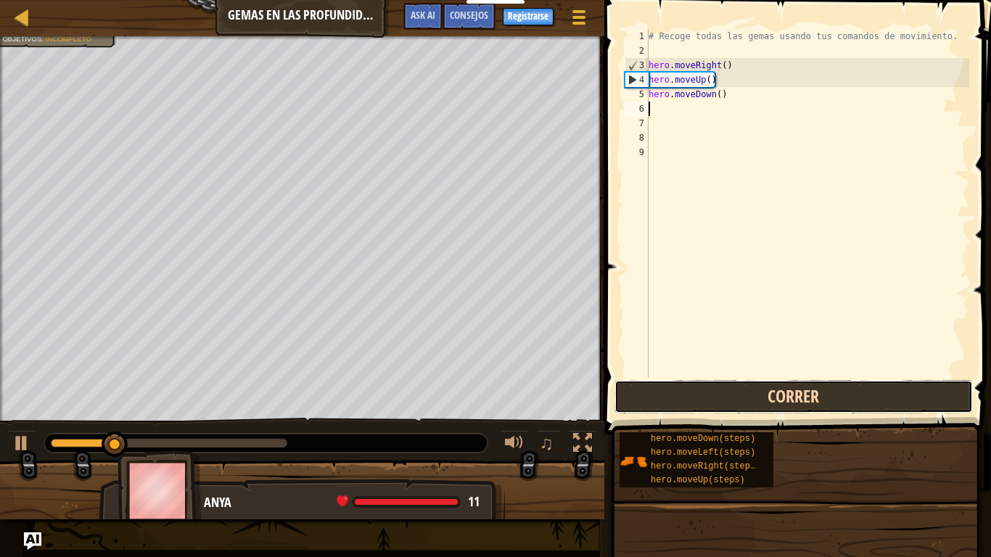
click at [641, 402] on button "Correr" at bounding box center [794, 396] width 358 height 33
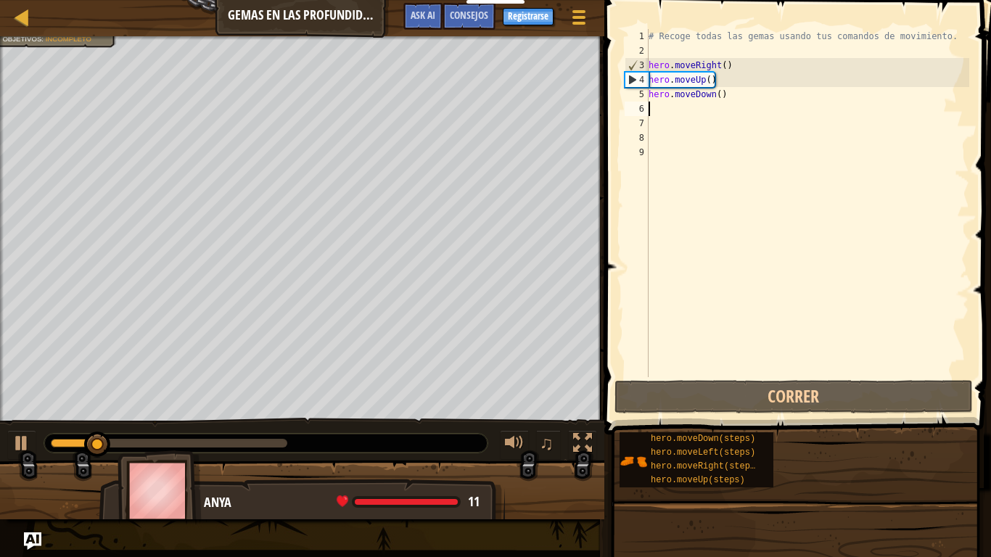
click at [742, 105] on div "# Recoge todas las gemas usando tus comandos de movimiento. hero . moveRight ( …" at bounding box center [808, 217] width 324 height 377
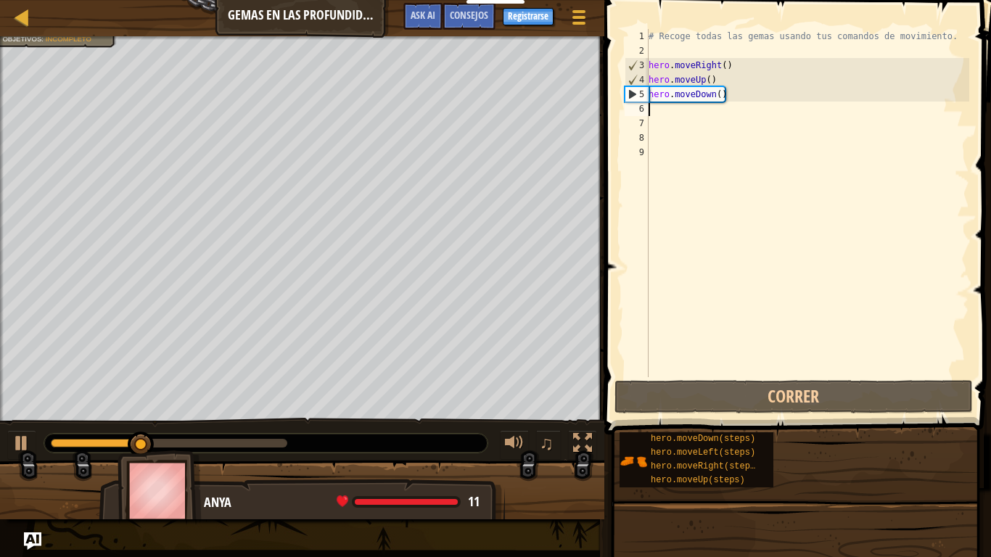
click at [753, 92] on div "# Recoge todas las gemas usando tus comandos de movimiento. hero . moveRight ( …" at bounding box center [808, 217] width 324 height 377
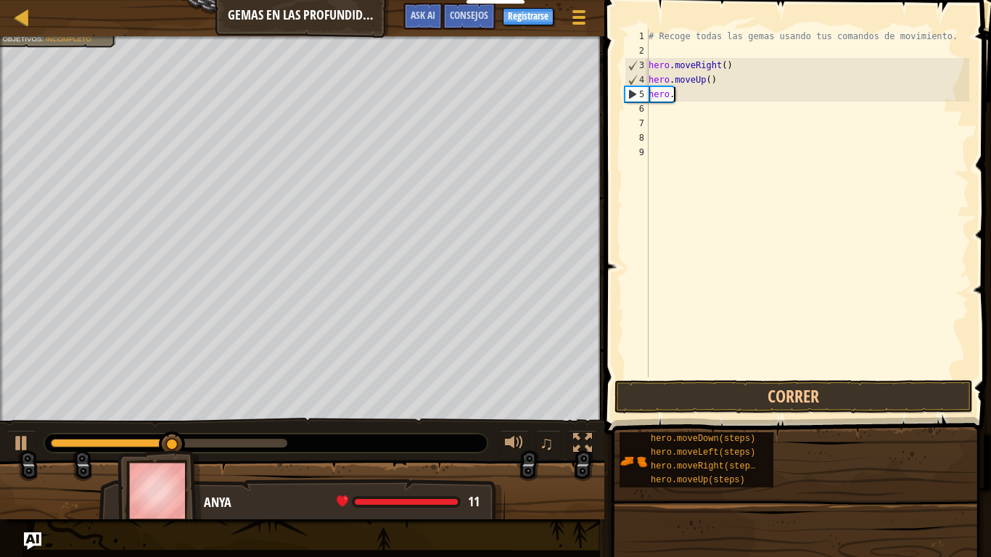
type textarea "h"
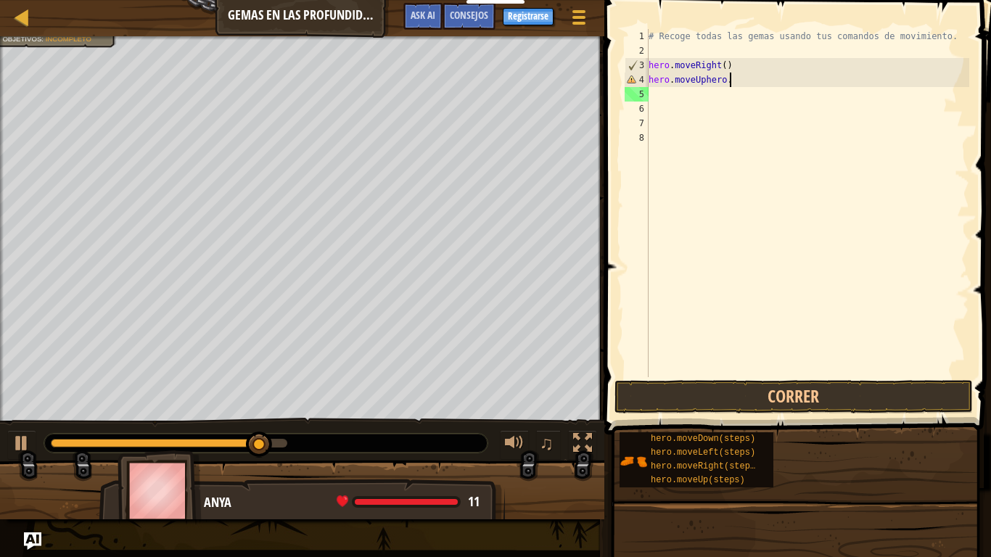
scroll to position [7, 11]
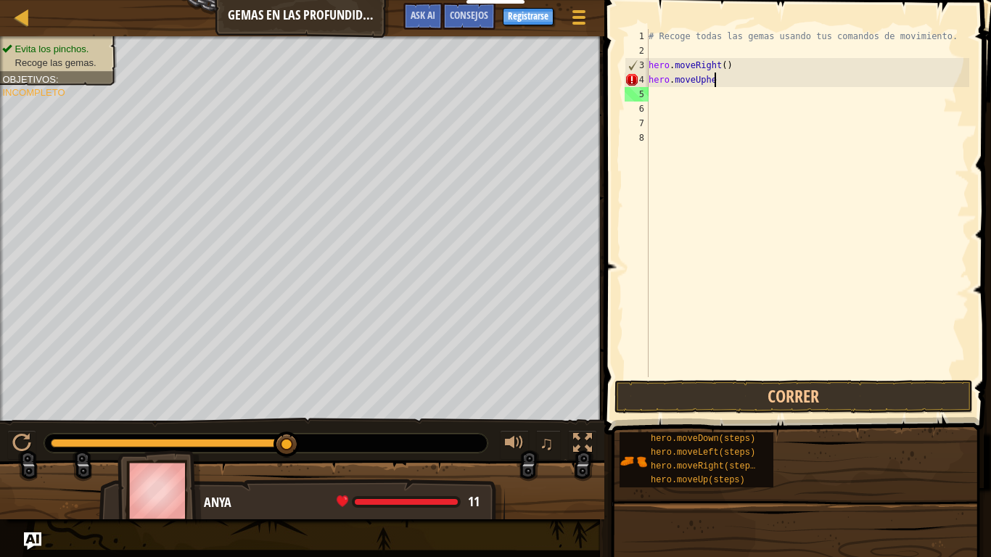
type textarea "hero.moveUp"
click at [708, 102] on div "# Recoge todas las gemas usando tus comandos de movimiento. hero . moveRight ( …" at bounding box center [808, 217] width 324 height 377
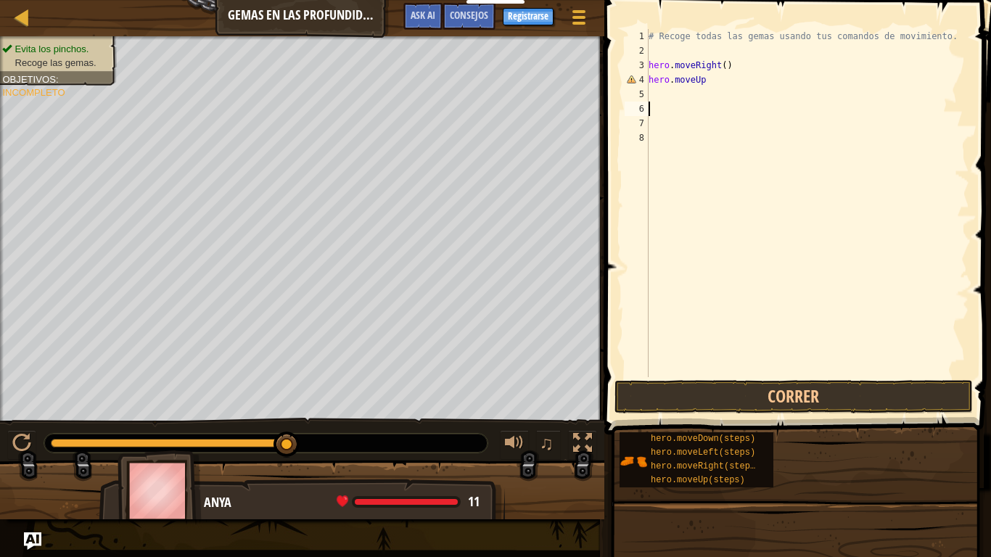
scroll to position [7, 0]
click at [709, 82] on div "# Recoge todas las gemas usando tus comandos de movimiento. hero . moveRight ( …" at bounding box center [808, 217] width 324 height 377
type textarea "hero.moveUp()"
click at [658, 92] on div "# Recoge todas las gemas usando tus comandos de movimiento. hero . moveRight ( …" at bounding box center [808, 217] width 324 height 377
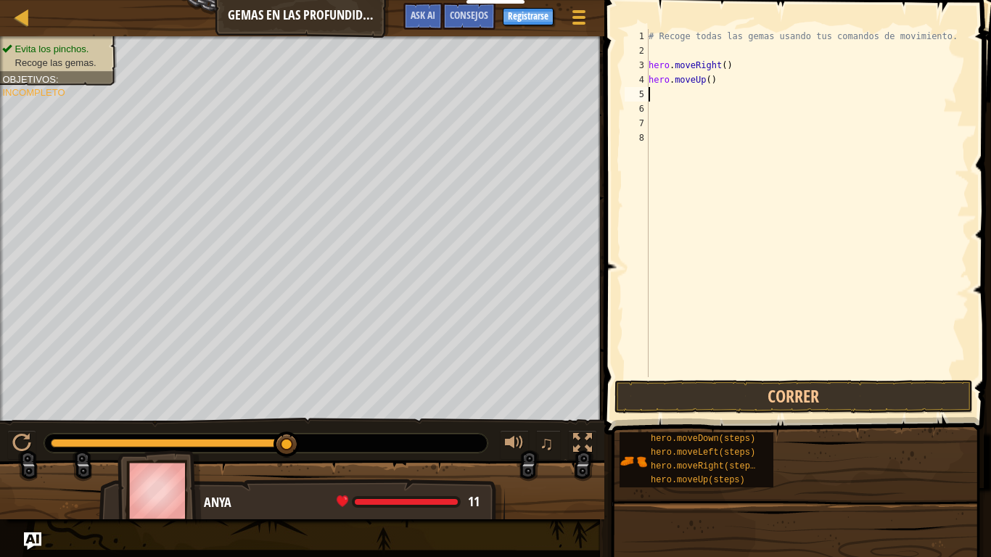
scroll to position [7, 0]
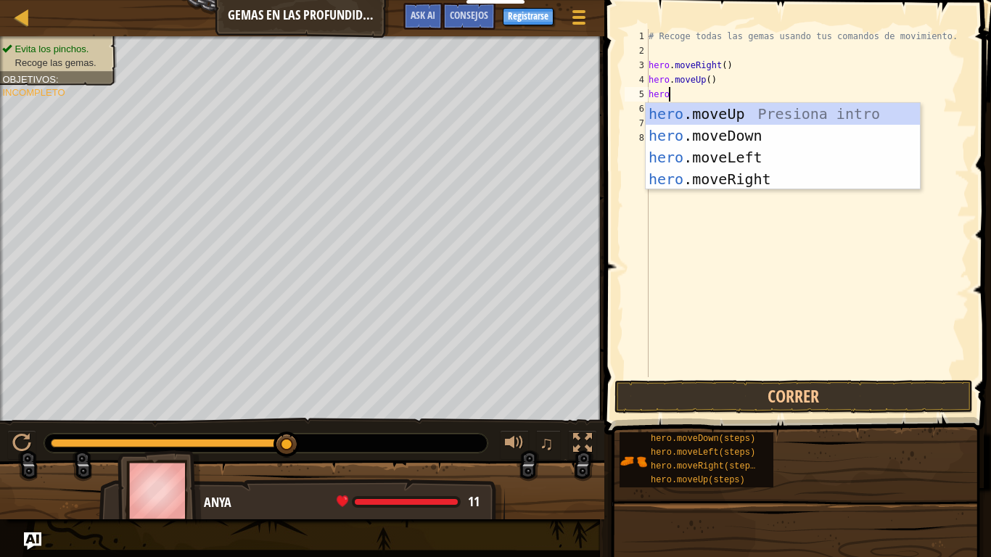
type textarea "hero."
click at [695, 173] on div "hero. moveUp Presiona intro hero. moveDown Presiona intro hero. moveLeft Presio…" at bounding box center [783, 168] width 274 height 131
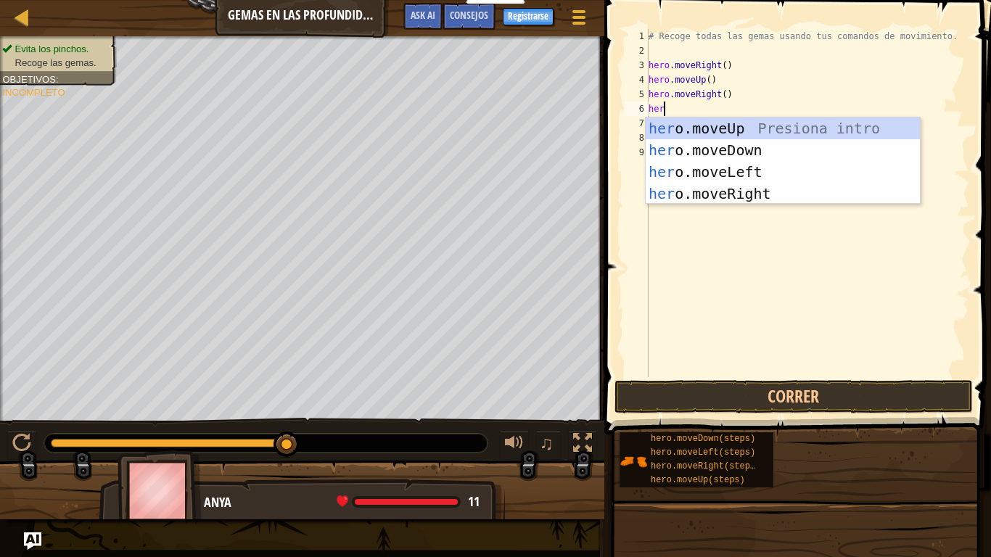
scroll to position [7, 2]
type textarea "her."
click at [742, 189] on div "her o . moveUp Presiona intro her o . moveDown Presiona intro her o . moveLeft …" at bounding box center [783, 183] width 274 height 131
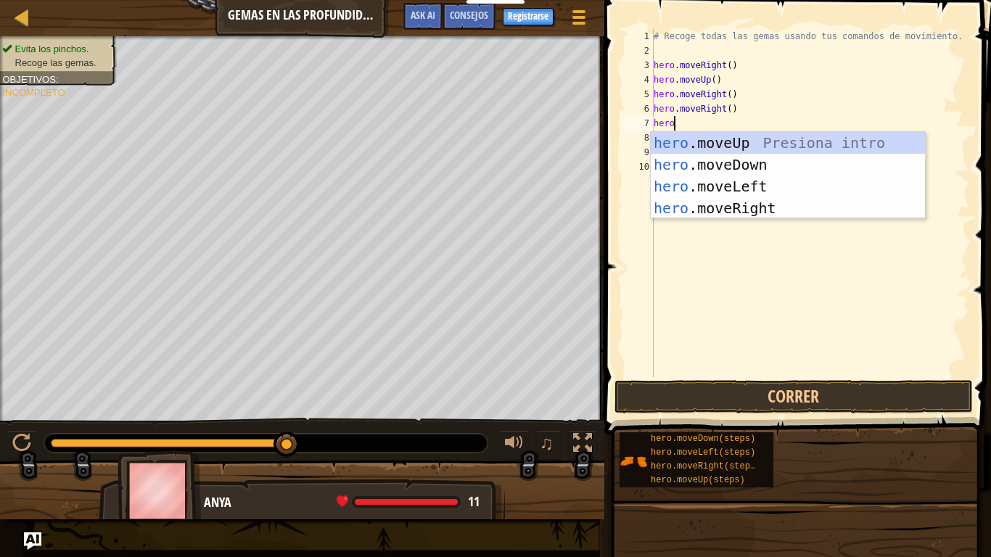
type textarea "hero."
click at [749, 219] on div "# Recoge todas las gemas usando tus comandos de movimiento. hero . moveRight ( …" at bounding box center [810, 217] width 319 height 377
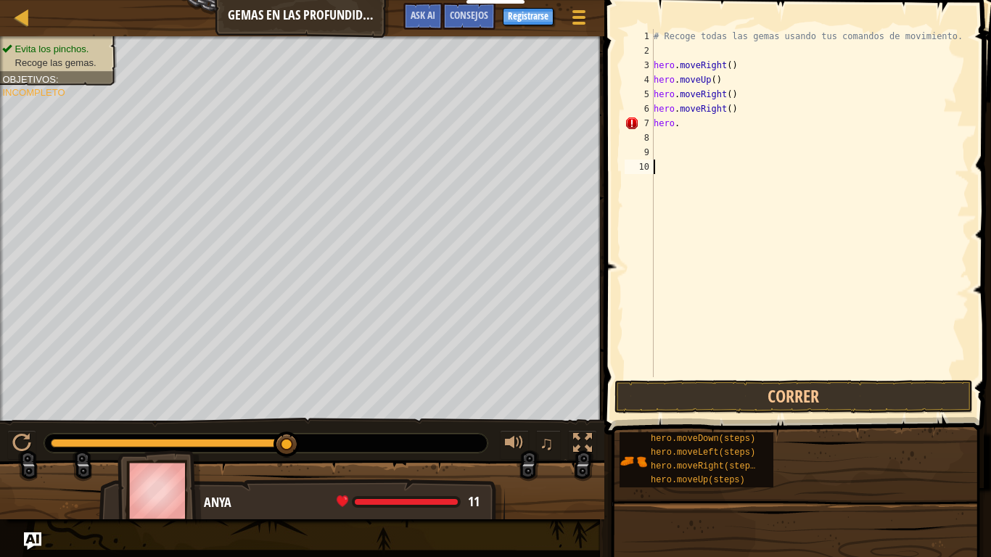
scroll to position [7, 0]
click at [682, 121] on div "# Recoge todas las gemas usando tus comandos de movimiento. hero . moveRight ( …" at bounding box center [810, 217] width 319 height 377
type textarea "hero."
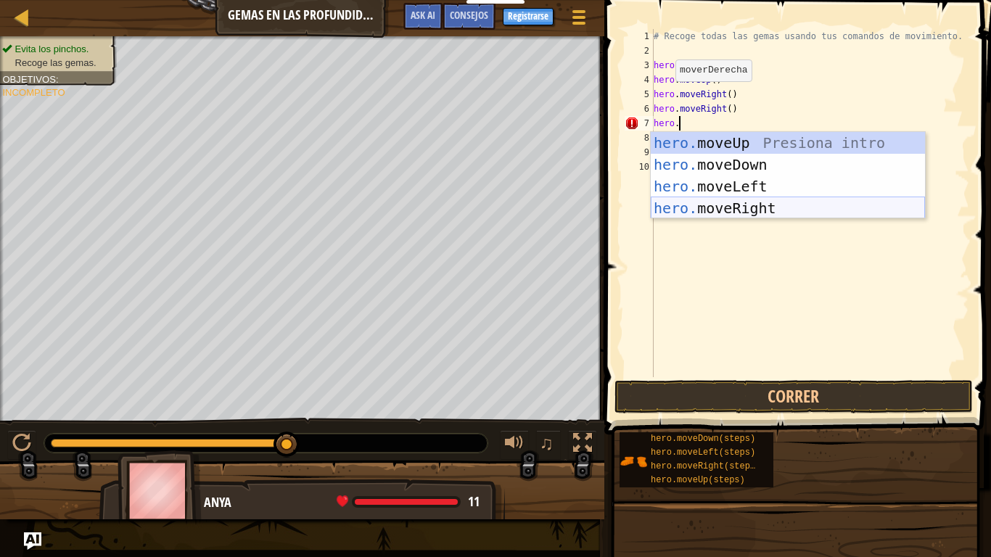
click at [736, 200] on div "hero. moveUp Presiona intro hero. moveDown Presiona intro hero. moveLeft Presio…" at bounding box center [788, 197] width 274 height 131
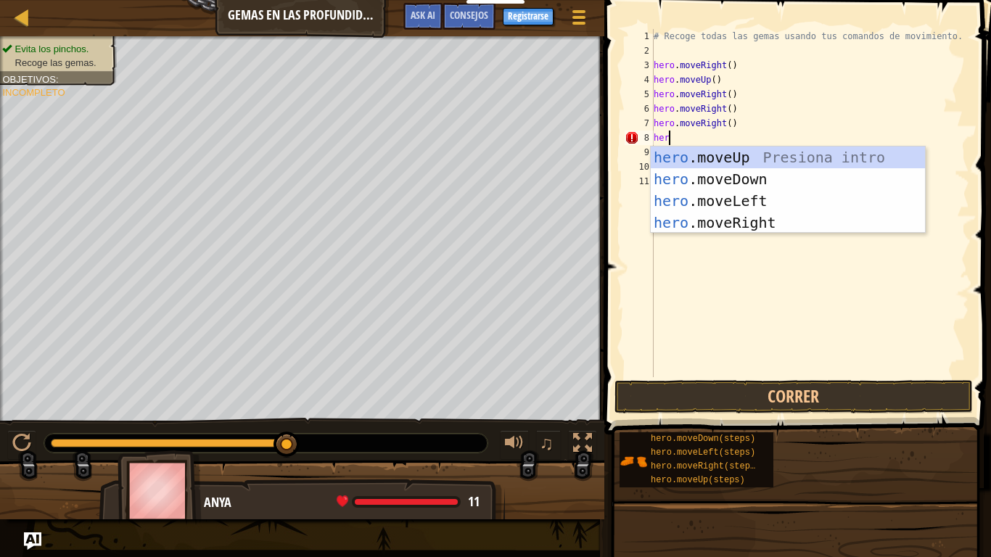
scroll to position [7, 1]
type textarea "hero."
click at [723, 197] on div "hero. moveUp Presiona intro hero. moveDown Presiona intro hero. moveLeft Presio…" at bounding box center [788, 212] width 274 height 131
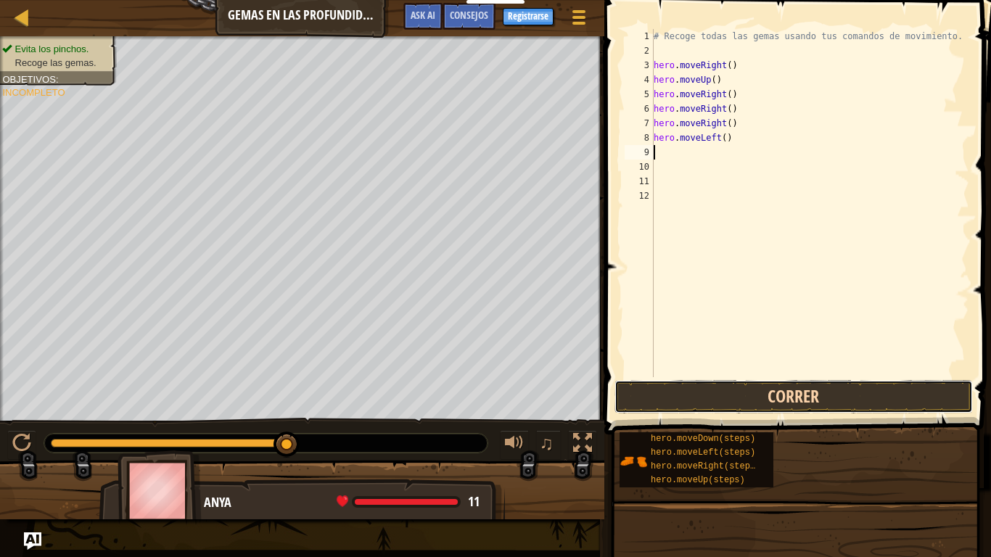
click at [716, 395] on button "Correr" at bounding box center [794, 396] width 358 height 33
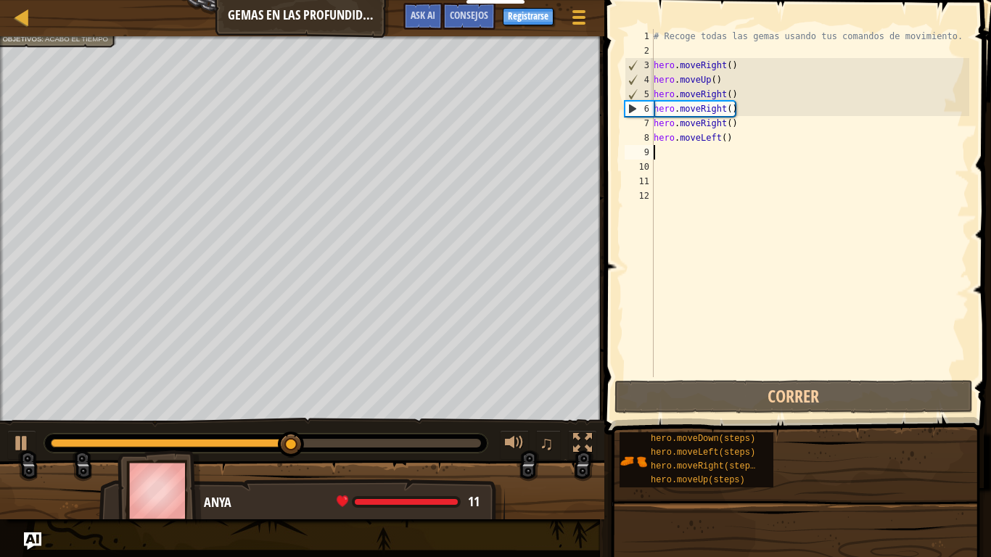
click at [742, 126] on div "# Recoge todas las gemas usando tus comandos de movimiento. hero . moveRight ( …" at bounding box center [810, 217] width 319 height 377
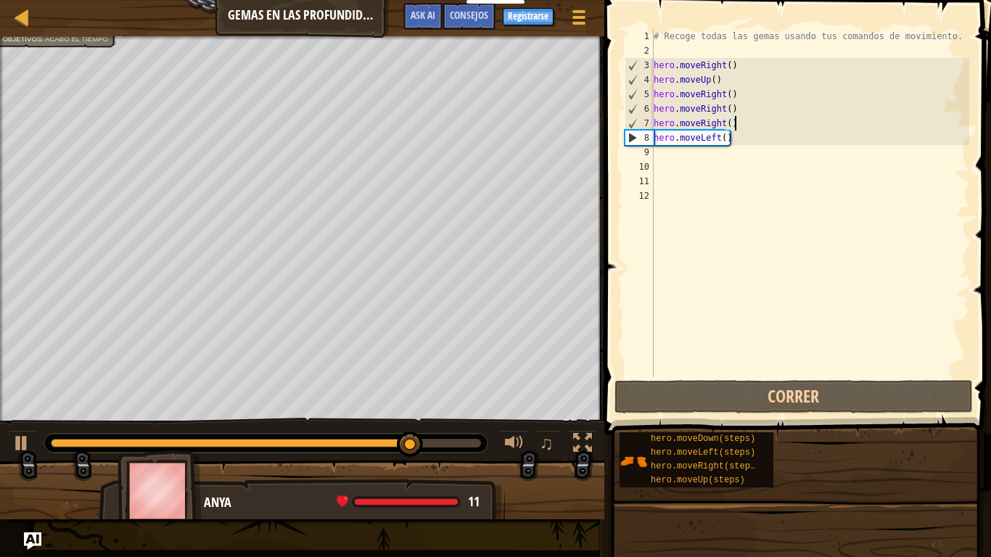
click at [739, 128] on div "# Recoge todas las gemas usando tus comandos de movimiento. hero . moveRight ( …" at bounding box center [810, 217] width 319 height 377
click at [742, 125] on div "# Recoge todas las gemas usando tus comandos de movimiento. hero . moveRight ( …" at bounding box center [810, 217] width 319 height 377
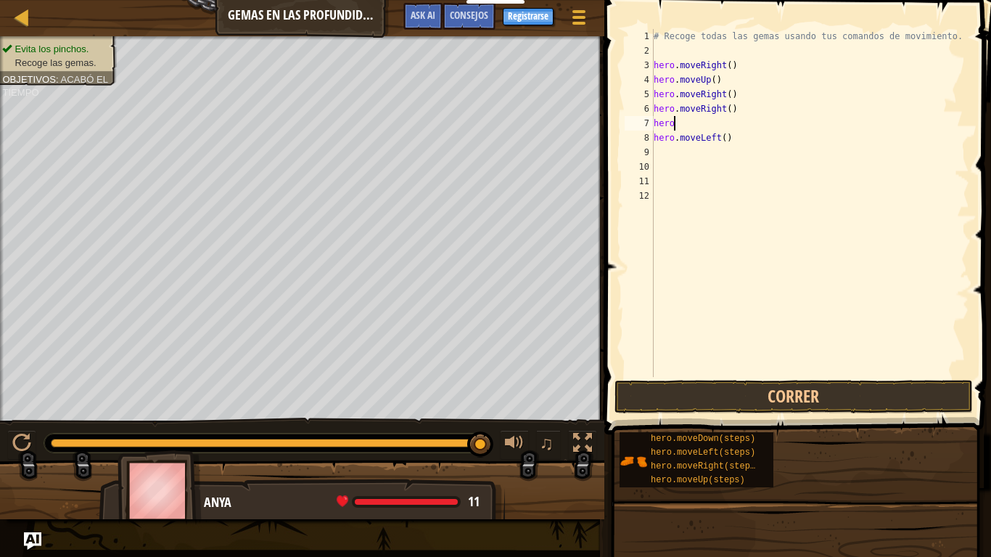
type textarea "hero."
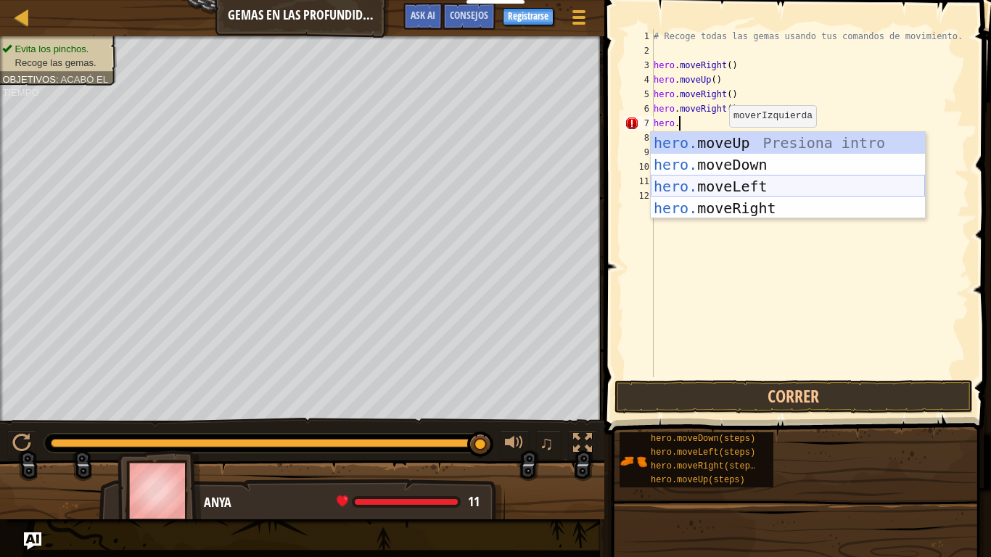
click at [753, 187] on div "hero. moveUp Presiona intro hero. moveDown Presiona intro hero. moveLeft Presio…" at bounding box center [788, 197] width 274 height 131
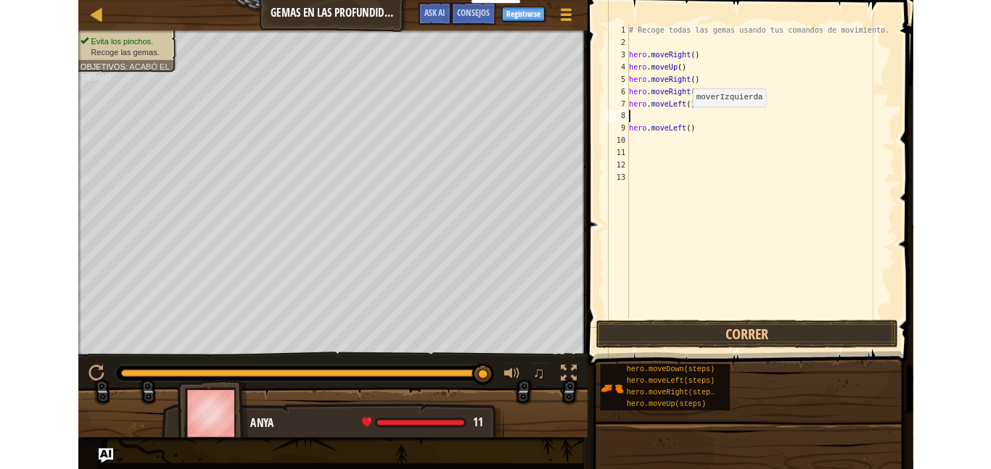
scroll to position [7, 0]
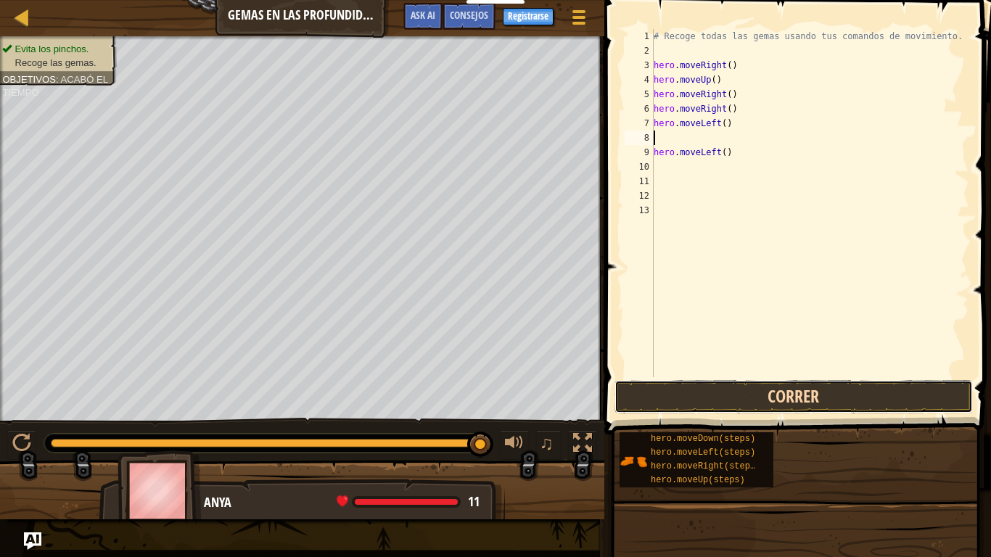
click at [699, 385] on button "Correr" at bounding box center [794, 396] width 358 height 33
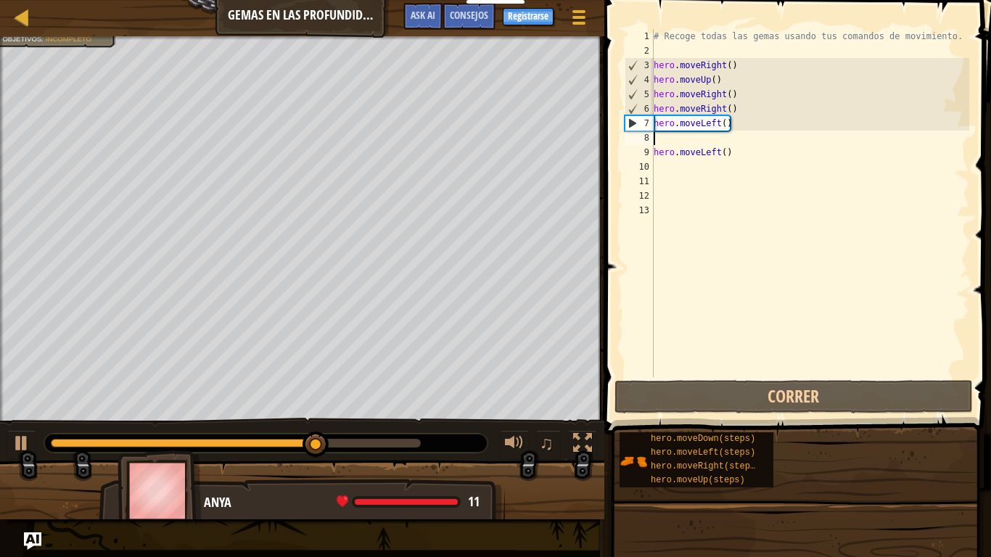
click at [743, 115] on div "# Recoge todas las gemas usando tus comandos de movimiento. hero . moveRight ( …" at bounding box center [810, 217] width 319 height 377
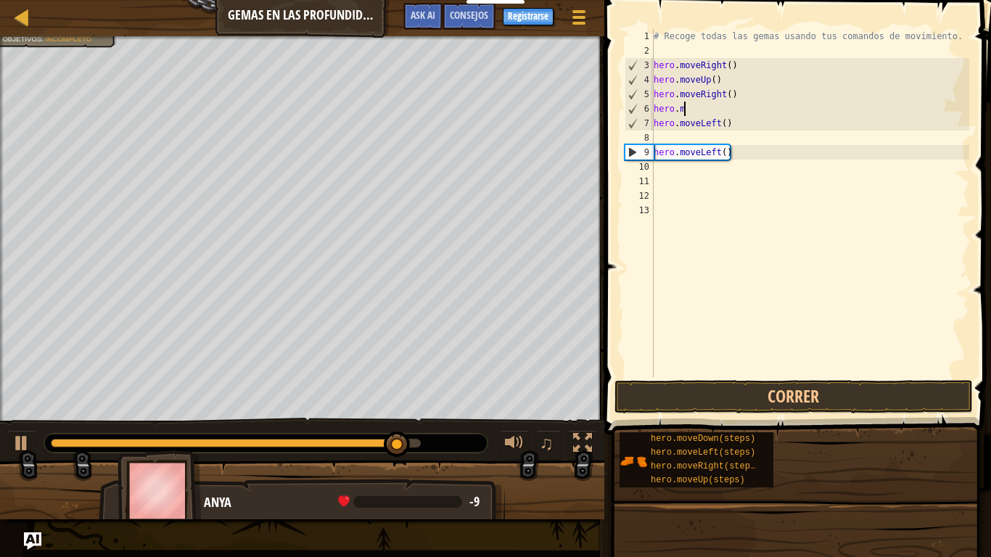
type textarea "h"
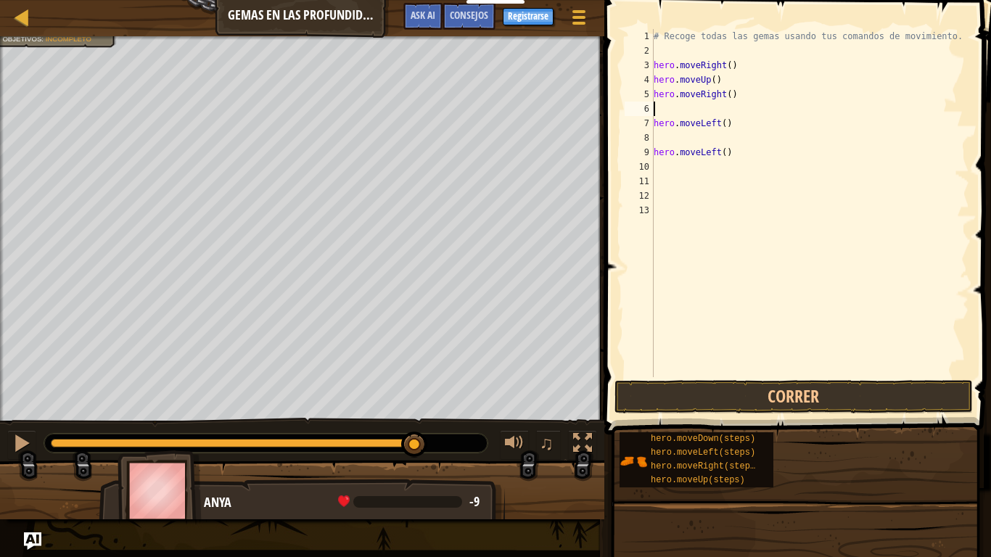
click at [752, 136] on div "# Recoge todas las gemas usando tus comandos de movimiento. hero . moveRight ( …" at bounding box center [810, 217] width 319 height 377
click at [749, 154] on div "# Recoge todas las gemas usando tus comandos de movimiento. hero . moveRight ( …" at bounding box center [810, 217] width 319 height 377
type textarea "h"
click at [769, 125] on div "# Recoge todas las gemas usando tus comandos de movimiento. hero . moveRight ( …" at bounding box center [810, 217] width 319 height 377
type textarea "h"
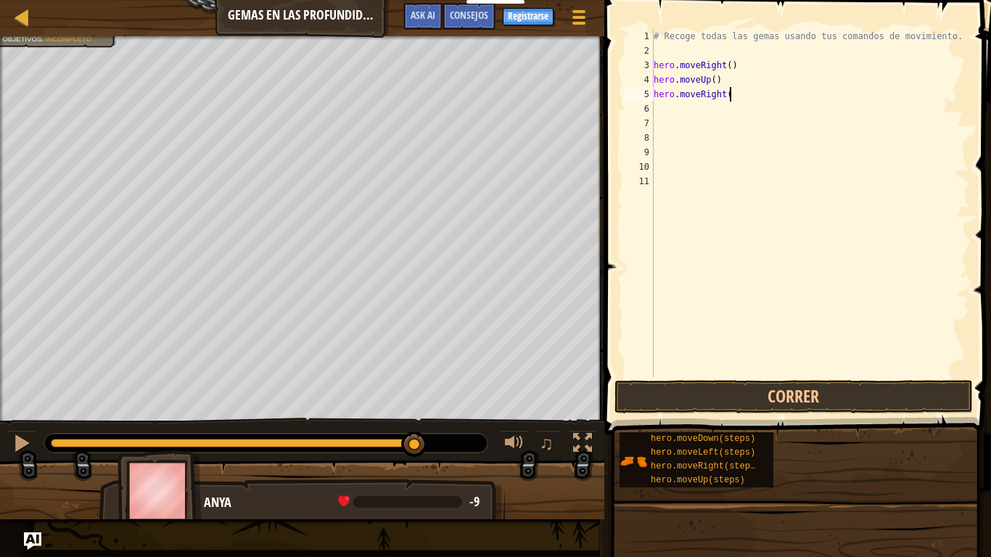
type textarea "hero.moveRight"
